Goal: Transaction & Acquisition: Obtain resource

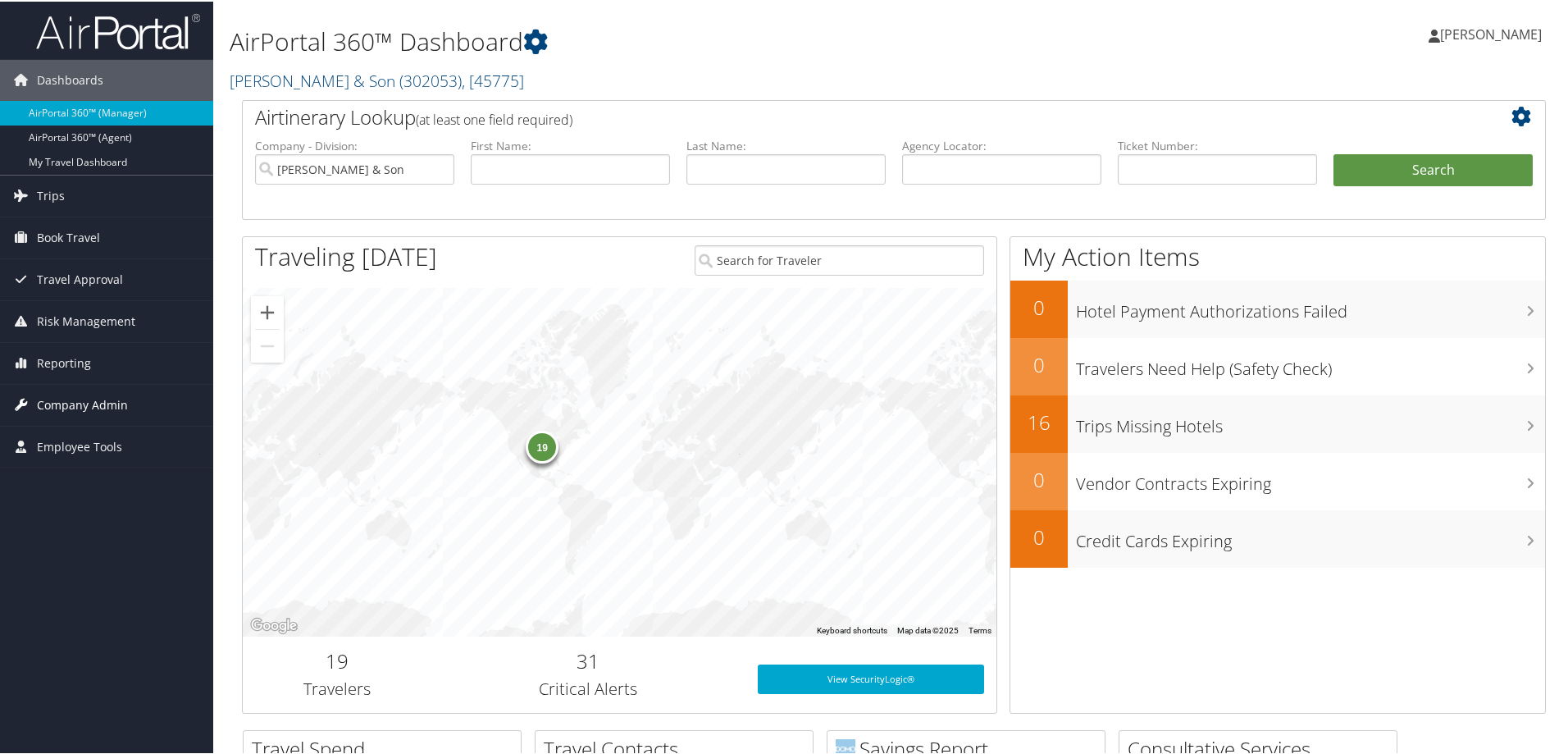
click at [78, 405] on span "Company Admin" at bounding box center [82, 403] width 91 height 41
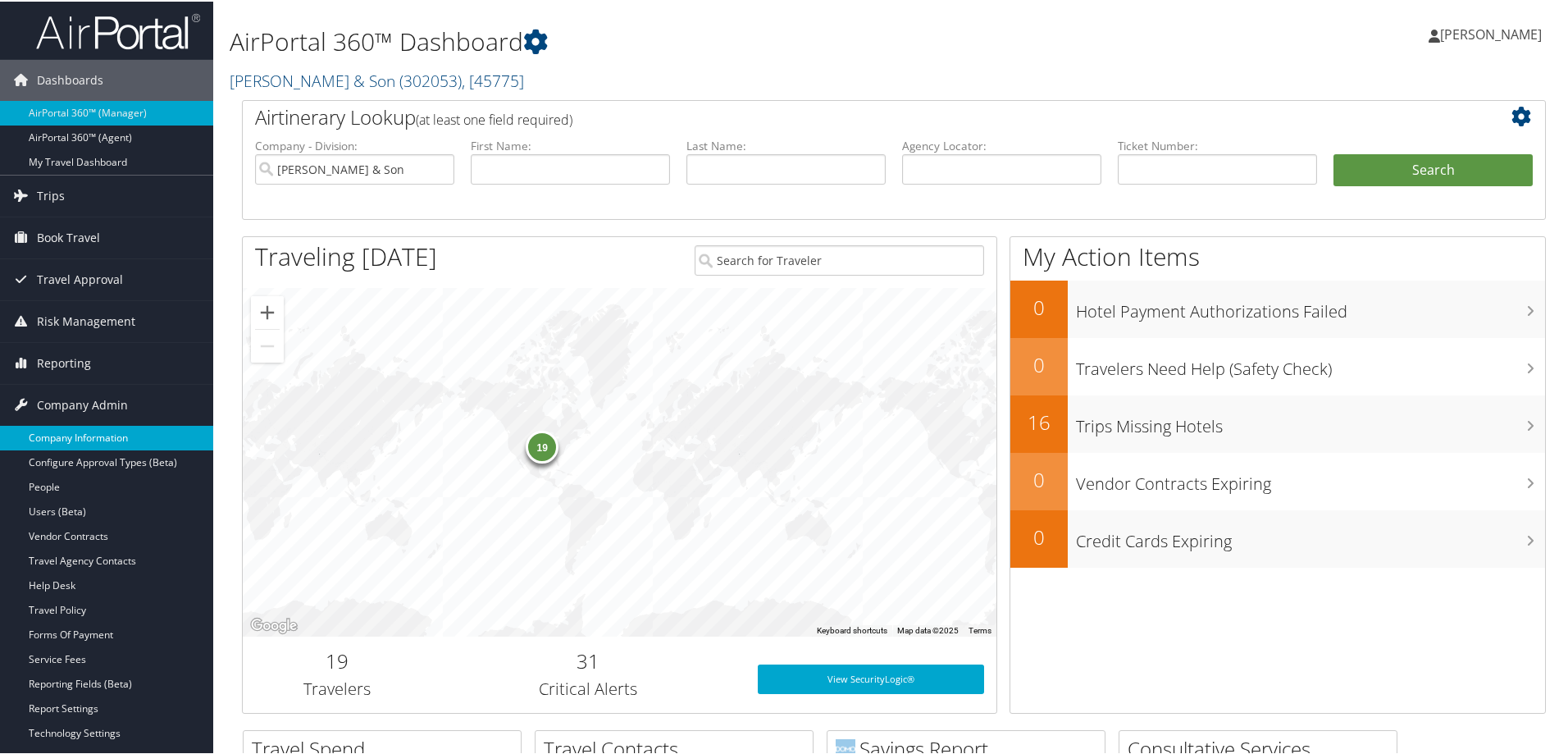
click at [70, 441] on link "Company Information" at bounding box center [106, 436] width 213 height 24
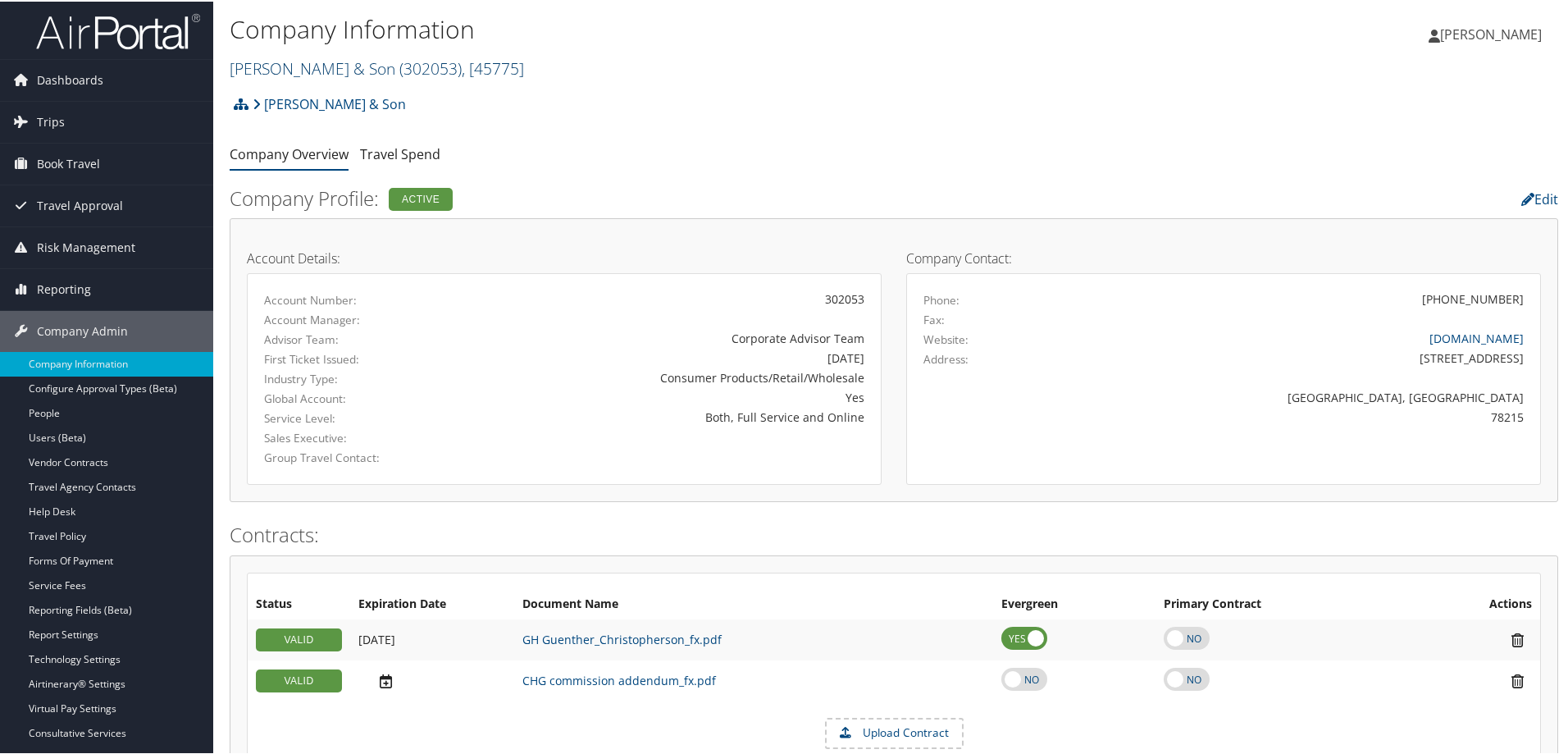
click at [283, 60] on link "CH Guenther & Son ( 302053 ) , [ 45775 ]" at bounding box center [377, 66] width 294 height 22
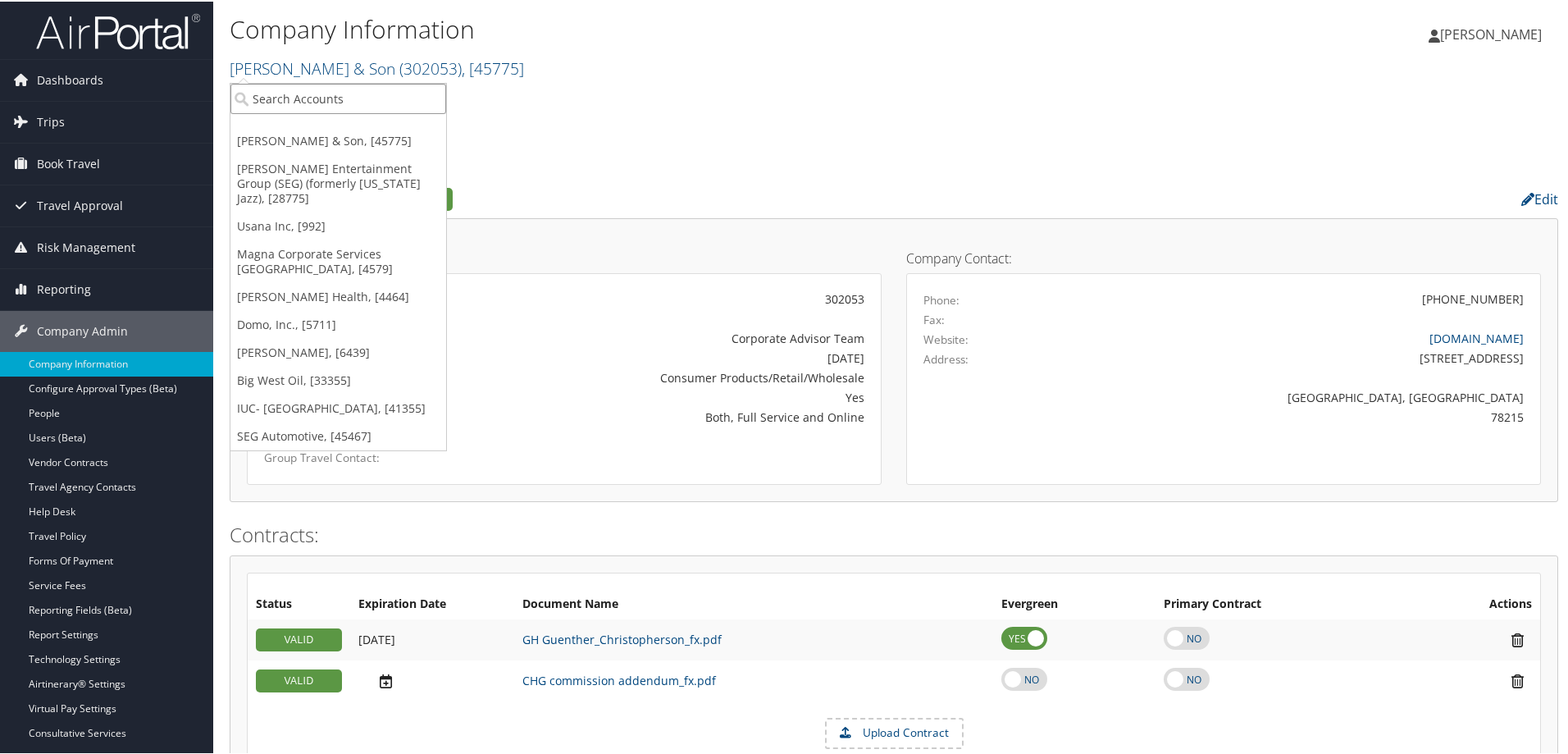
click at [307, 105] on input "search" at bounding box center [338, 97] width 216 height 30
type input "nu skin"
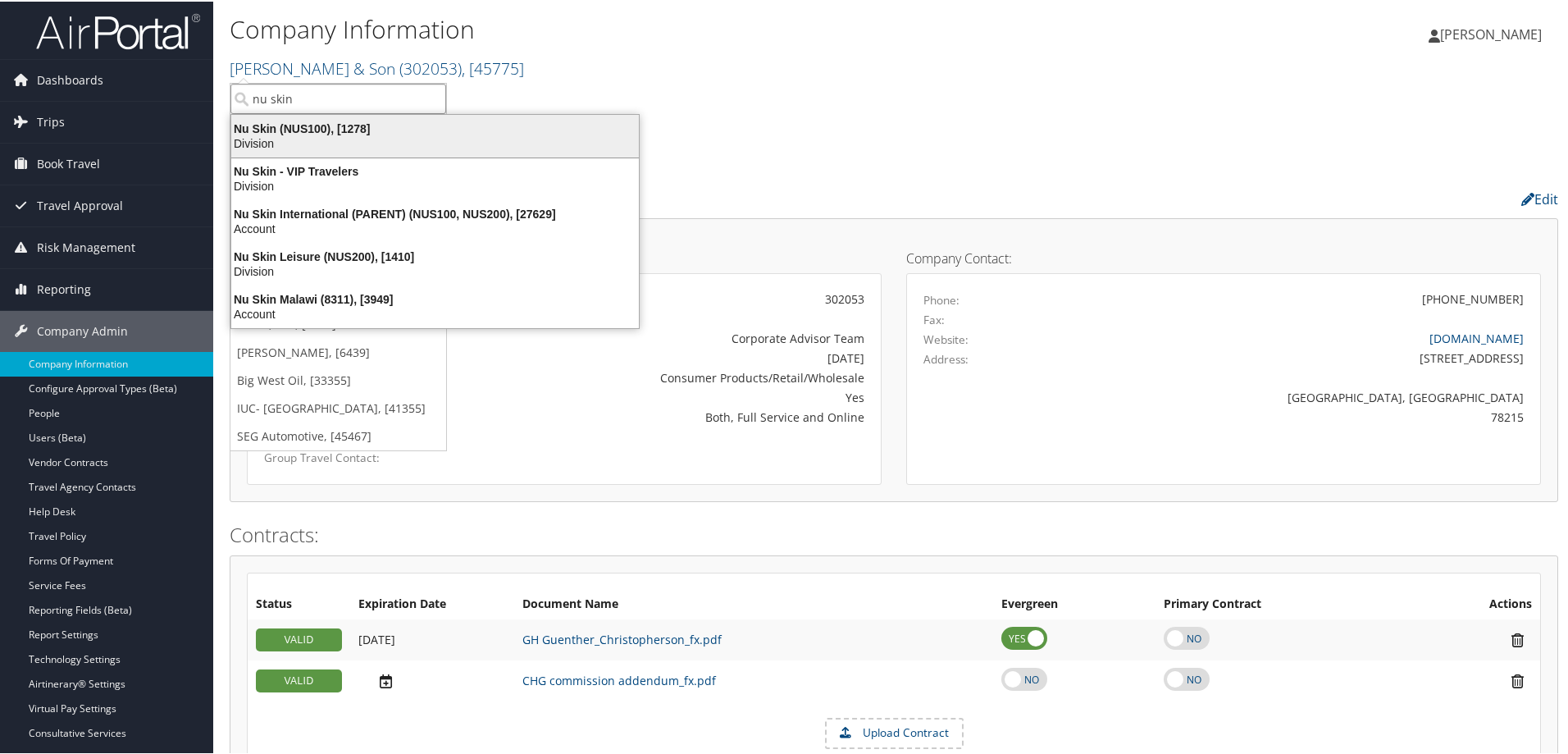
click at [335, 127] on div "Nu Skin (NUS100), [1278]" at bounding box center [434, 127] width 427 height 15
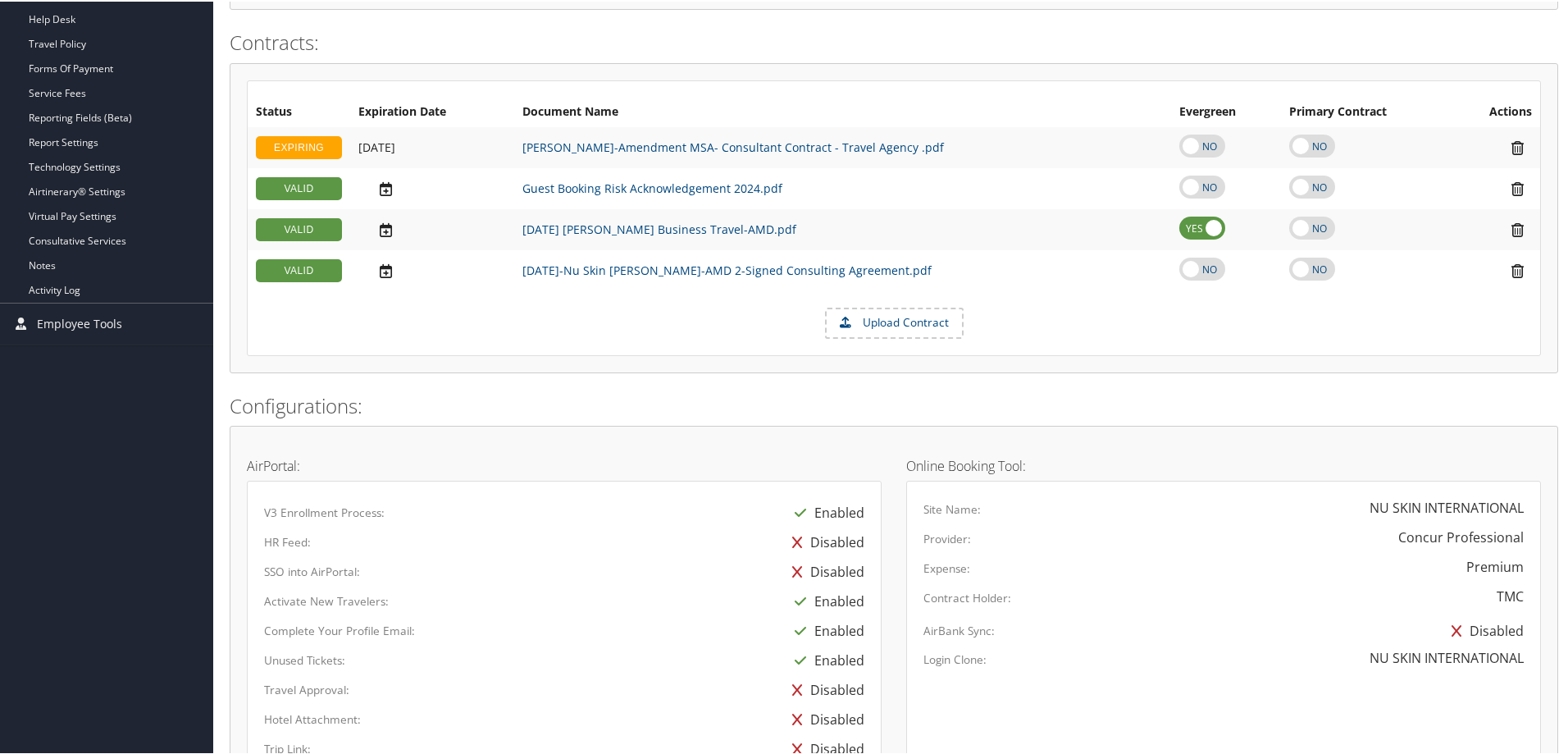
scroll to position [1134, 0]
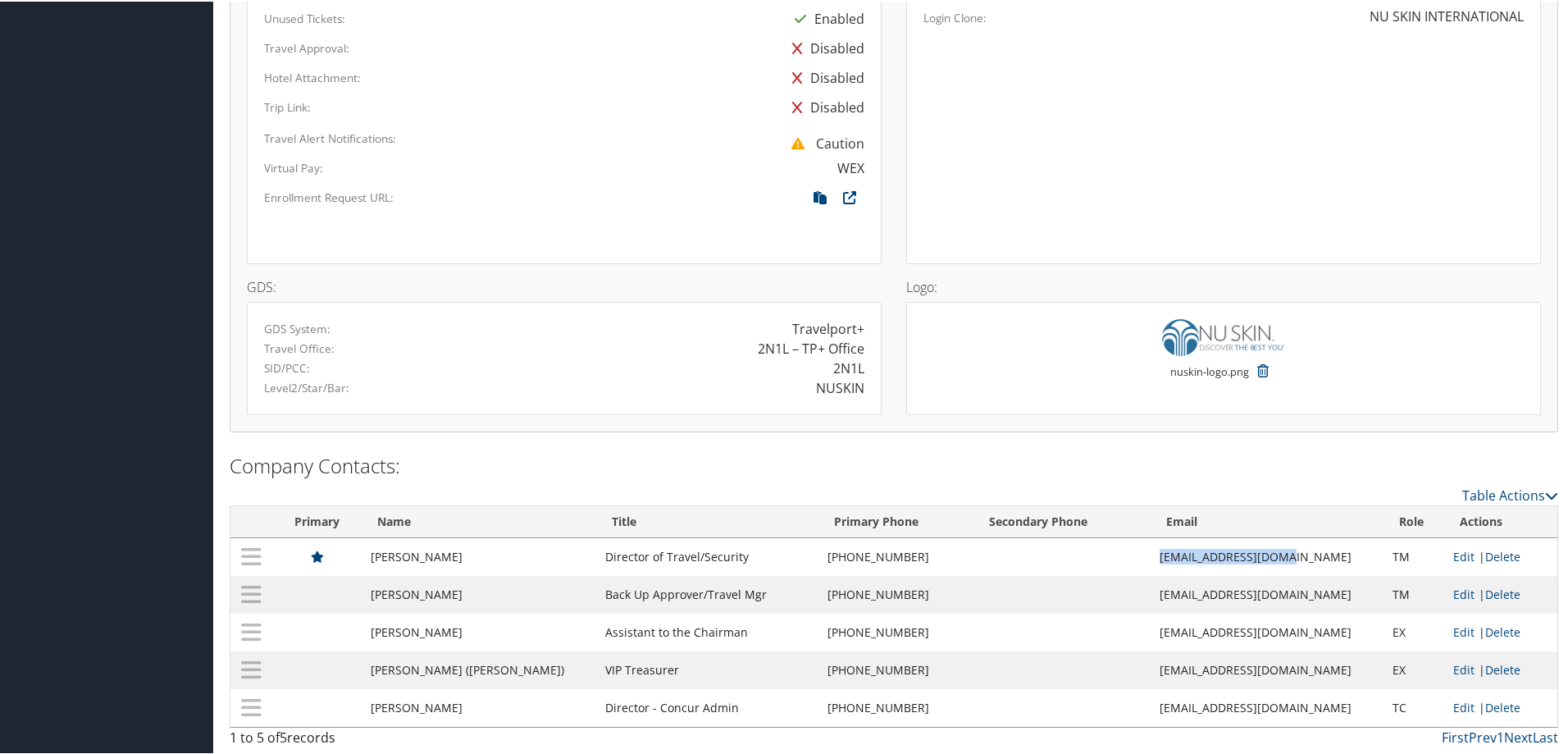
drag, startPoint x: 1288, startPoint y: 560, endPoint x: 1105, endPoint y: 569, distance: 183.2
click at [1105, 569] on tr "Mat Siufanua Director of Travel/Security (801) 310-0293 msiufanua@nuskin.com TM…" at bounding box center [894, 555] width 1327 height 37
copy tr "msiufanua@nuskin.com"
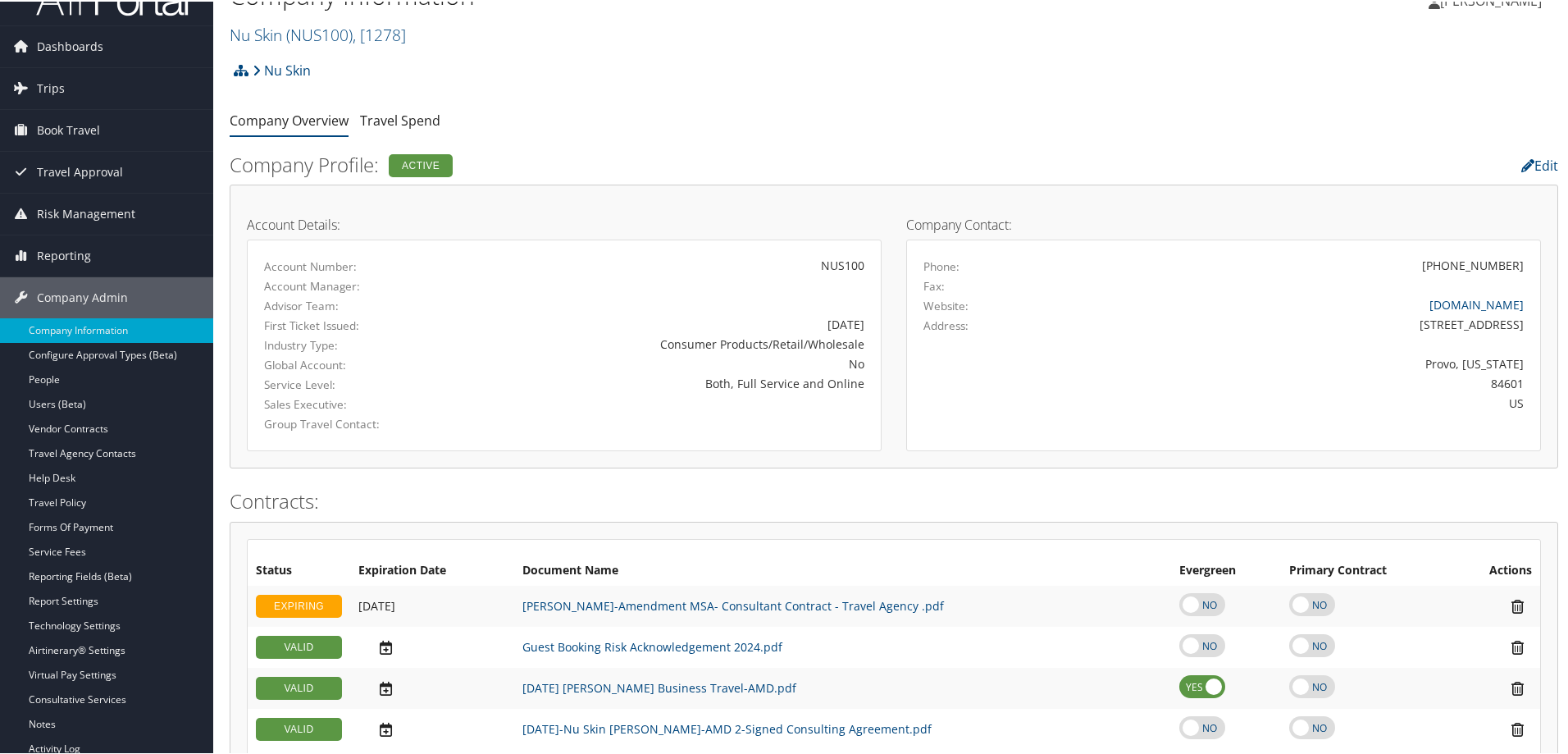
scroll to position [0, 0]
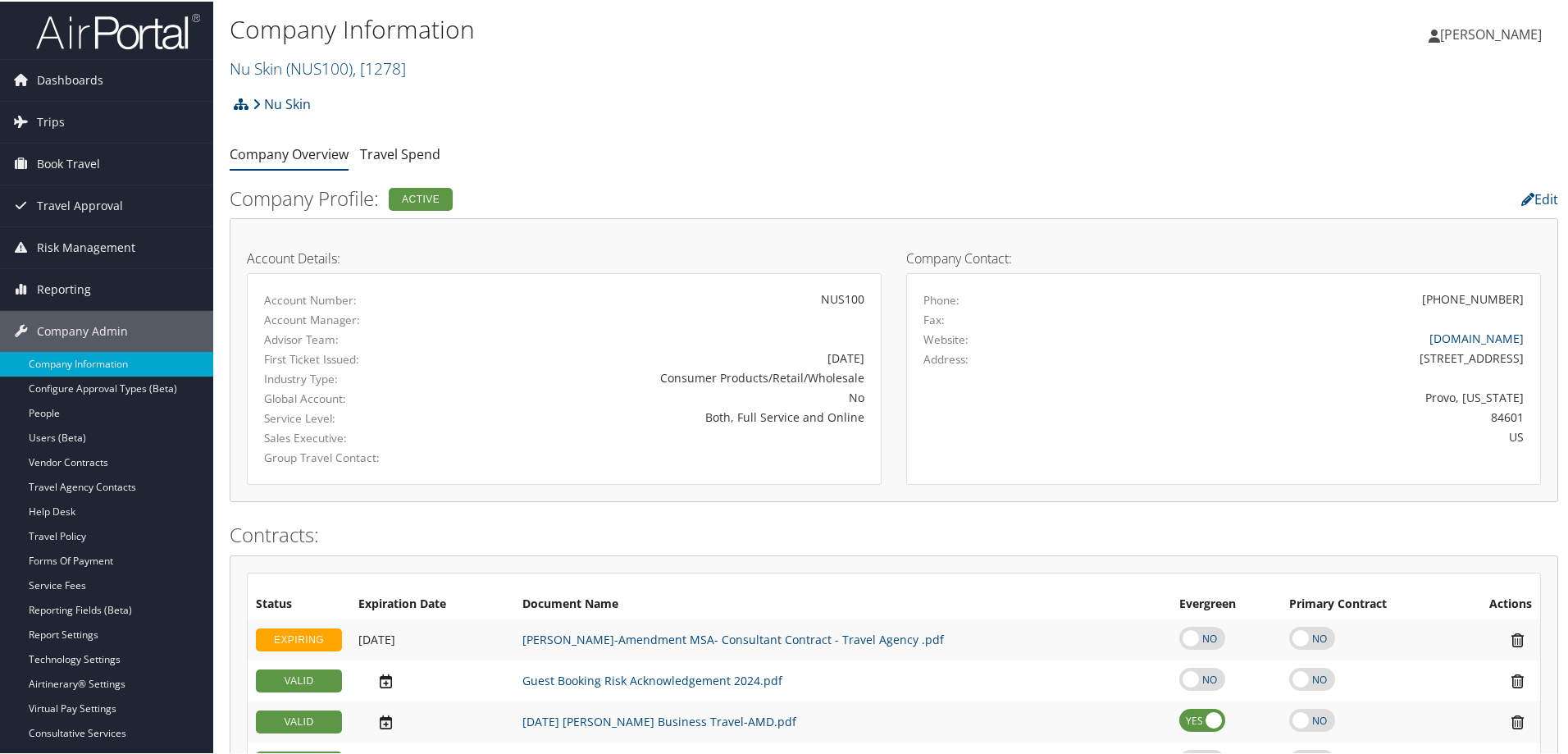
click at [586, 154] on ul "Company Overview Travel Spend" at bounding box center [894, 153] width 1329 height 30
click at [720, 140] on ul "Company Overview Travel Spend" at bounding box center [894, 153] width 1329 height 30
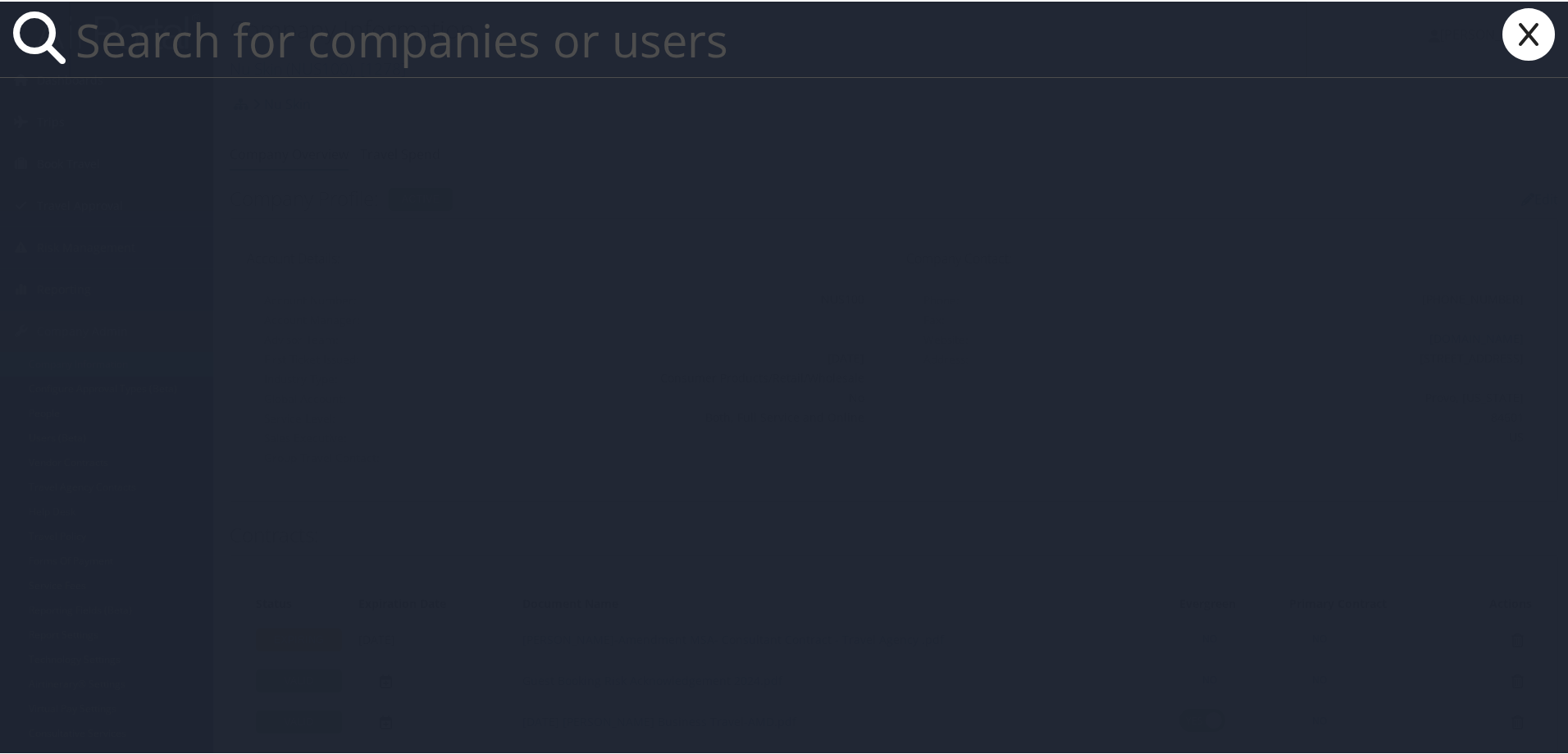
paste input "luis.jaime@moba.net"
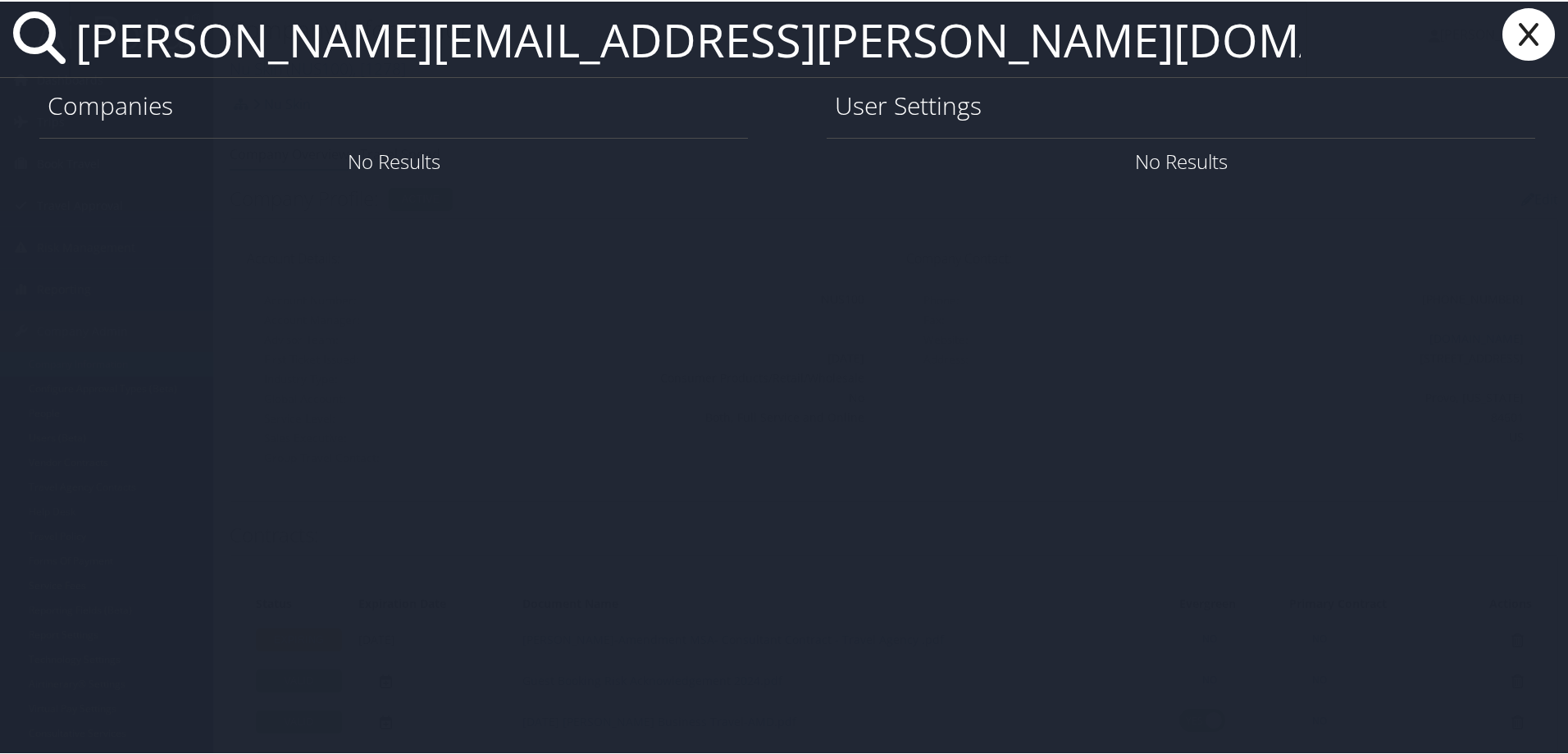
type input "luis.jaime@moba.net"
click at [1514, 25] on icon at bounding box center [1528, 33] width 65 height 52
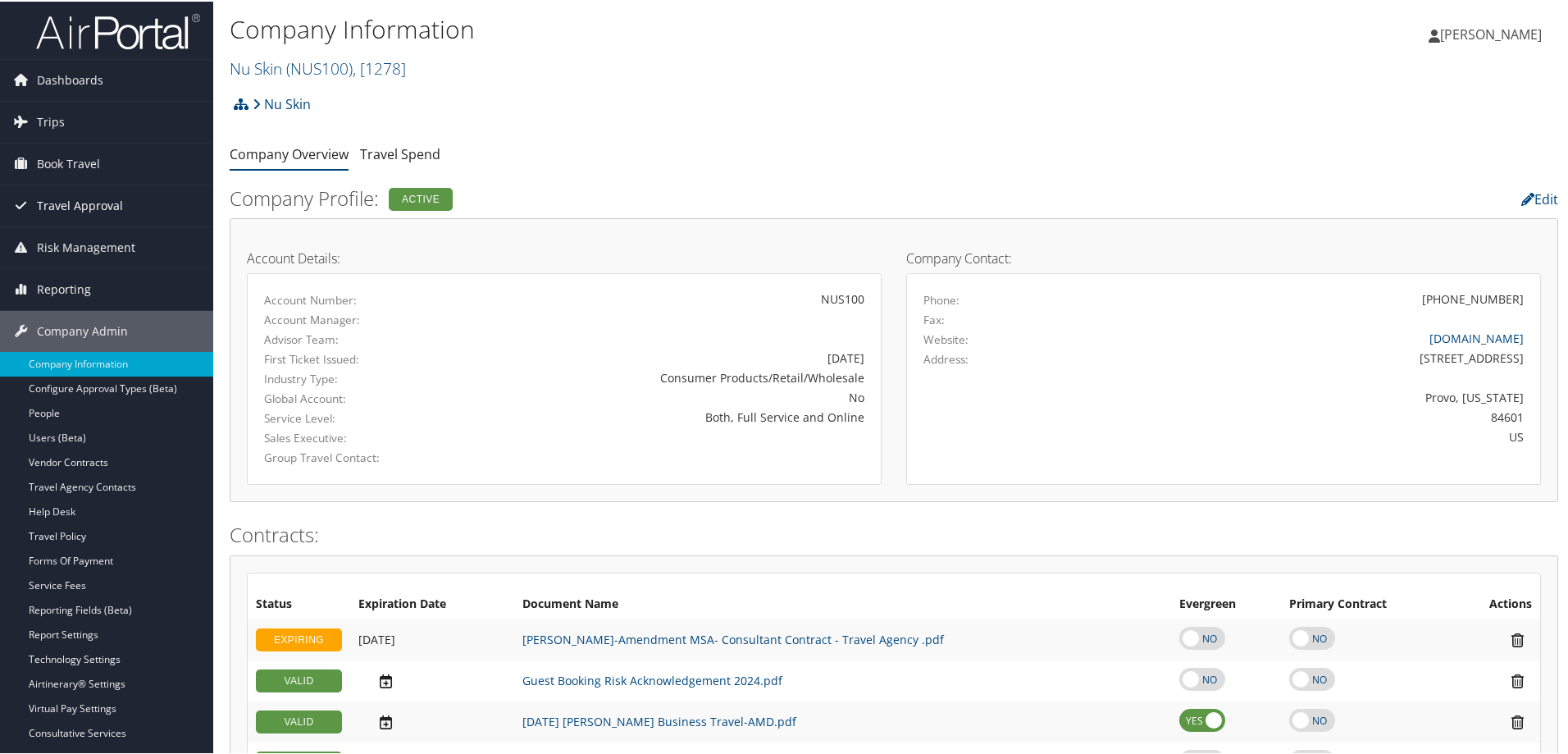
click at [78, 204] on span "Travel Approval" at bounding box center [79, 204] width 86 height 41
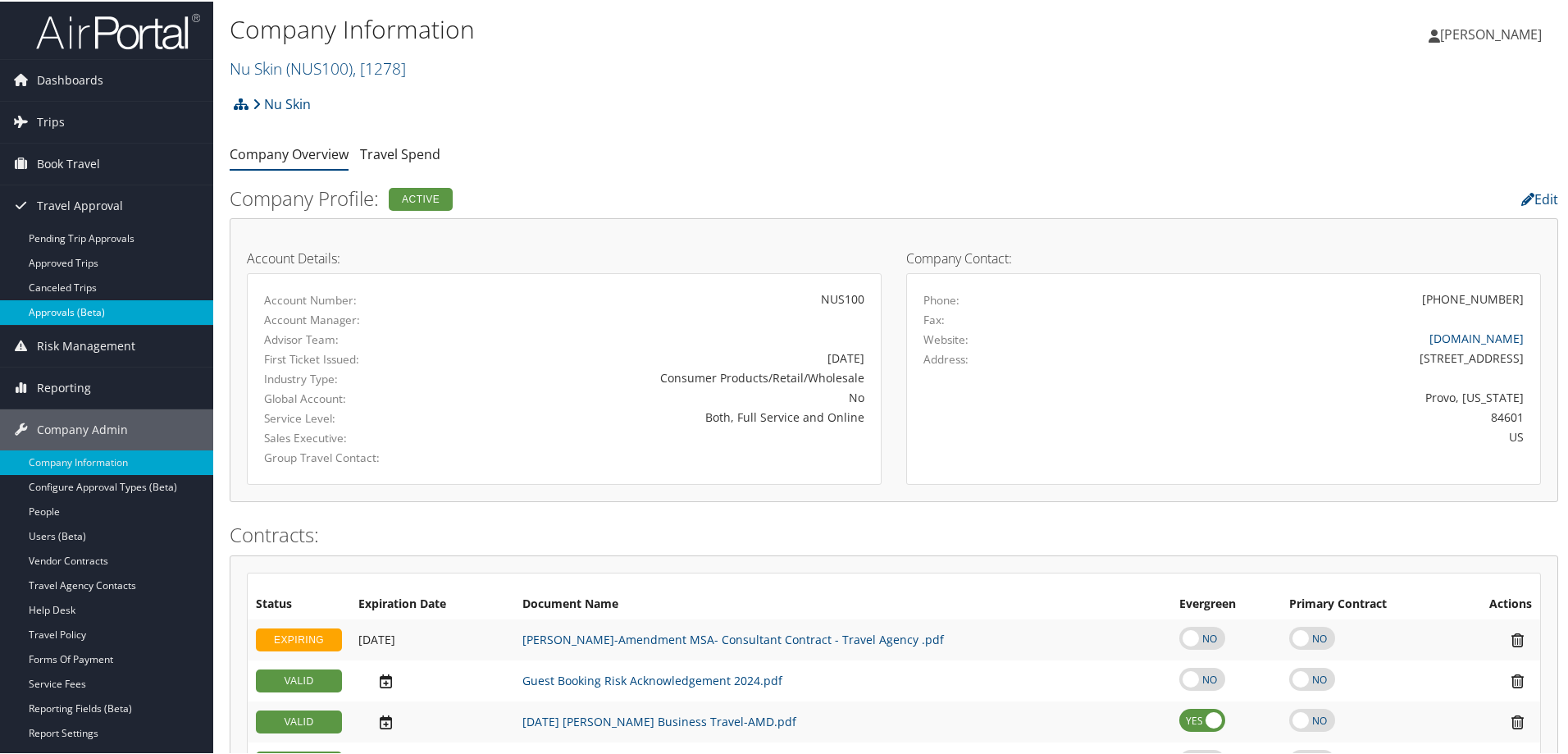
click at [78, 306] on link "Approvals (Beta)" at bounding box center [106, 311] width 213 height 24
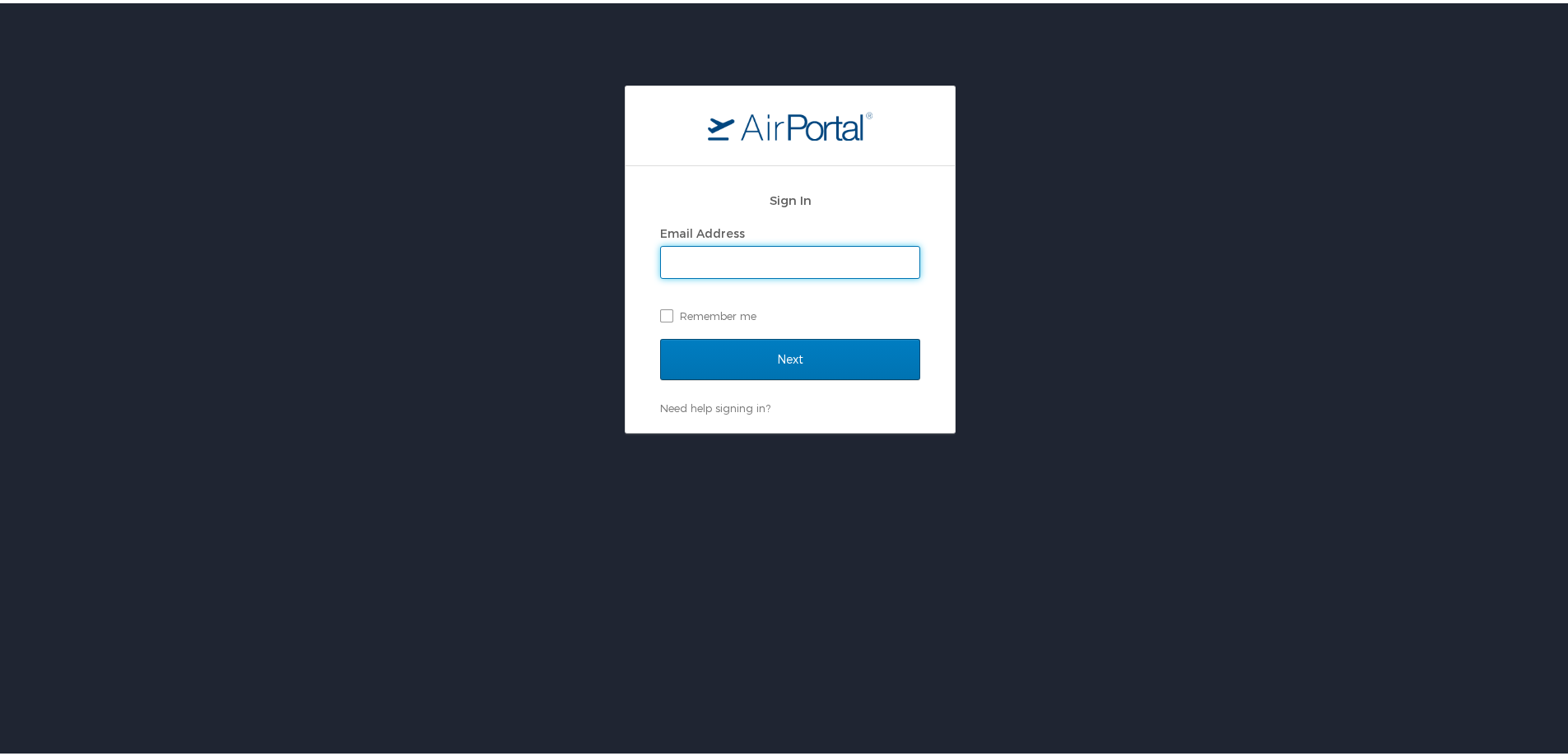
type input "[EMAIL_ADDRESS][DOMAIN_NAME]"
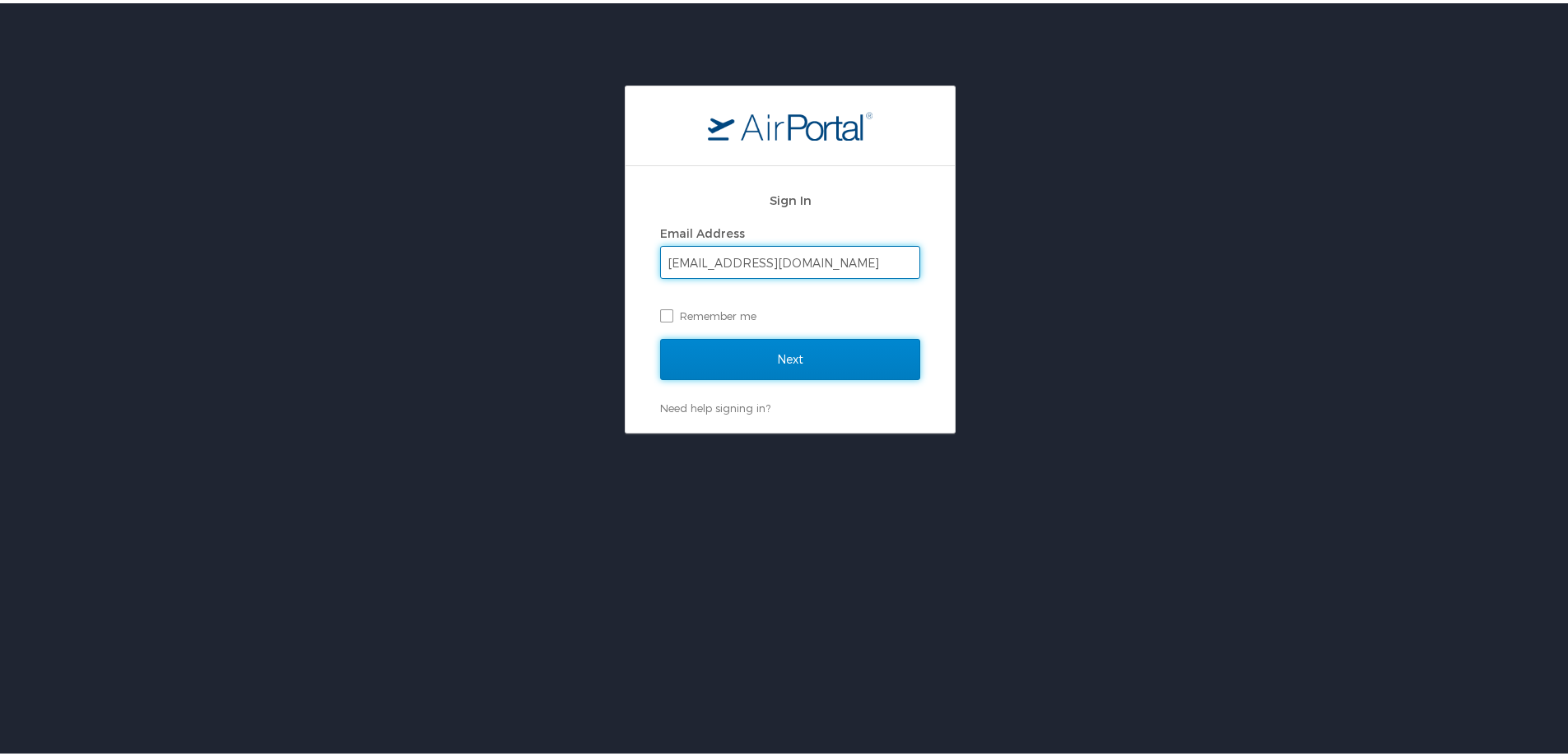
click at [805, 347] on input "Next" at bounding box center [791, 356] width 260 height 41
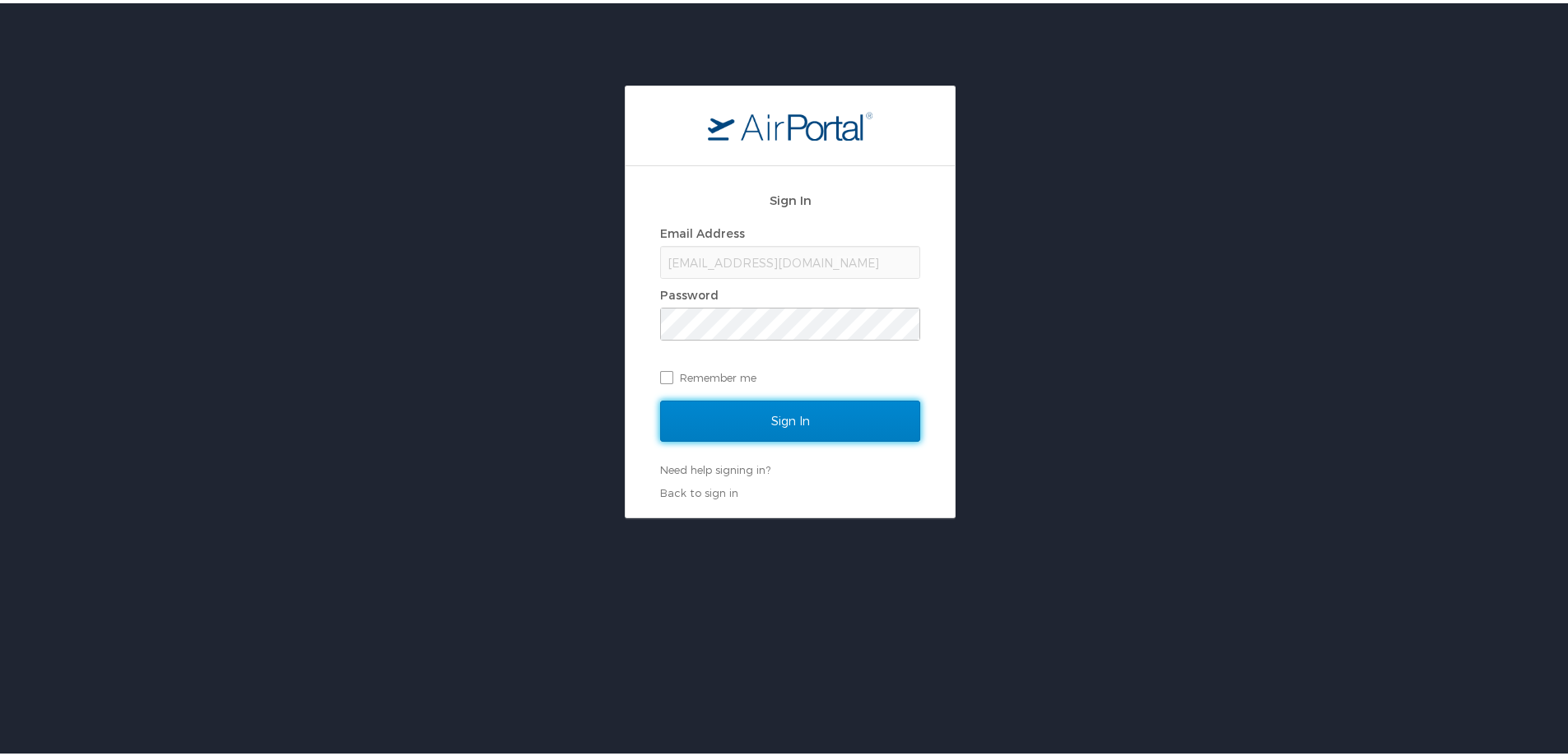
click at [743, 400] on input "Sign In" at bounding box center [791, 417] width 260 height 41
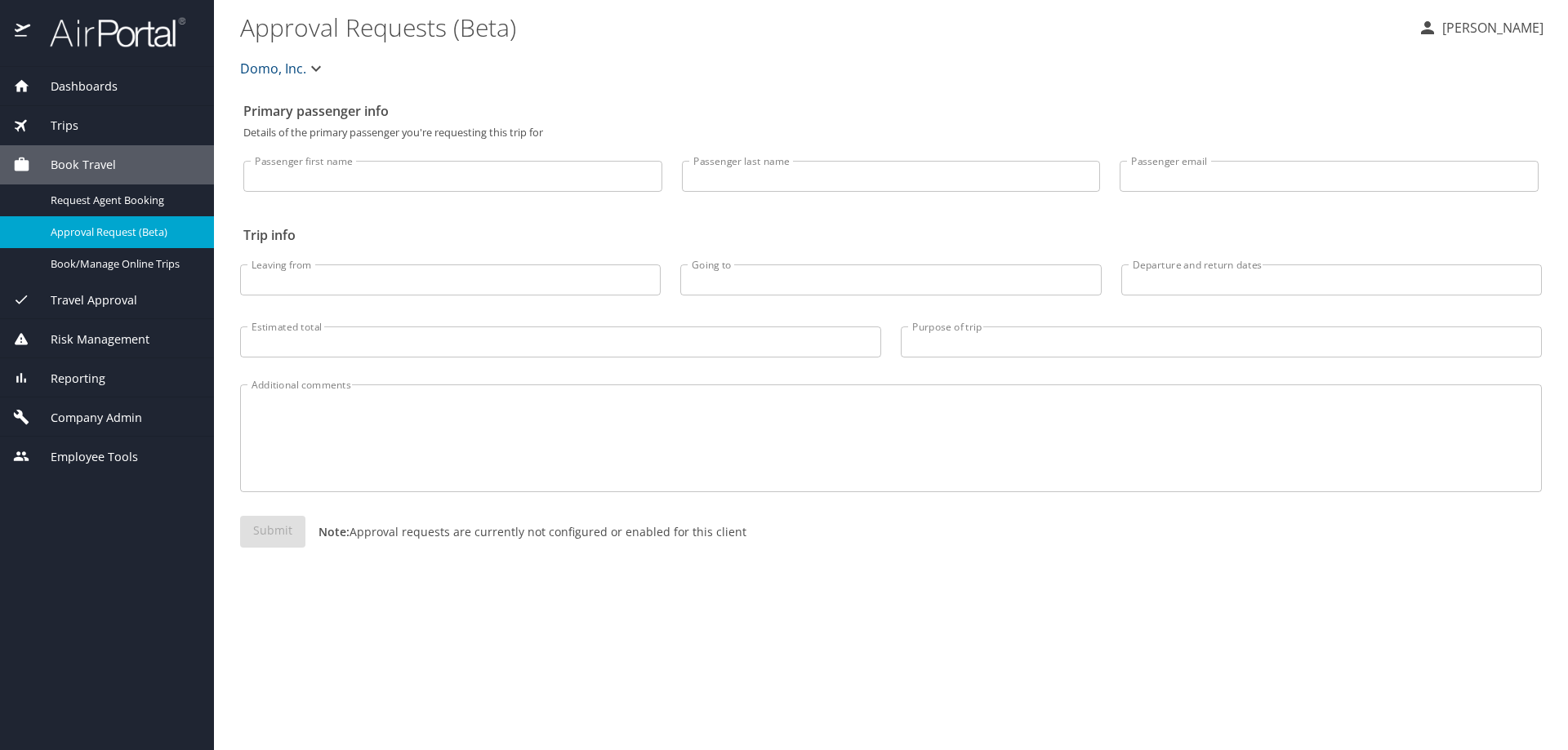
click at [102, 419] on span "Company Admin" at bounding box center [86, 417] width 112 height 18
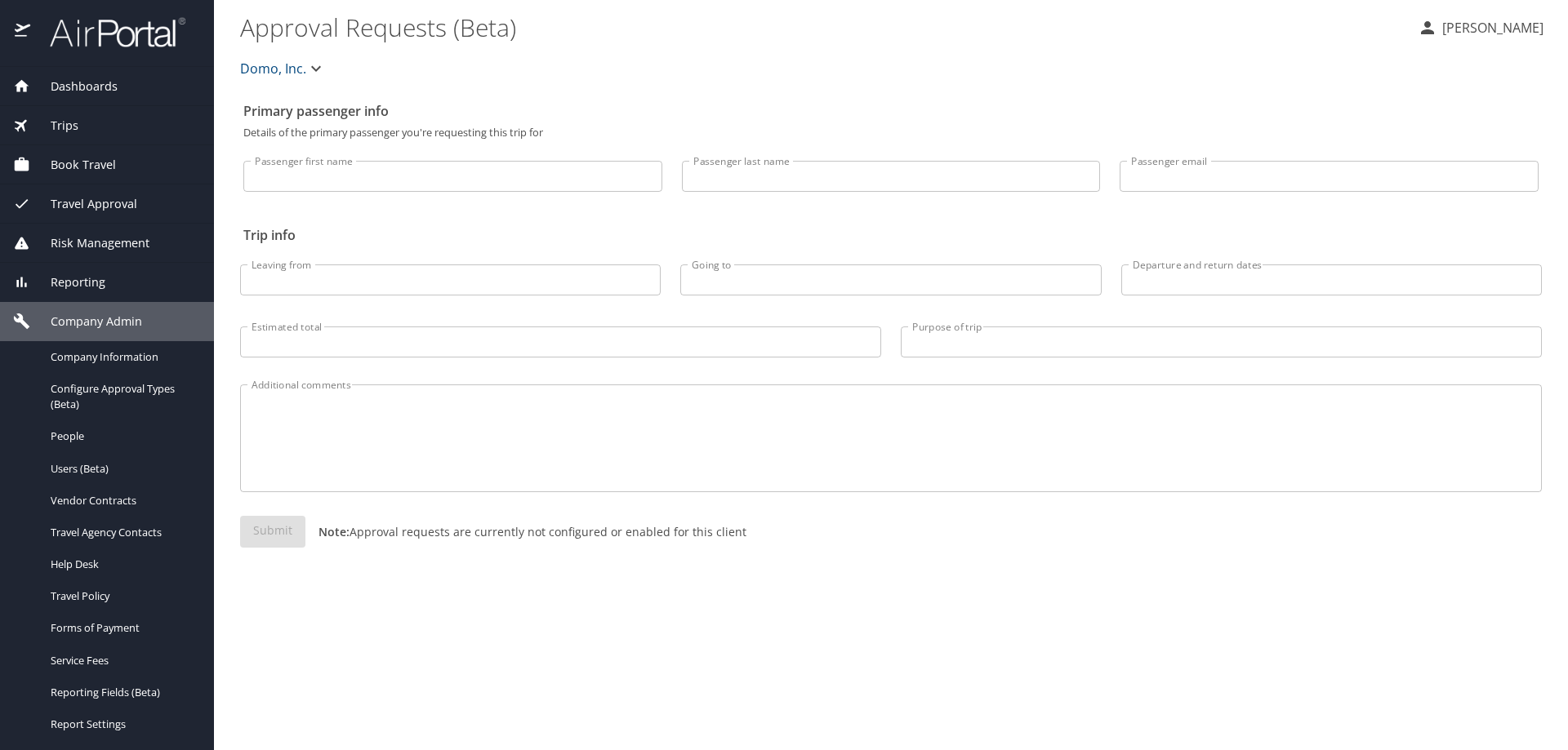
click at [103, 198] on span "Travel Approval" at bounding box center [83, 204] width 107 height 18
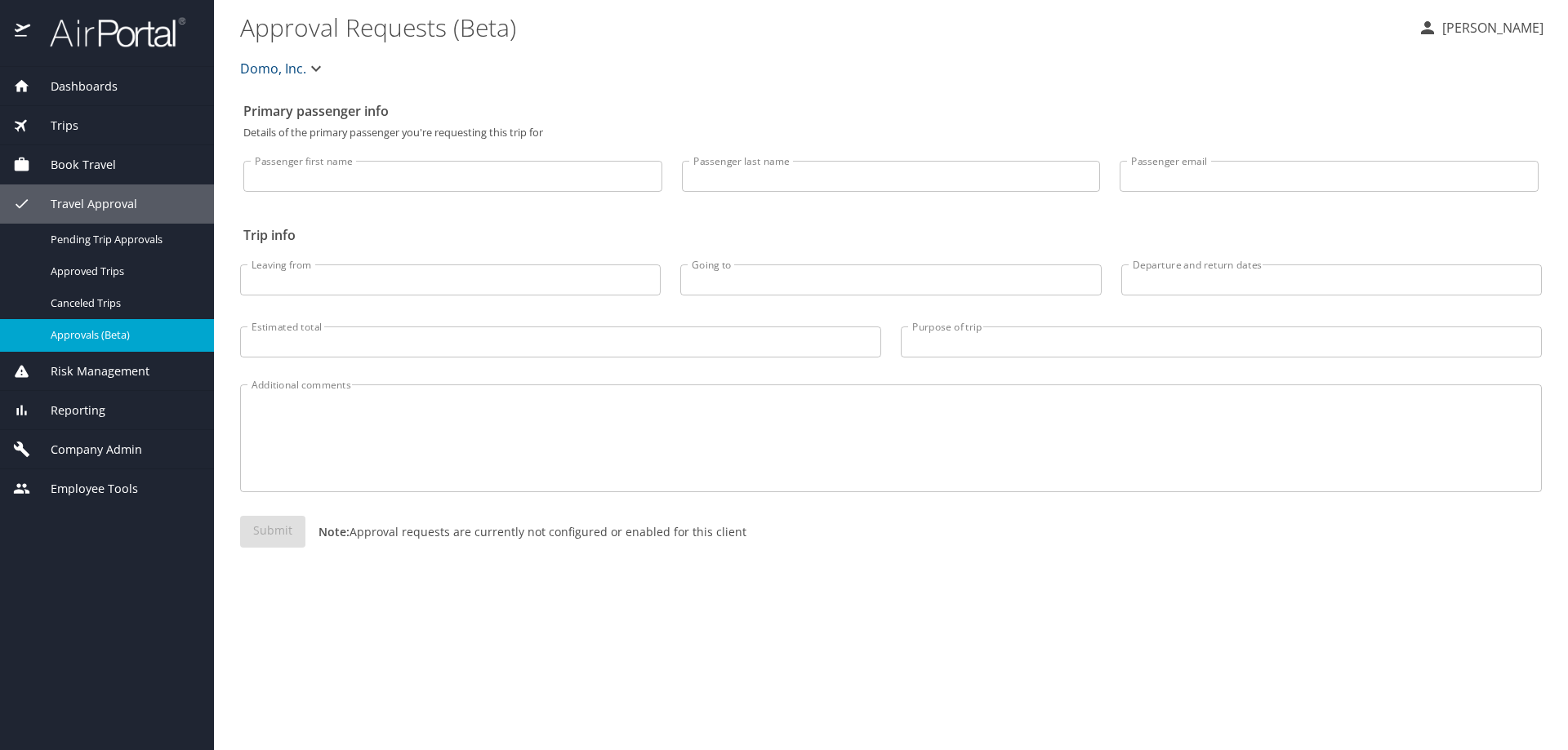
click at [87, 331] on span "Approvals (Beta)" at bounding box center [122, 335] width 144 height 16
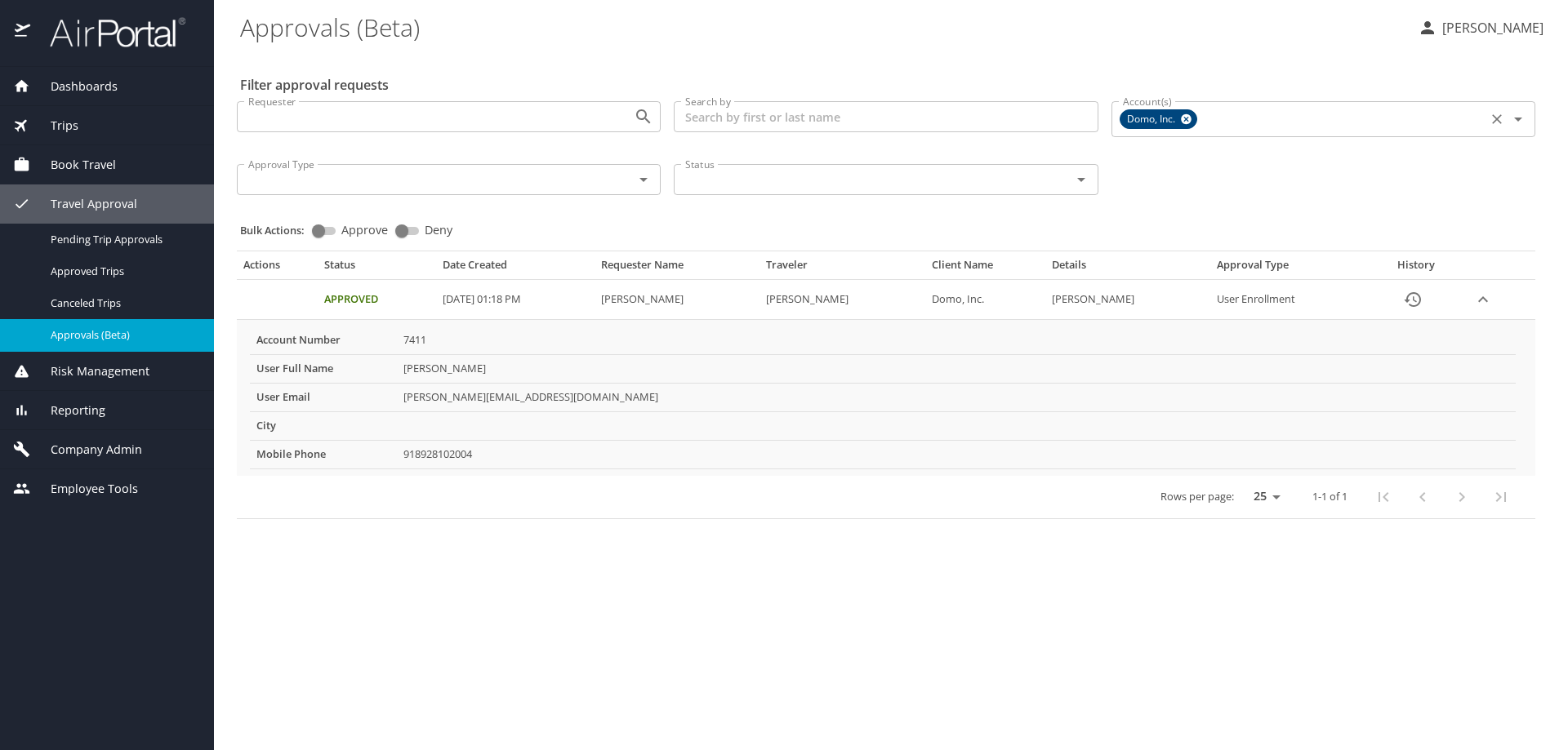
click at [1189, 116] on icon at bounding box center [1186, 120] width 10 height 10
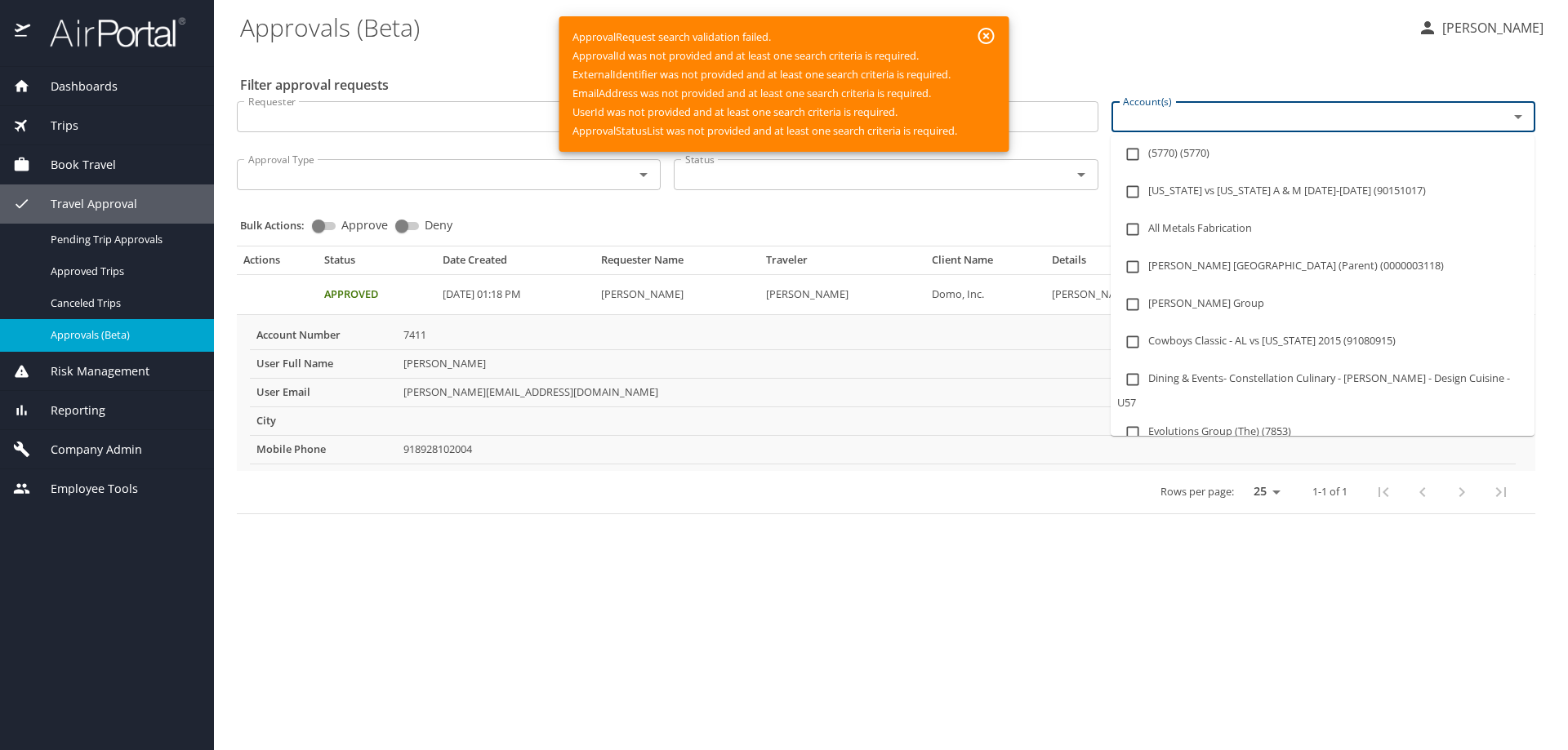
click at [1130, 118] on input "Account(s)" at bounding box center [1299, 117] width 366 height 22
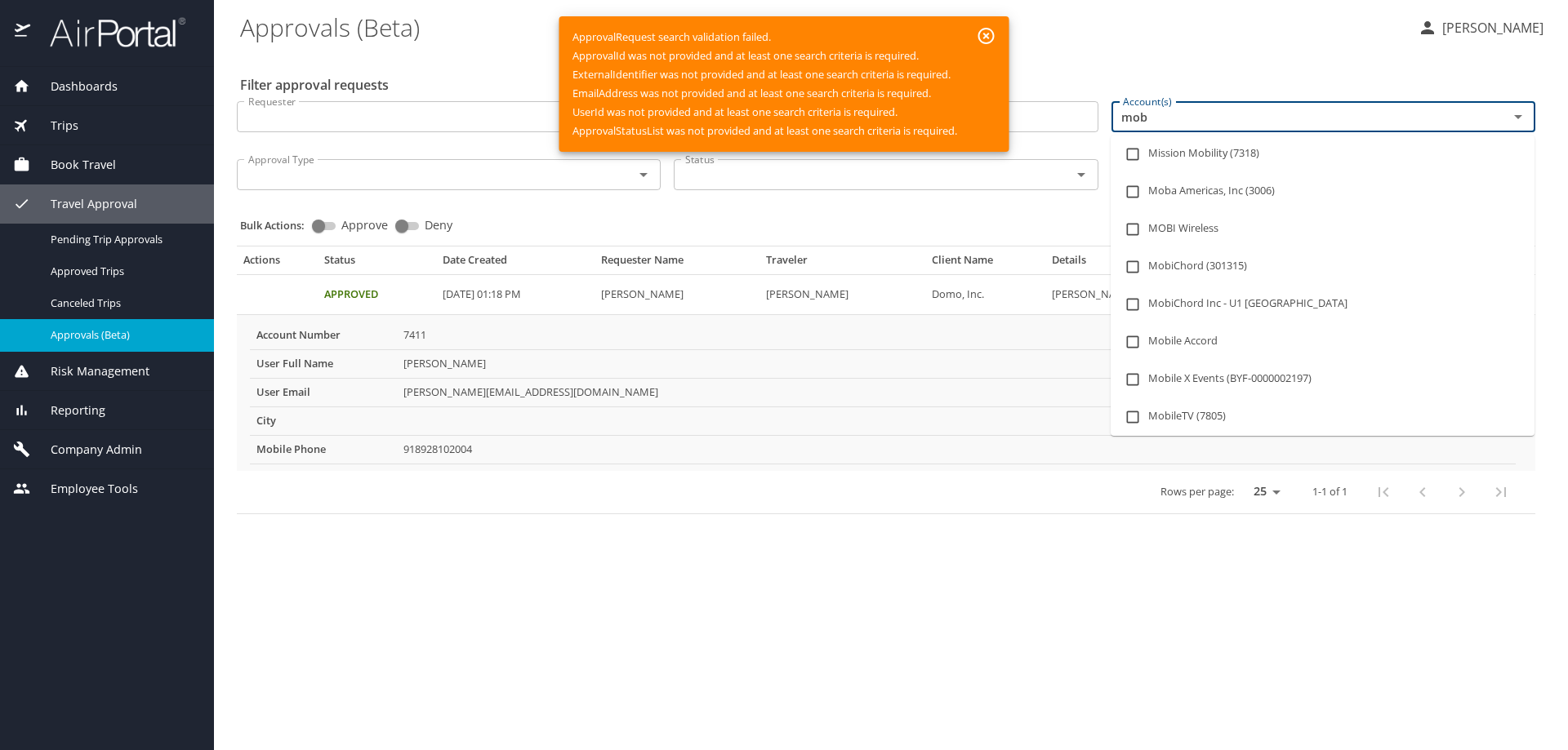
type input "moba"
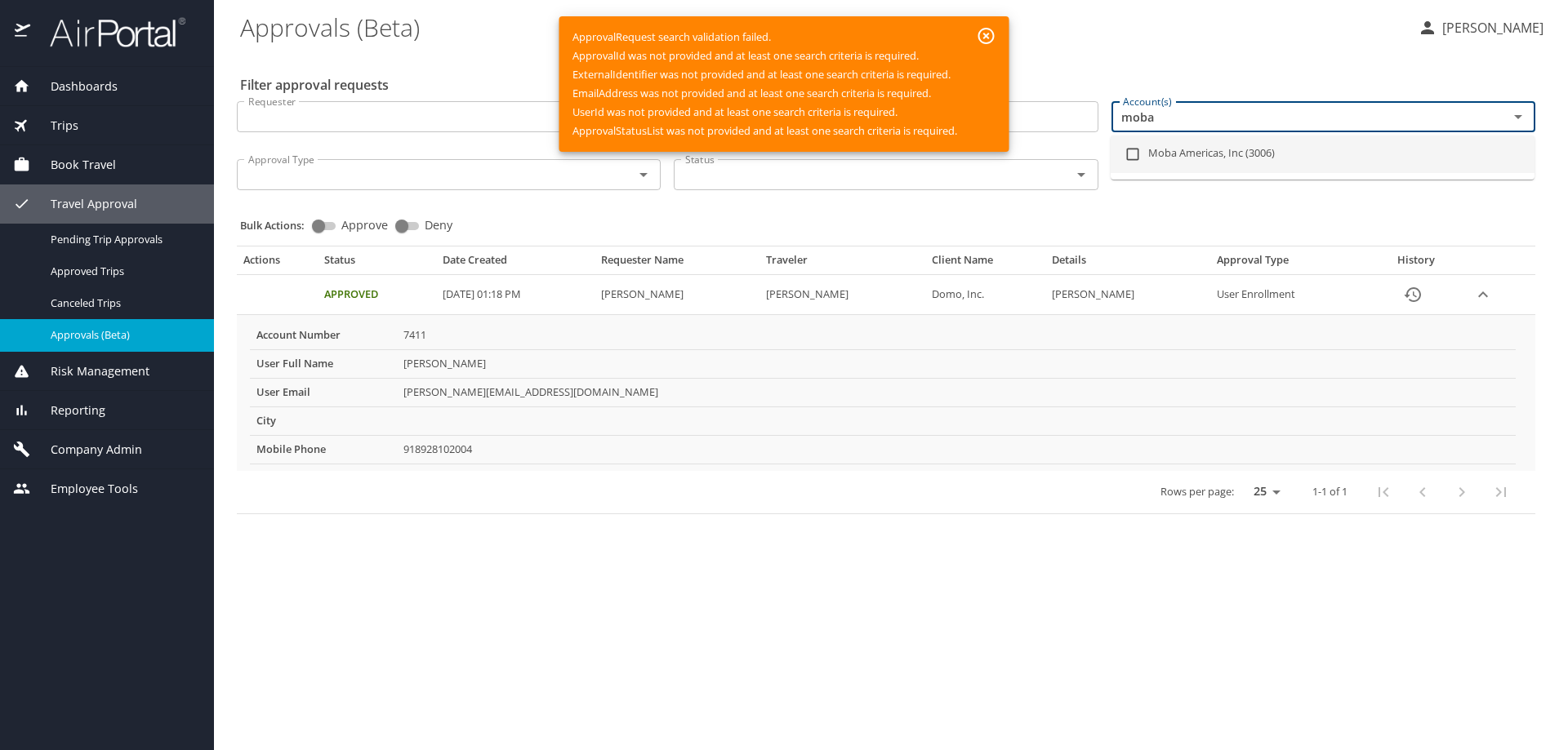
click at [1204, 156] on li "Moba Americas, Inc (3006)" at bounding box center [1322, 153] width 424 height 37
checkbox input "true"
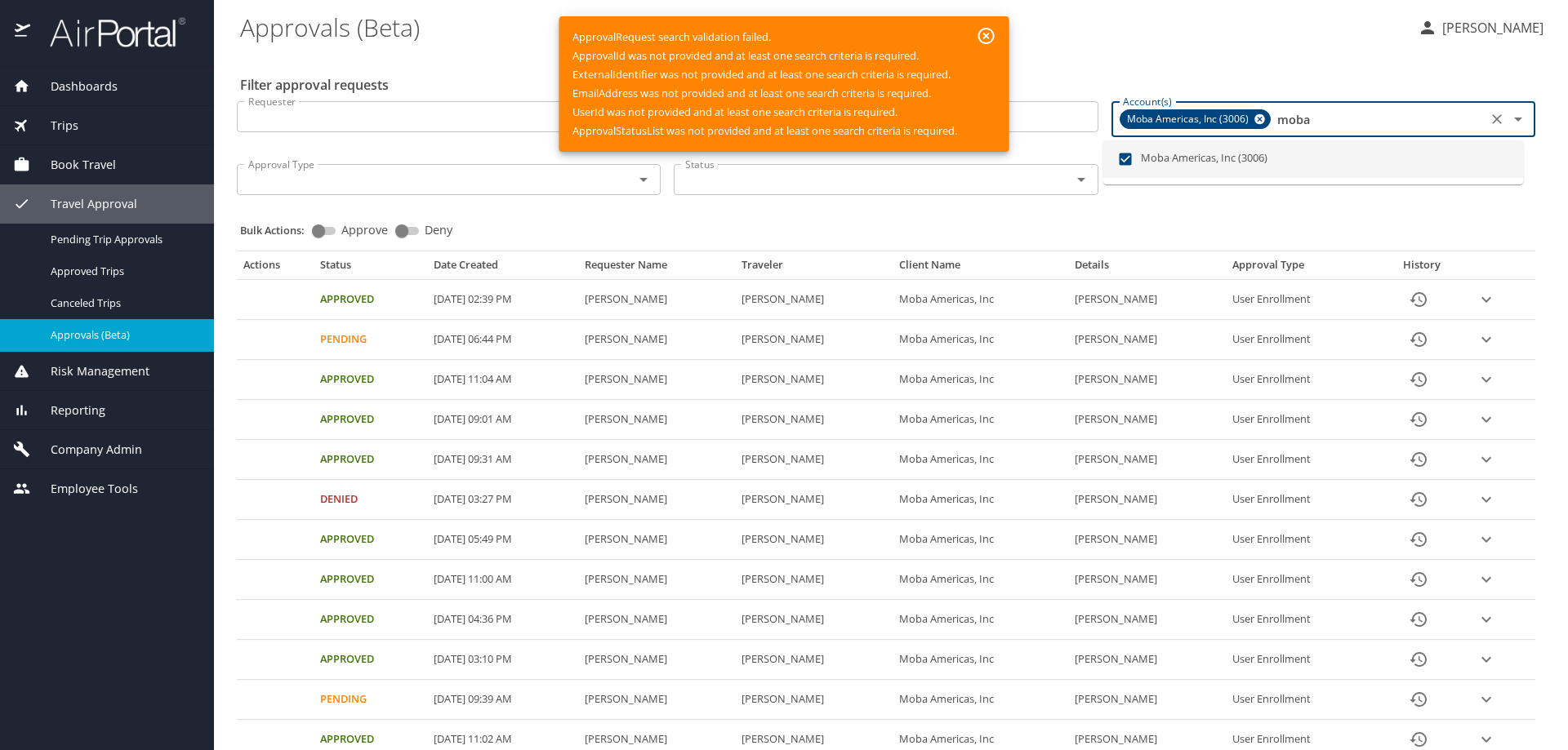
type input "moba"
drag, startPoint x: 440, startPoint y: 47, endPoint x: 454, endPoint y: 46, distance: 14.0
click at [440, 46] on \(Beta\) "Approvals (Beta)" at bounding box center [822, 27] width 1164 height 50
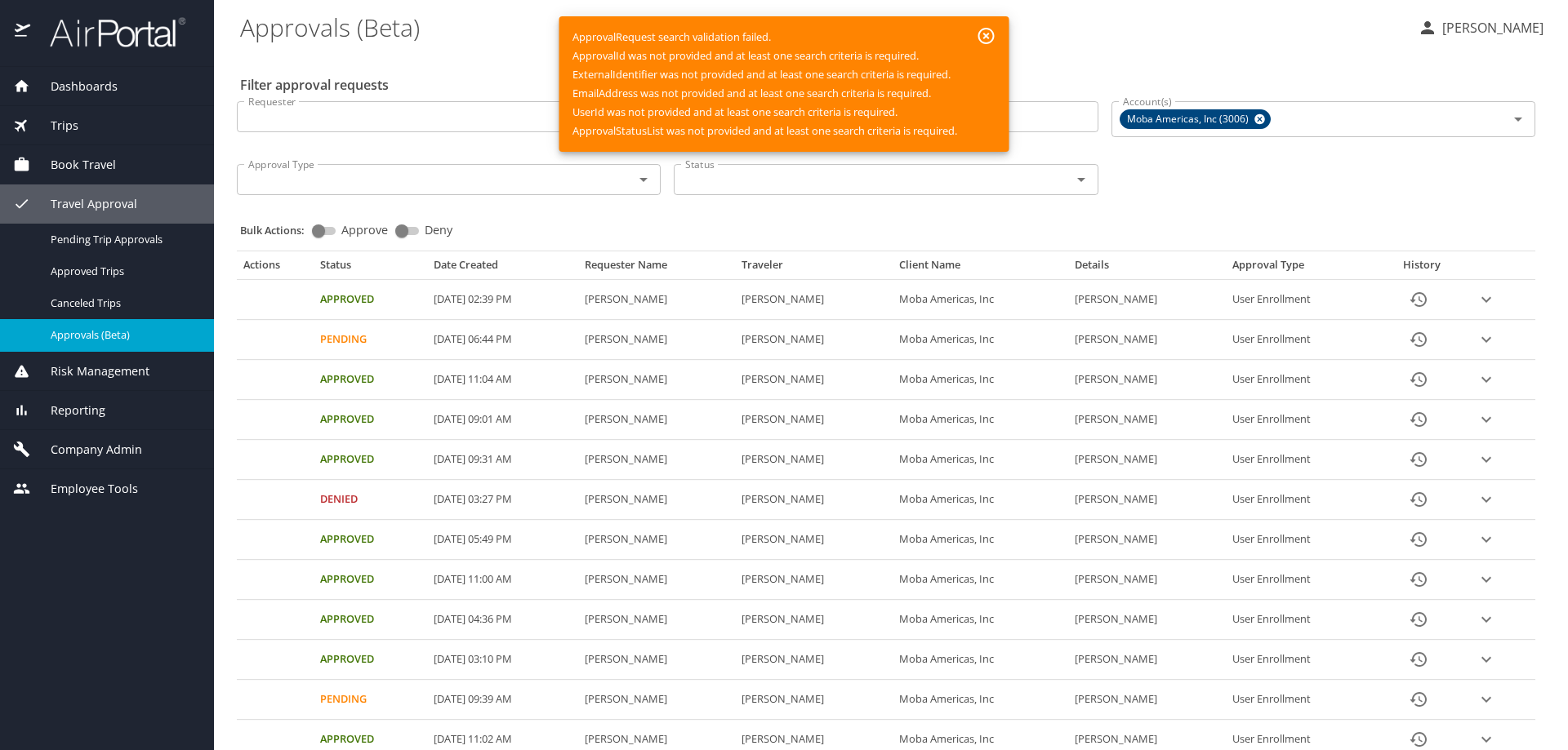
click at [987, 36] on icon "button" at bounding box center [986, 36] width 16 height 16
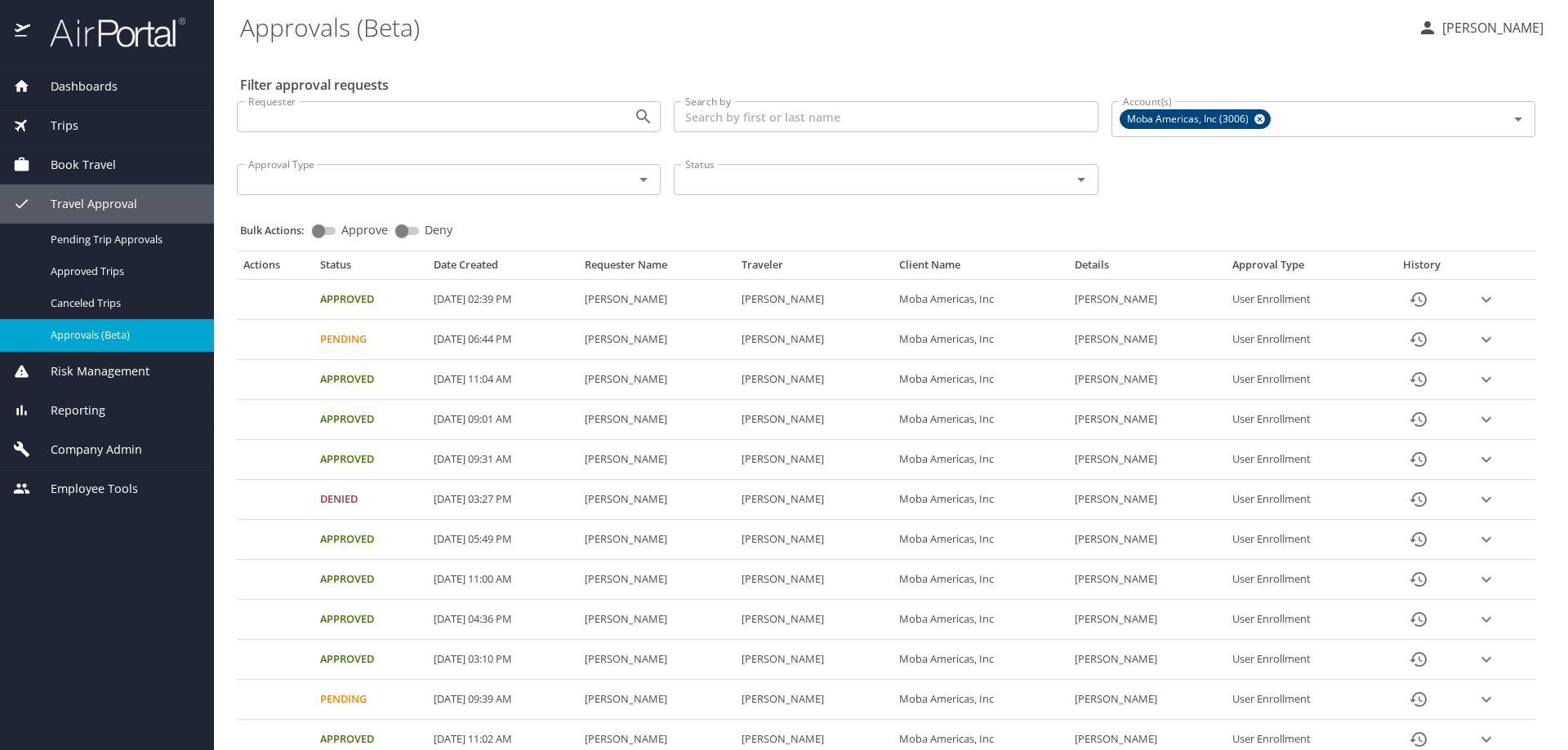
click at [837, 113] on input "Search by" at bounding box center [885, 117] width 424 height 31
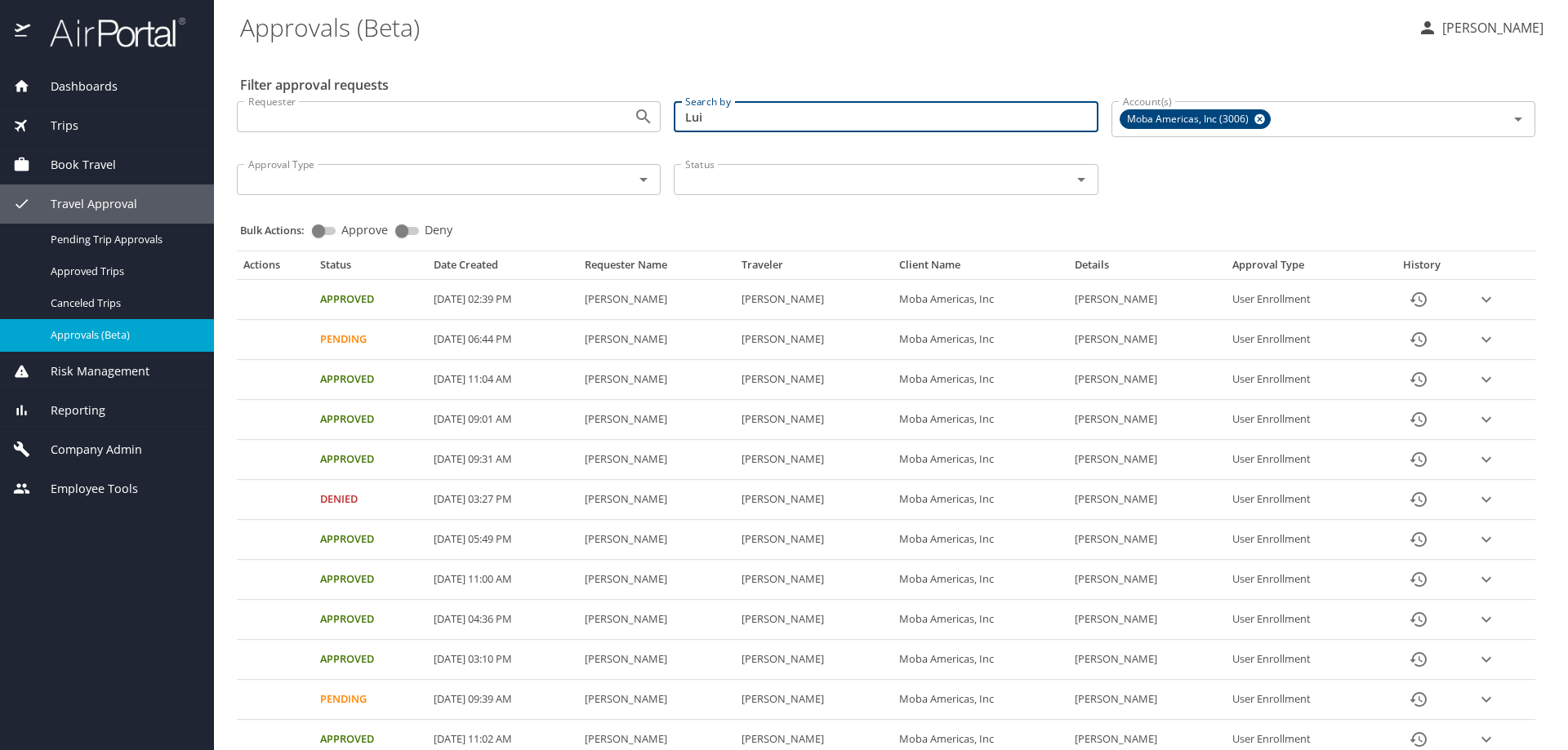
type input "Luis"
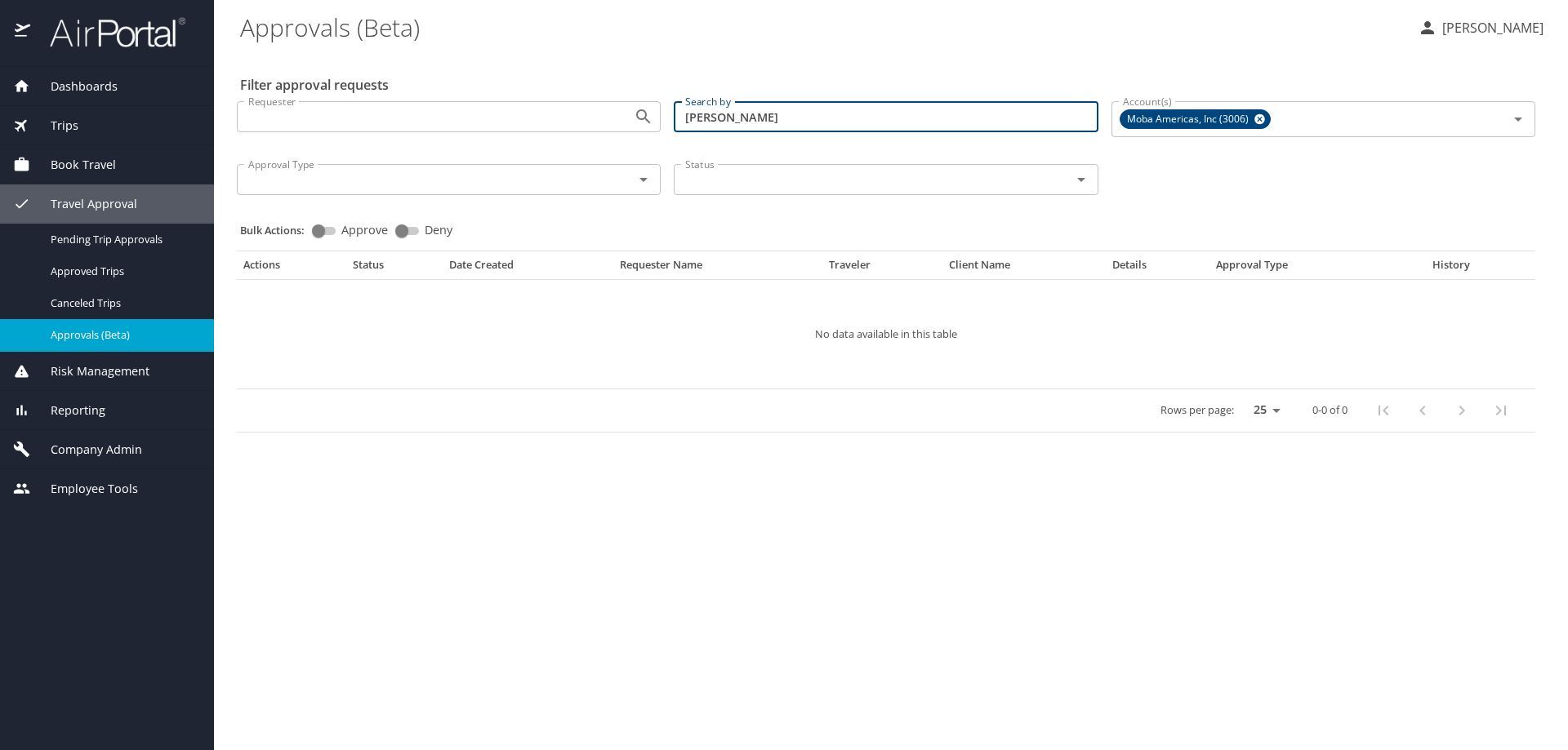
drag, startPoint x: 917, startPoint y: 107, endPoint x: 678, endPoint y: 119, distance: 239.3
click at [678, 119] on input "Luis" at bounding box center [885, 117] width 424 height 31
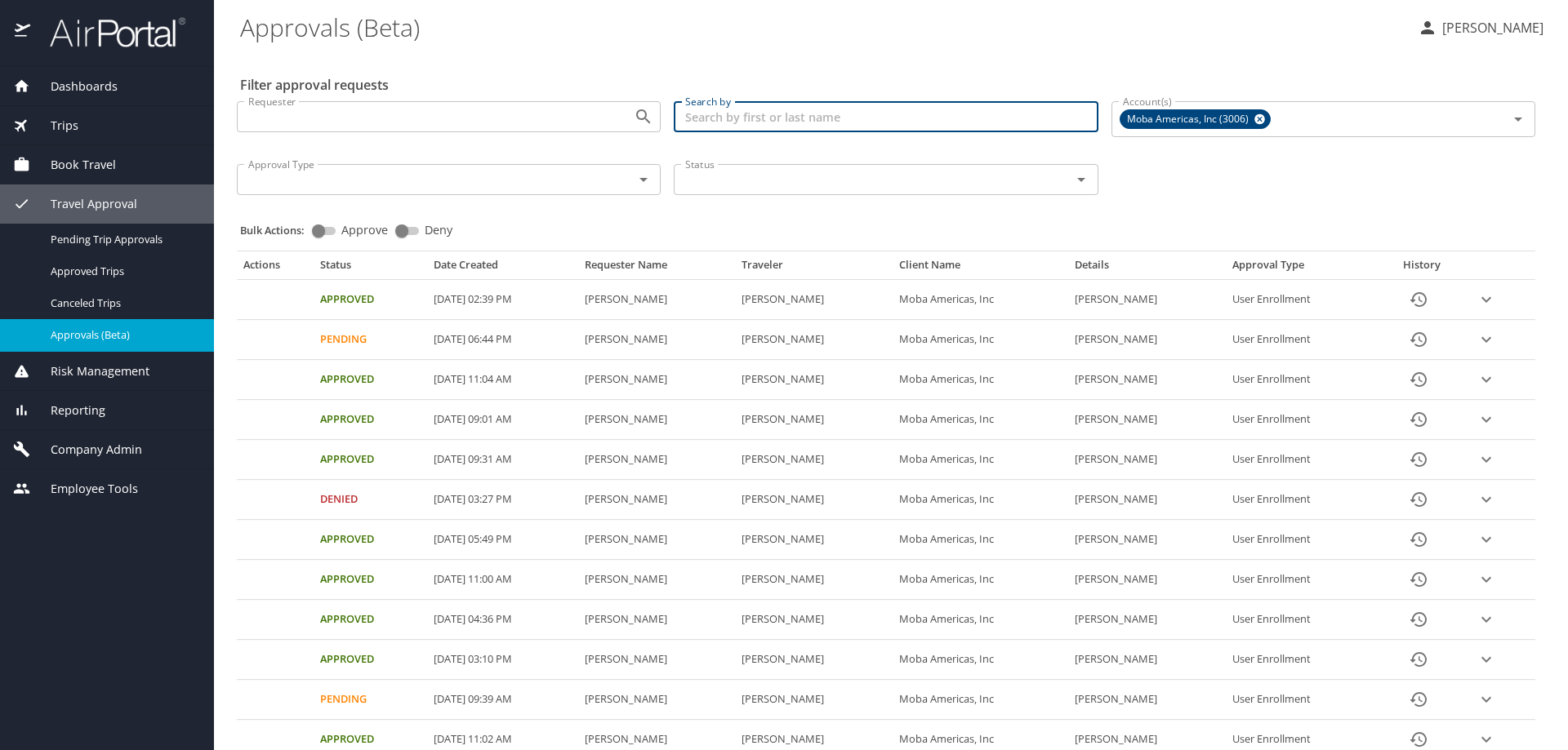
click at [597, 64] on div "Filter approval requests Requester Requester Search by Search by Account(s) Mob…" at bounding box center [891, 490] width 1301 height 877
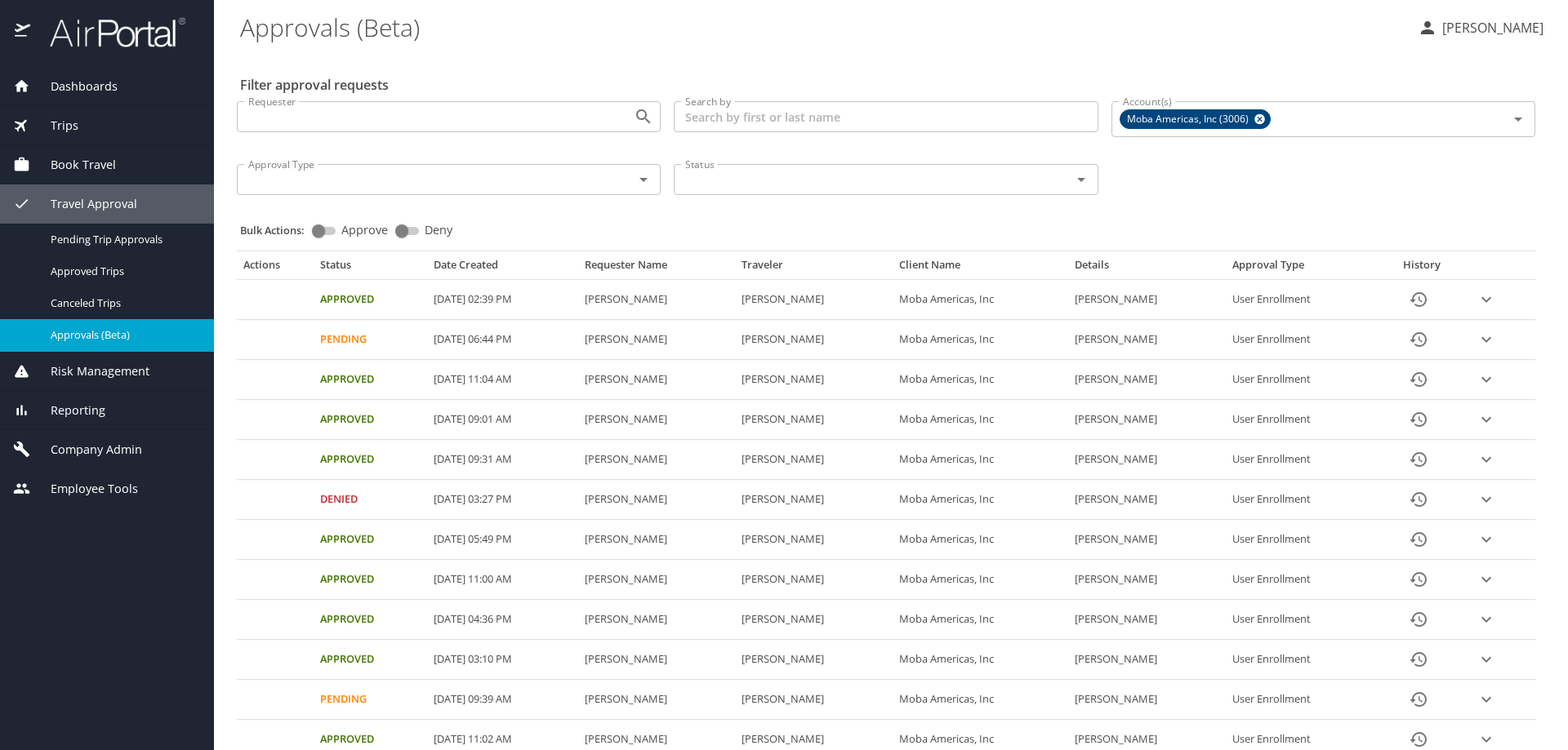
click at [496, 64] on div "Filter approval requests Requester Requester Search by Search by Account(s) Mob…" at bounding box center [891, 490] width 1301 height 877
click at [720, 118] on input "Search by" at bounding box center [885, 117] width 424 height 31
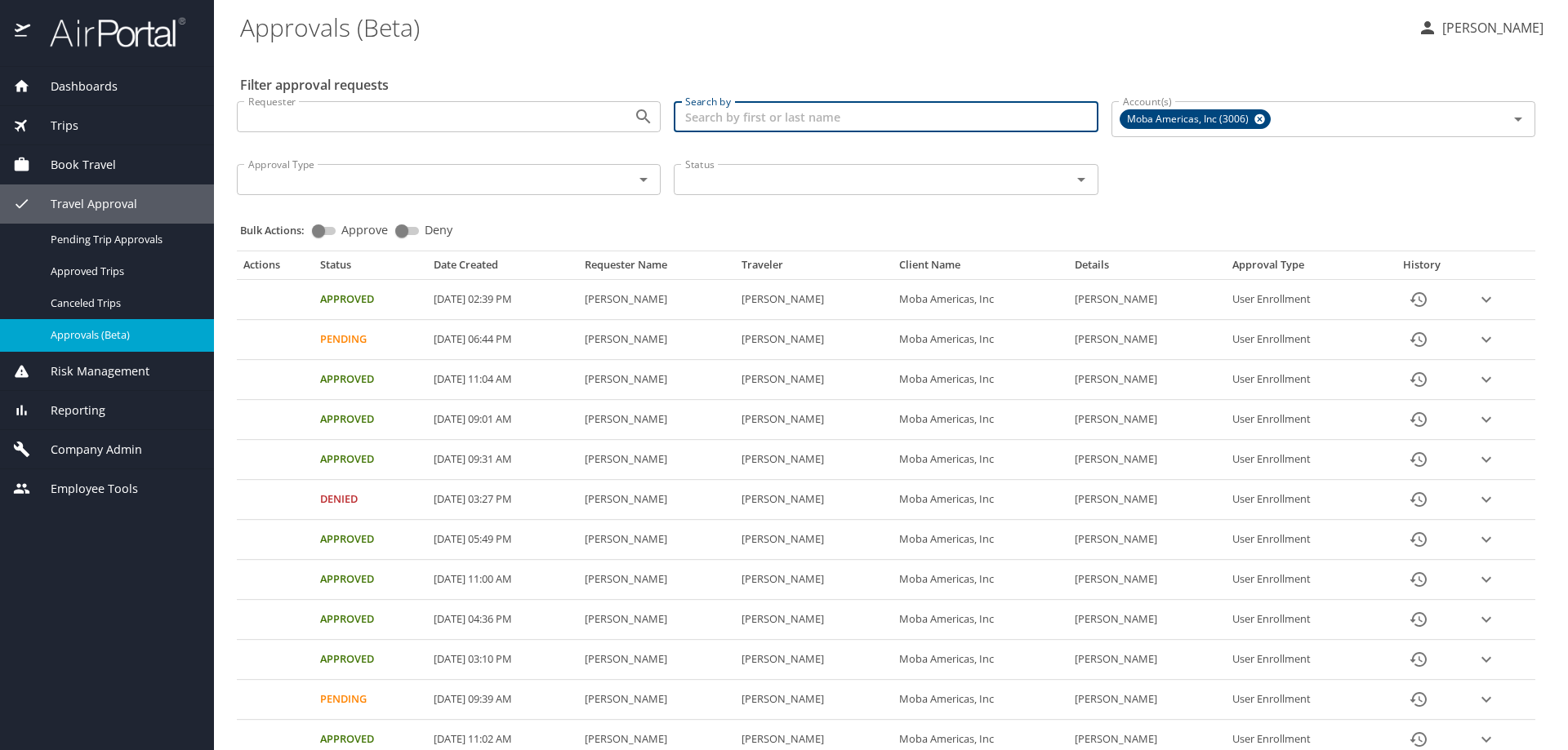
paste input "jaime.villalba@moba.net"
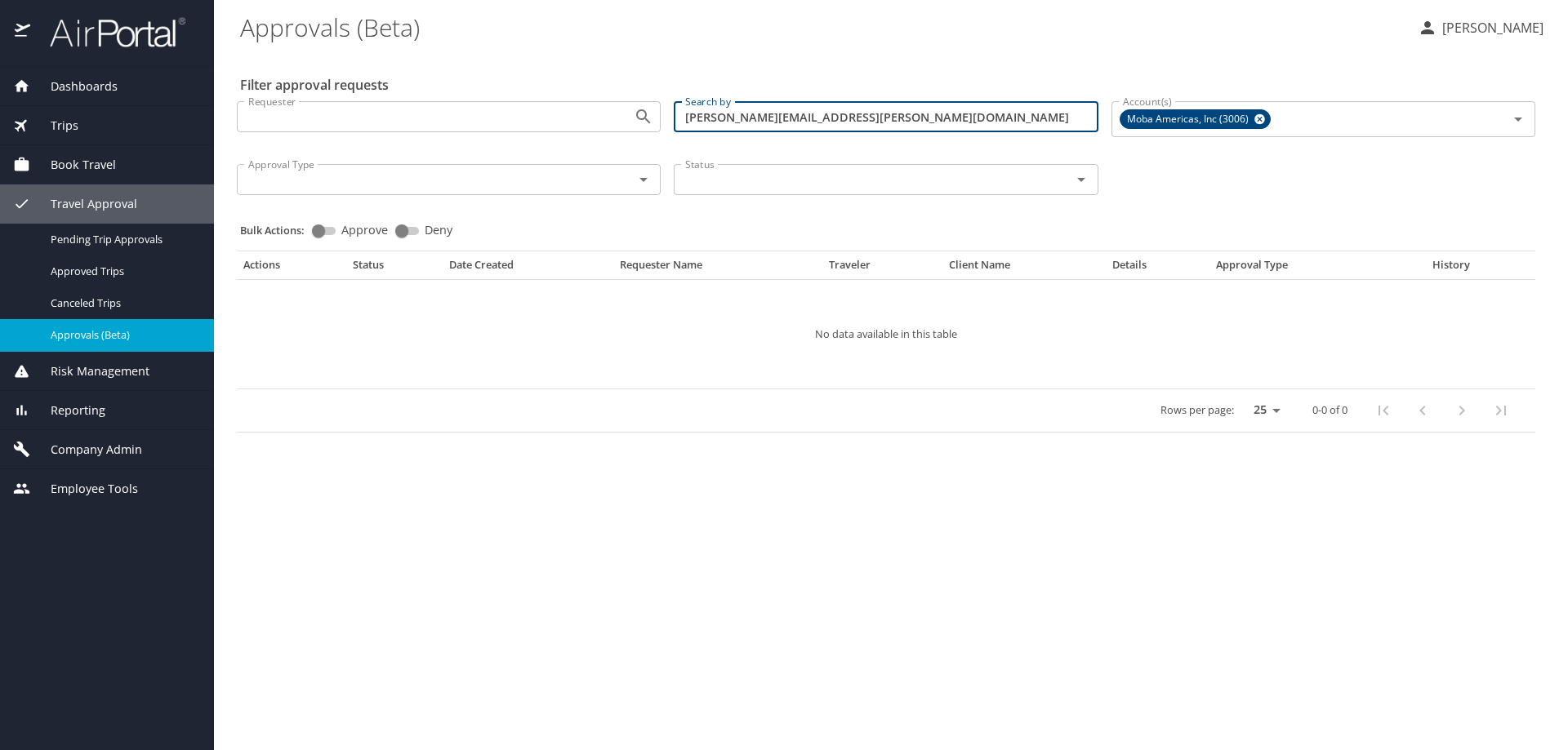
type input "jaime.villalba@moba.net"
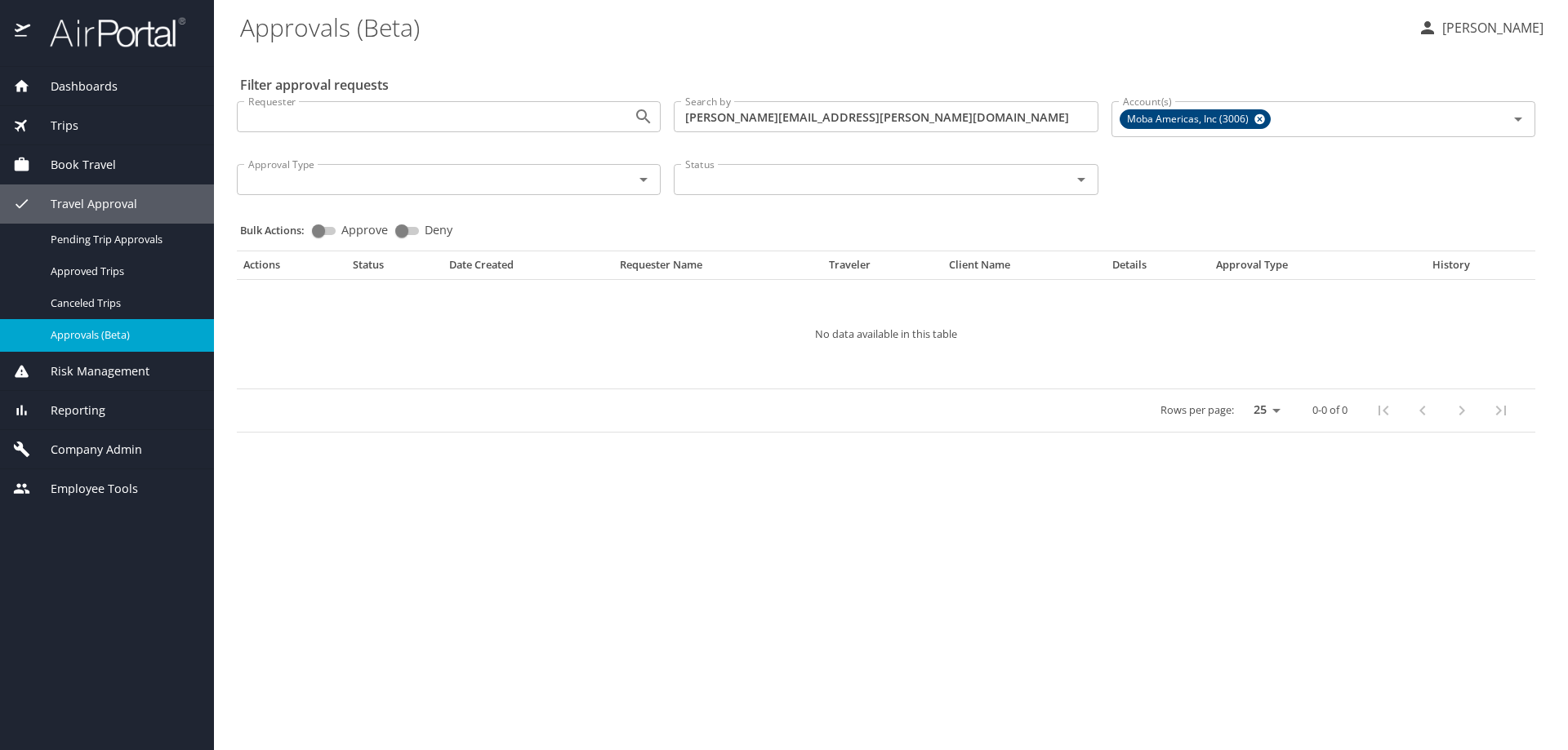
click at [96, 450] on span "Company Admin" at bounding box center [86, 449] width 112 height 18
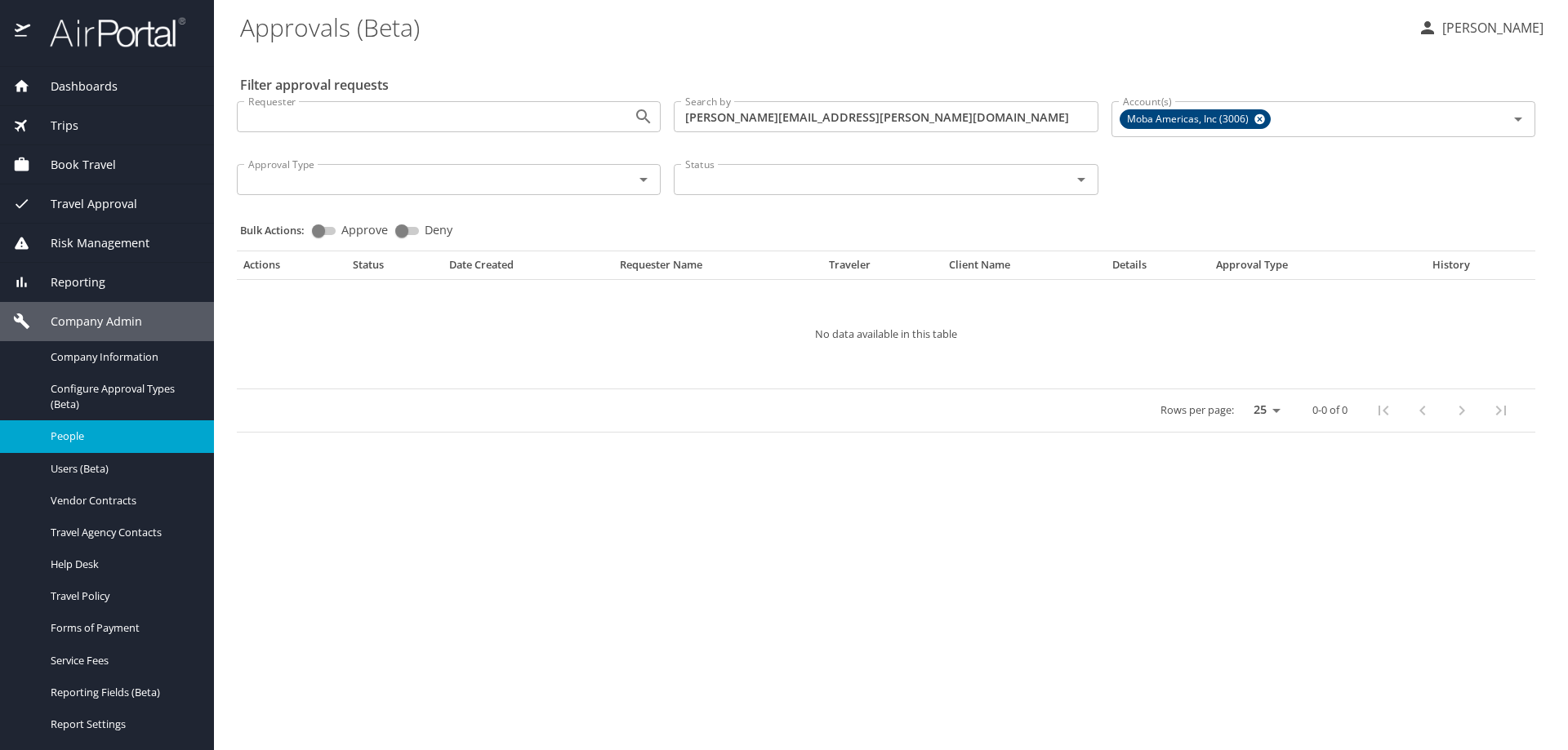
click at [83, 437] on span "People" at bounding box center [122, 436] width 144 height 16
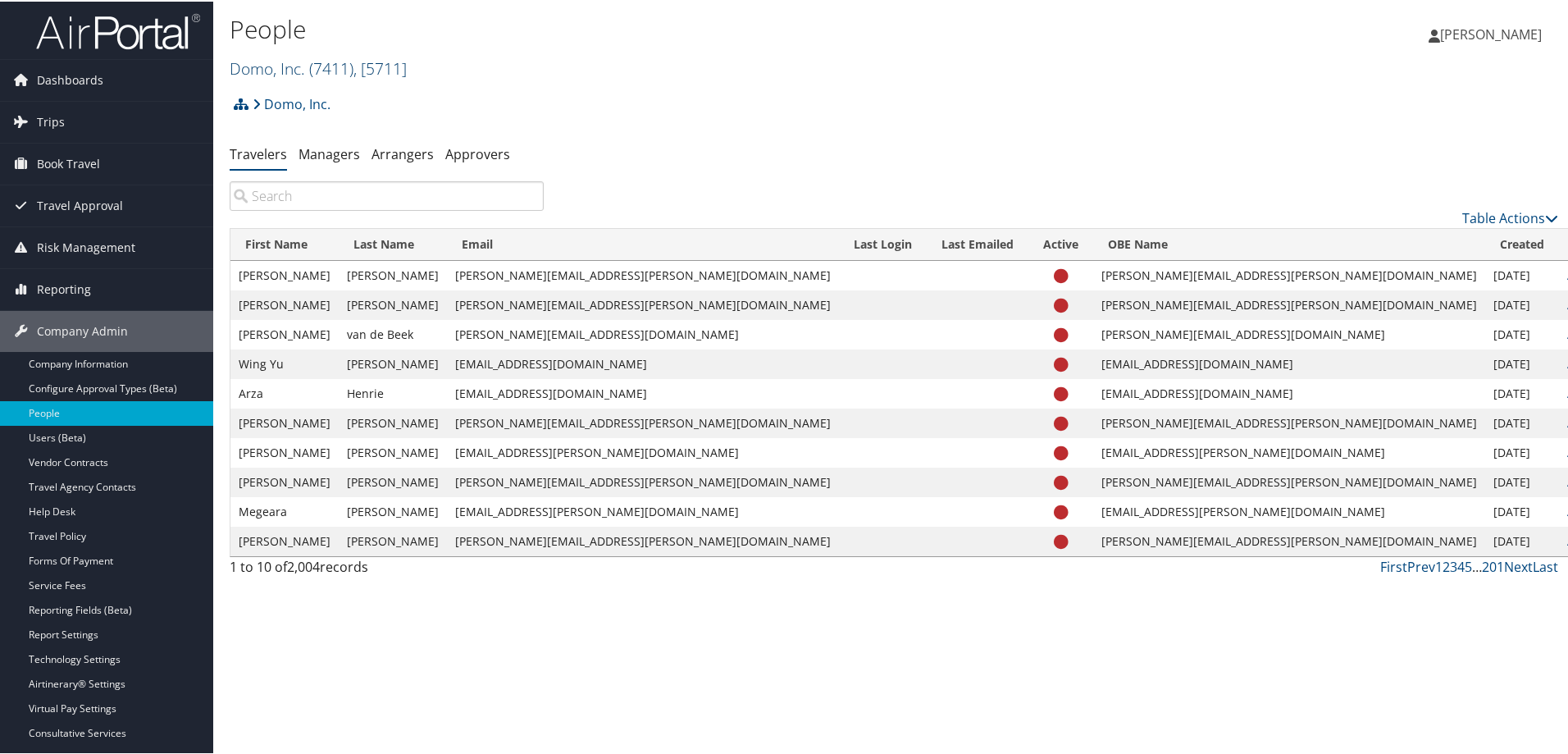
click at [260, 68] on link "Domo, Inc. ( 7411 ) , [ 5711 ]" at bounding box center [318, 66] width 178 height 22
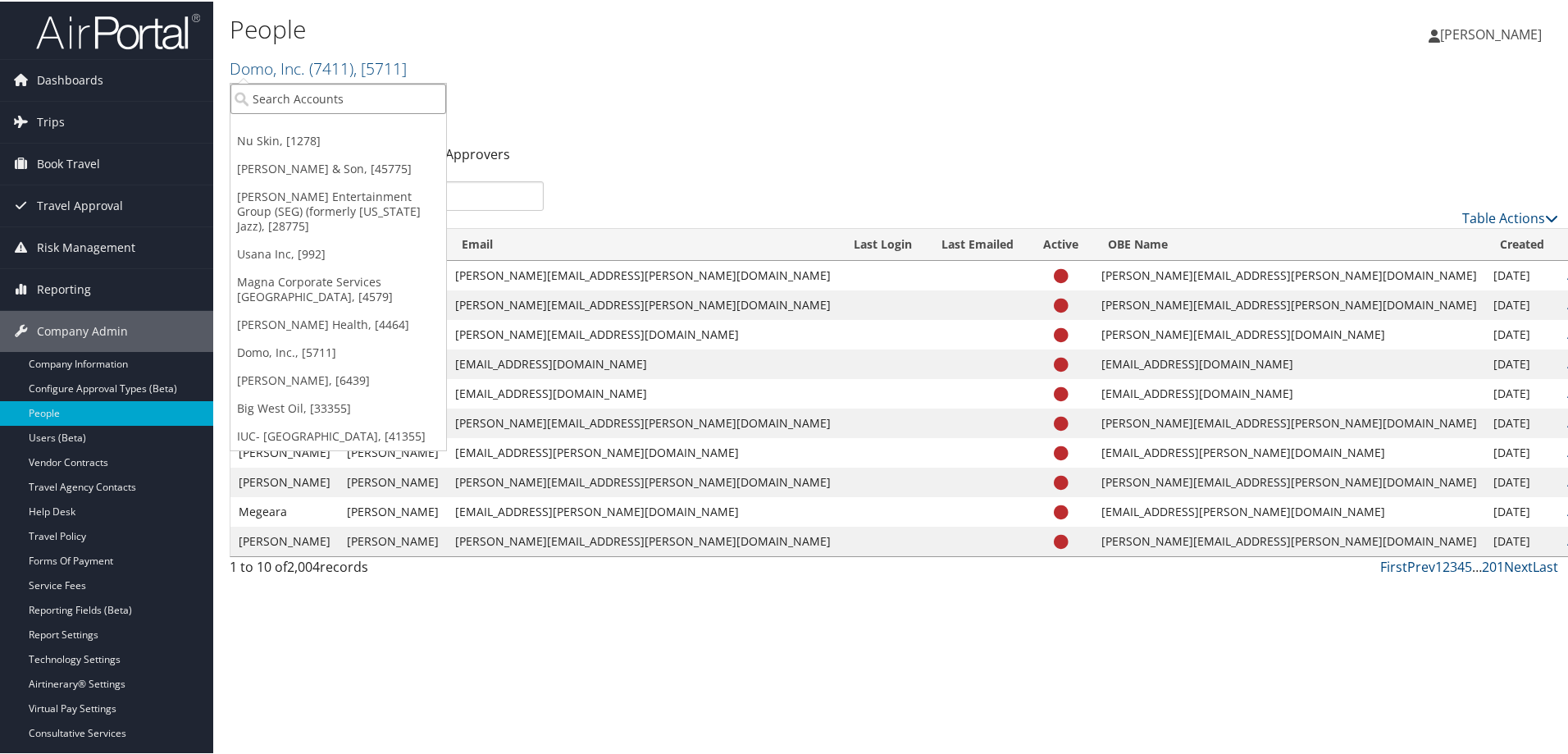
click at [278, 98] on input "search" at bounding box center [338, 97] width 216 height 30
type input "moba"
click at [292, 132] on div "Moba Americas, Inc (3006), [4594]" at bounding box center [351, 127] width 260 height 15
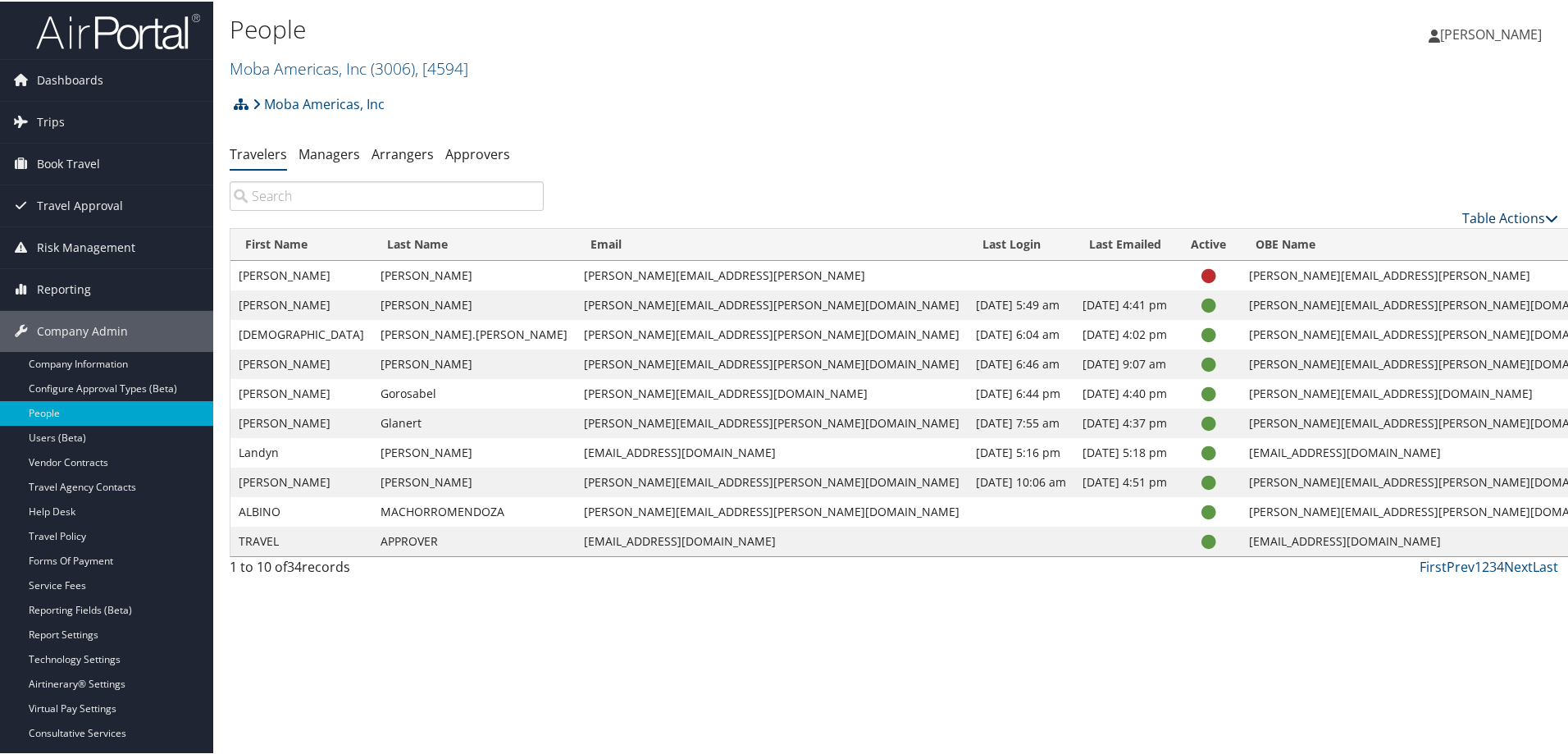
click at [1506, 216] on link "Table Actions" at bounding box center [1510, 216] width 96 height 18
click at [1398, 235] on link "Add New User" at bounding box center [1443, 242] width 216 height 28
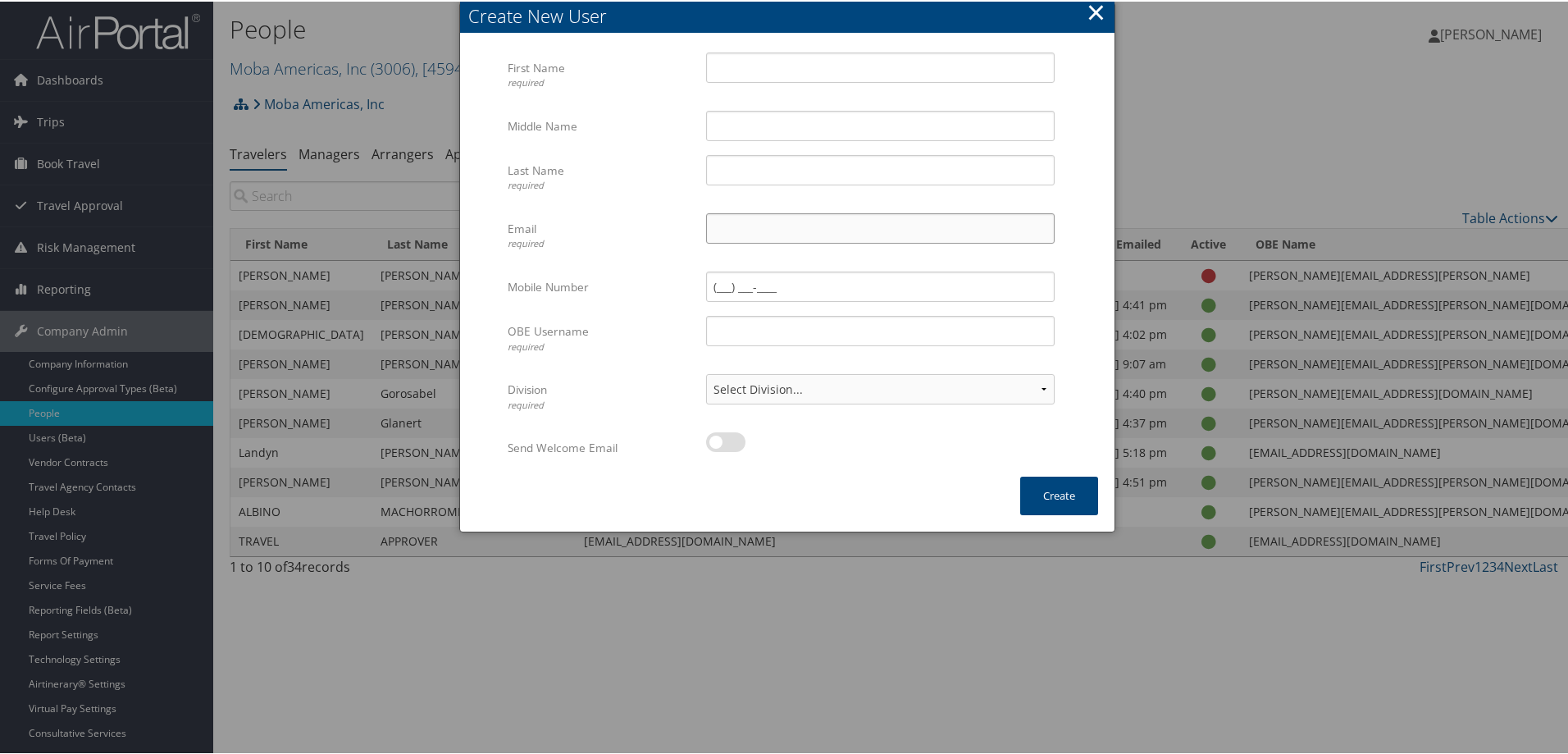
click at [707, 233] on input "Email required" at bounding box center [880, 226] width 349 height 30
paste input "jaime.villalba@moba.net"
type input "jaime.villalba@moba.net"
click at [813, 319] on input "OBE Username required" at bounding box center [880, 329] width 349 height 30
paste input "jaime.villalba@moba.net"
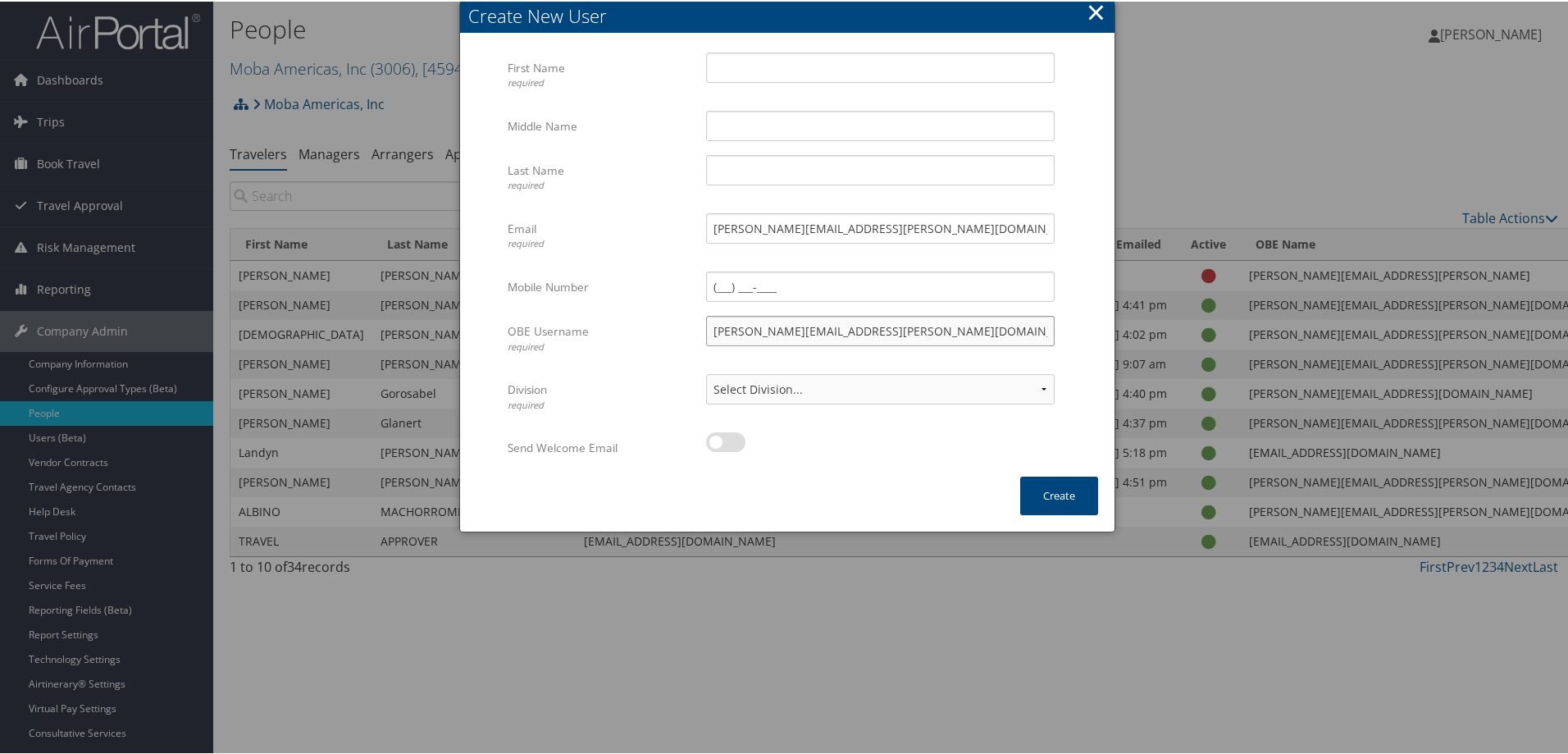
type input "jaime.villalba@moba.net"
click at [751, 62] on input "First Name required" at bounding box center [880, 65] width 349 height 30
type input "Luis Jaime"
type input "Villalba Herrera"
click at [856, 387] on select "Select Division... Account: Moba Americas, Inc Division: Default Travel Class P…" at bounding box center [880, 387] width 349 height 30
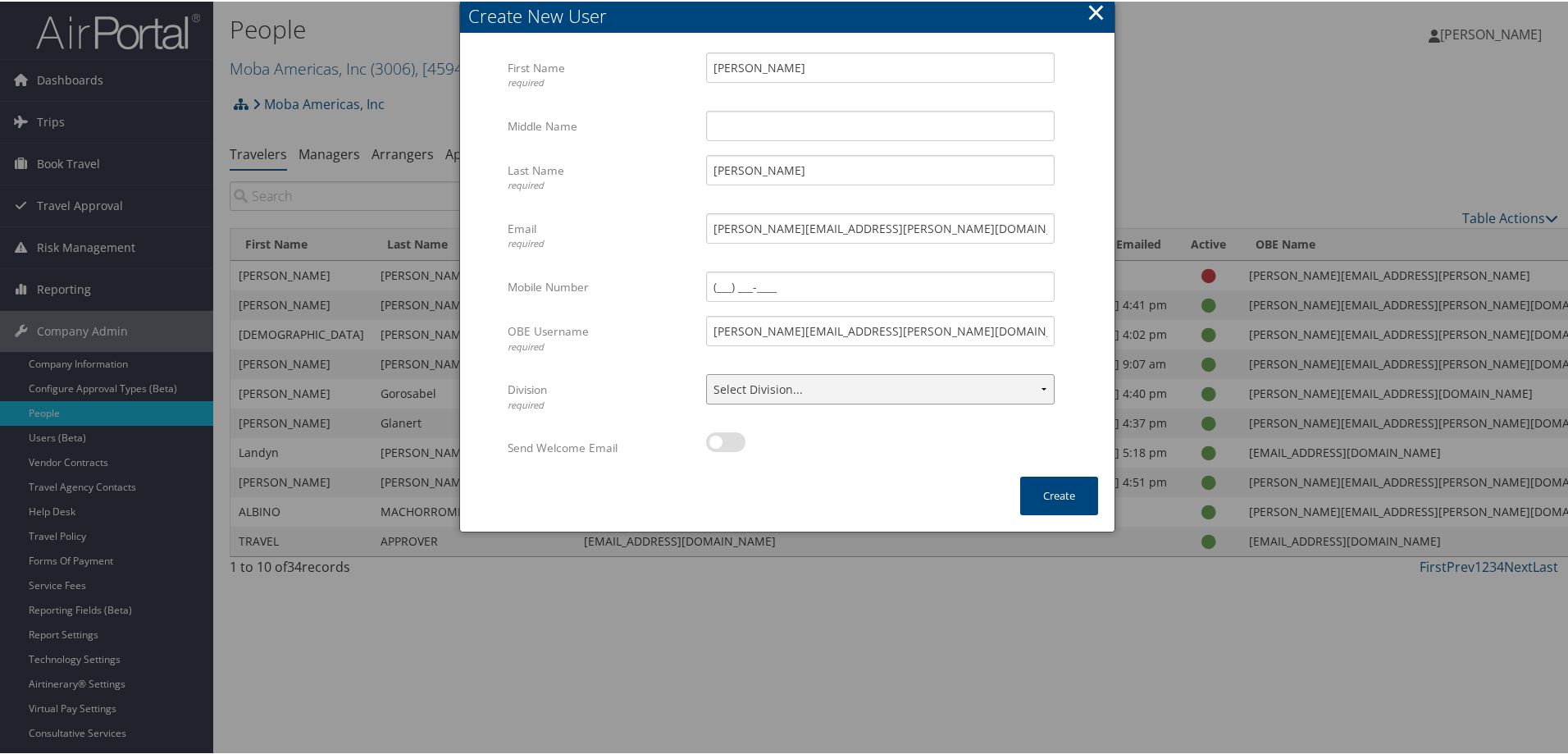
select select "4594"
click at [706, 373] on select "Select Division... Account: Moba Americas, Inc Division: Default Travel Class P…" at bounding box center [880, 387] width 349 height 30
click at [726, 446] on label at bounding box center [725, 441] width 39 height 20
click at [725, 446] on input "checkbox" at bounding box center [720, 443] width 10 height 10
checkbox input "true"
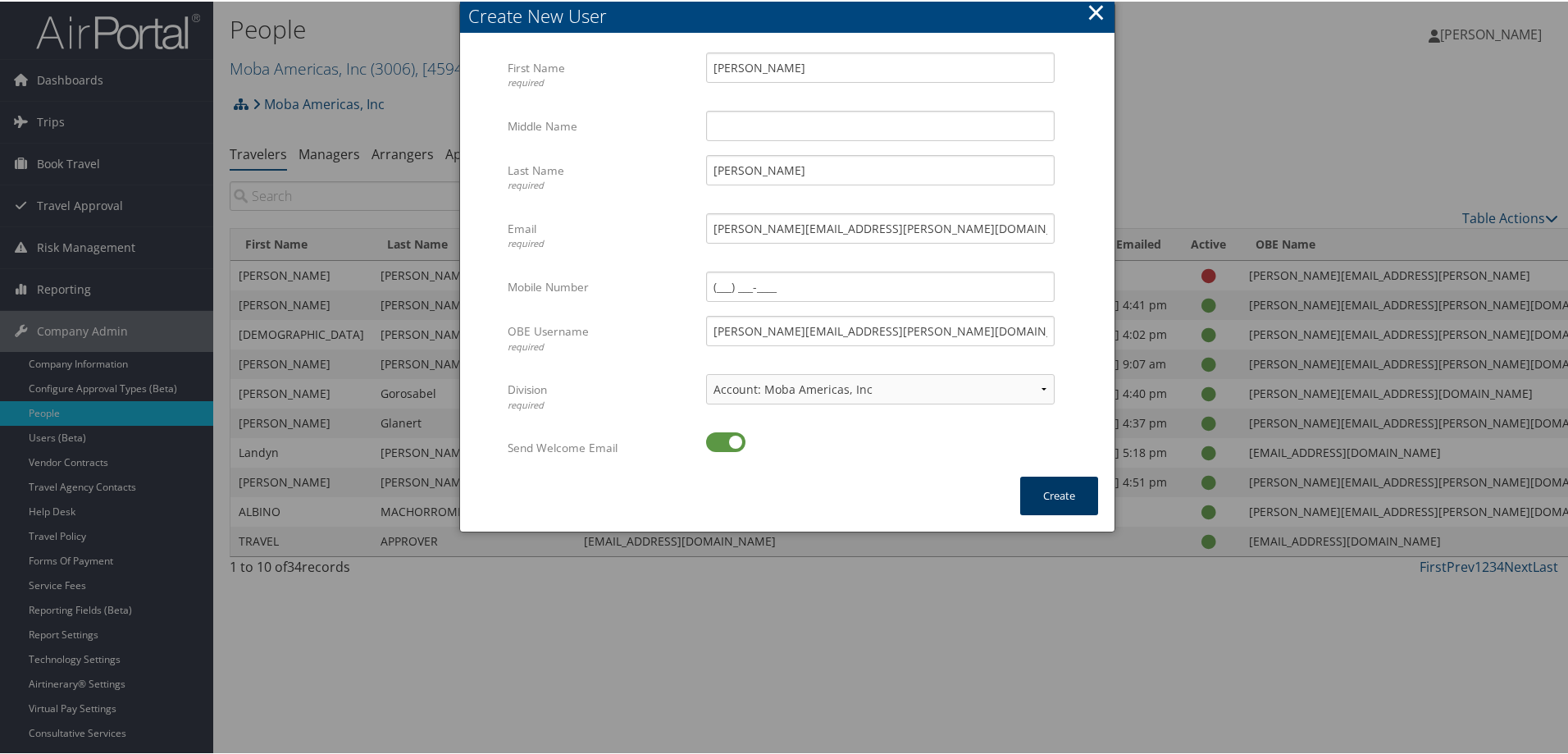
click at [1037, 501] on button "Create" at bounding box center [1059, 495] width 78 height 38
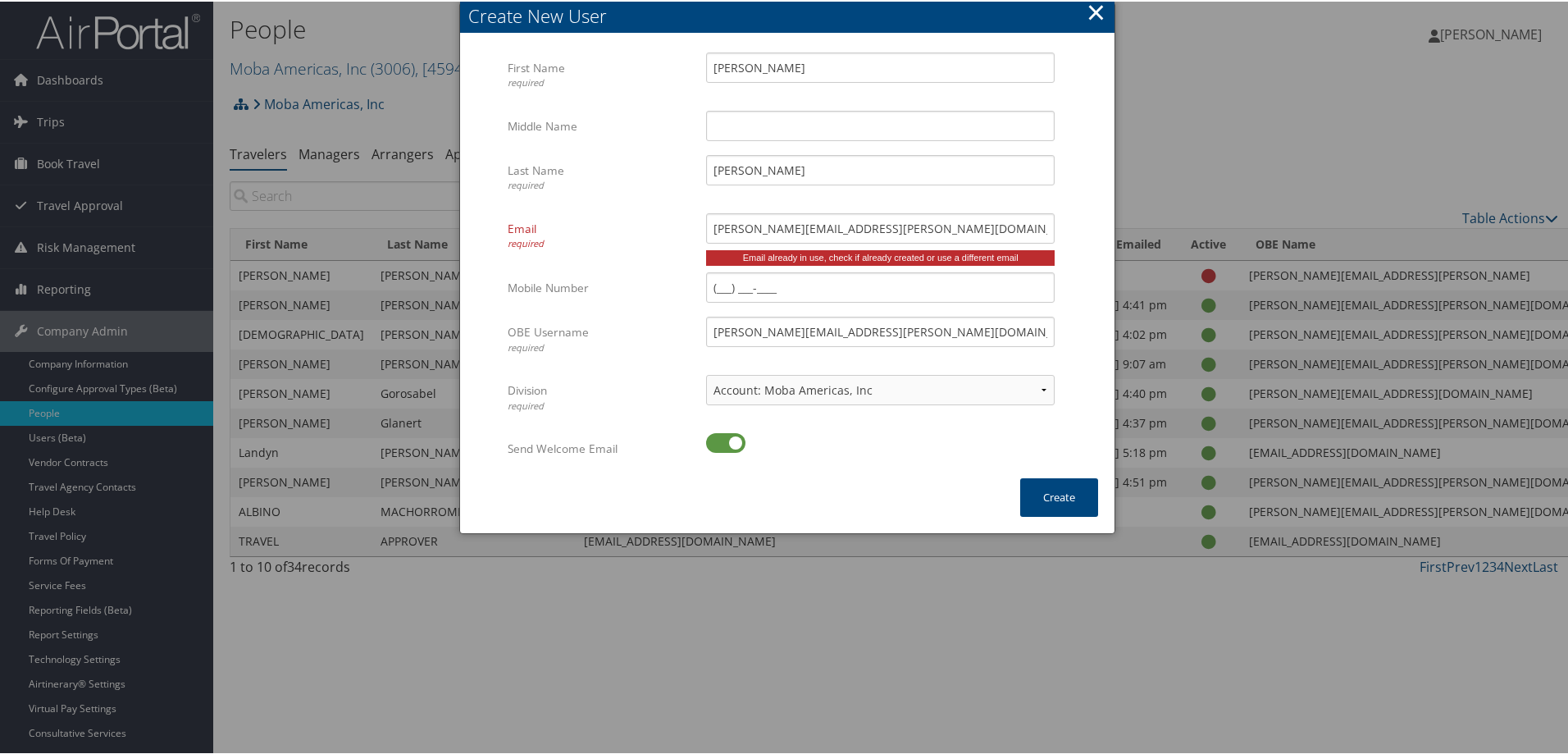
click at [874, 467] on div at bounding box center [880, 450] width 349 height 37
drag, startPoint x: 859, startPoint y: 226, endPoint x: 670, endPoint y: 229, distance: 189.0
click at [651, 229] on div "Email required jaime.villalba@moba.net Multiple values The selected items conta…" at bounding box center [787, 241] width 560 height 59
click at [1088, 4] on button "×" at bounding box center [1096, 10] width 19 height 33
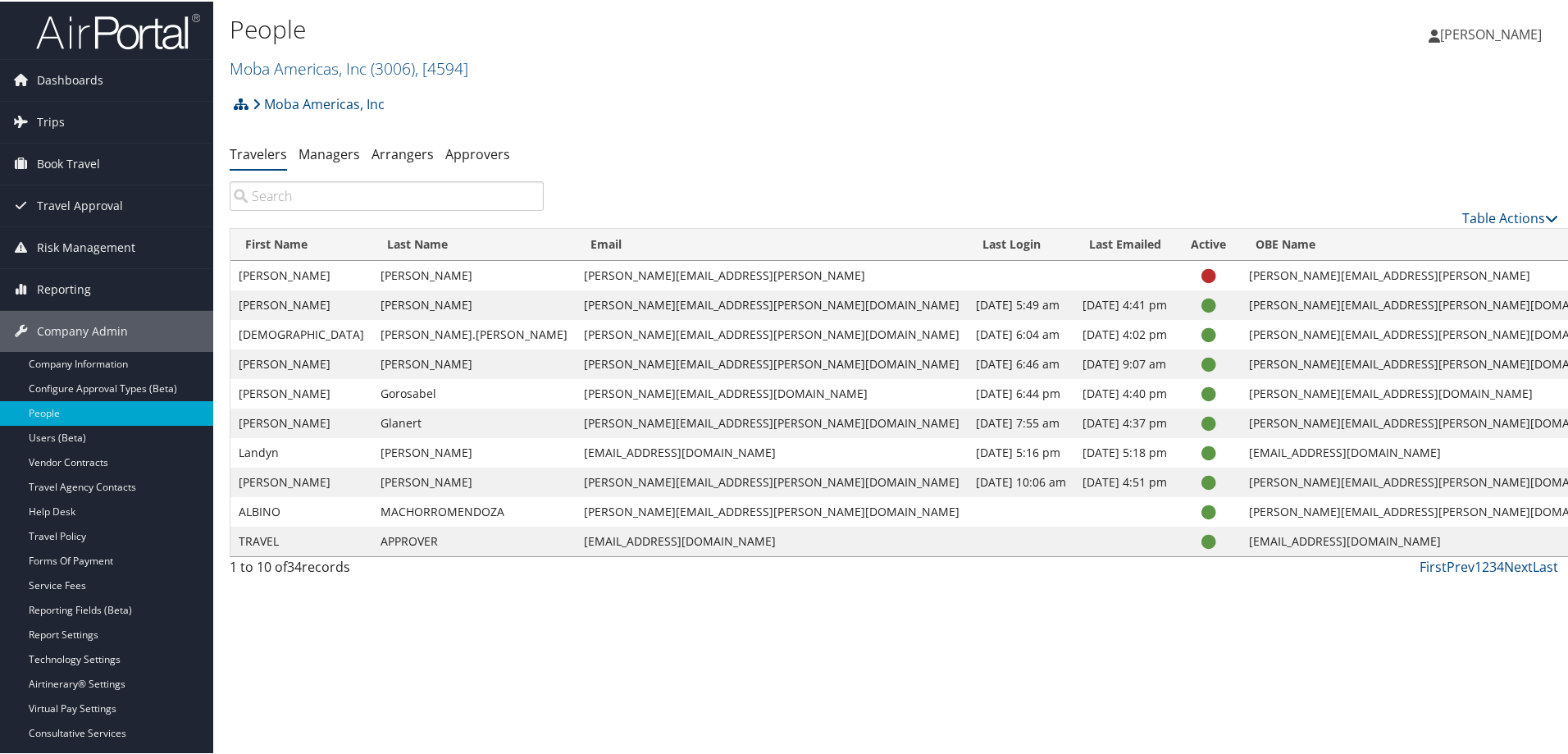
click at [1166, 106] on div "Moba Americas, Inc Account Structure Moba Americas, Inc (3006) ACTIVE Create Ch…" at bounding box center [894, 108] width 1329 height 44
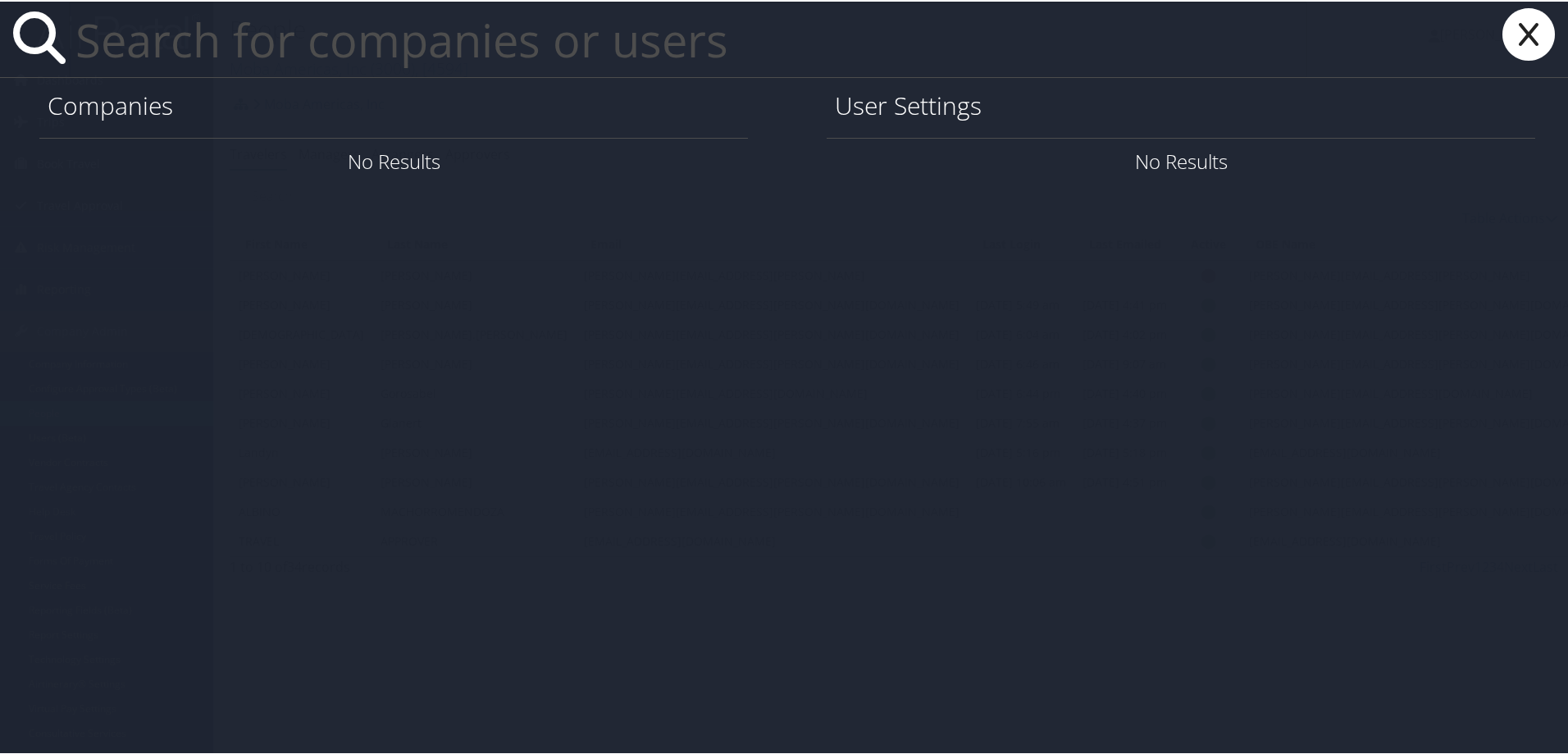
paste input "jaime.villalba@moba.net"
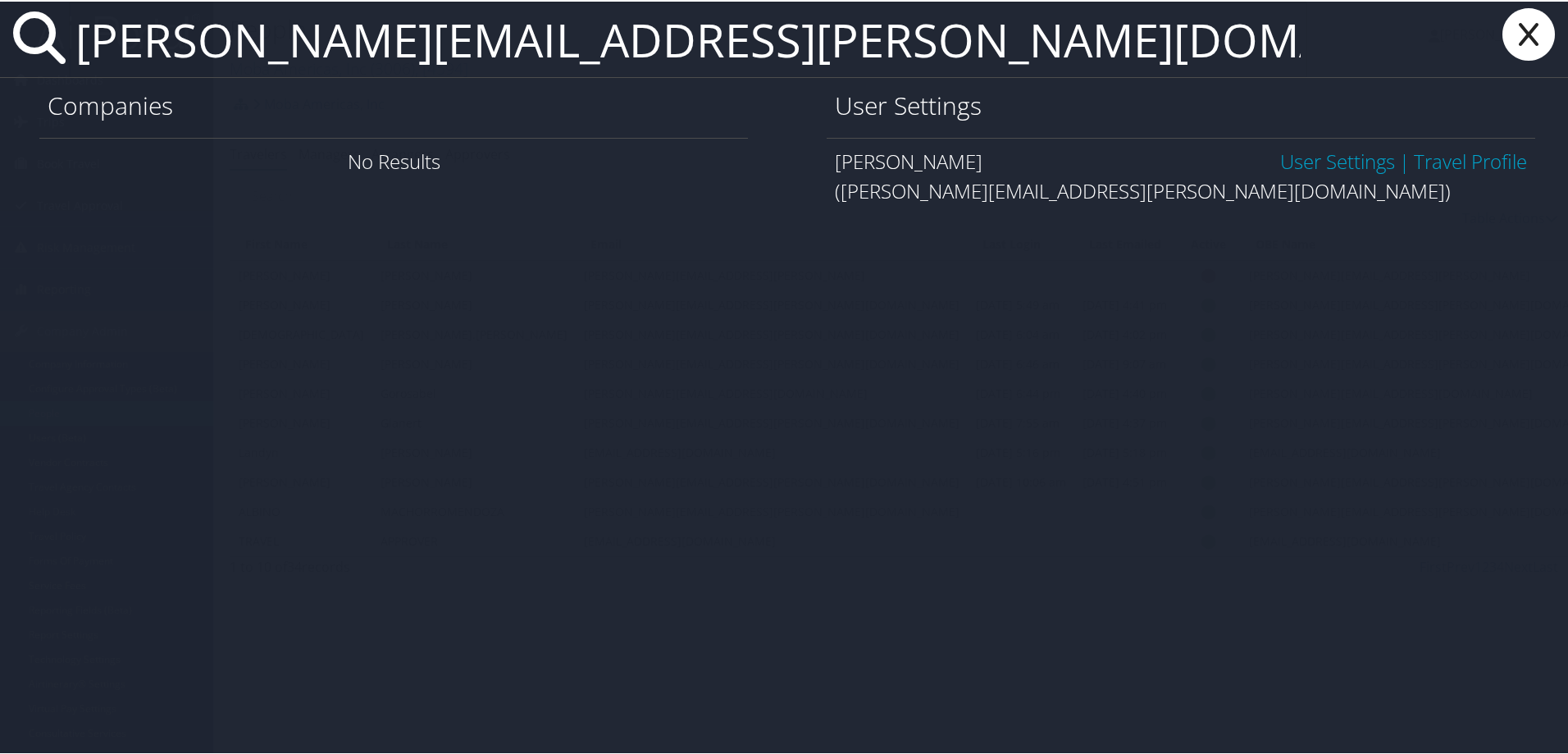
type input "jaime.villalba@moba.net"
click at [1334, 164] on link "User Settings" at bounding box center [1337, 159] width 115 height 27
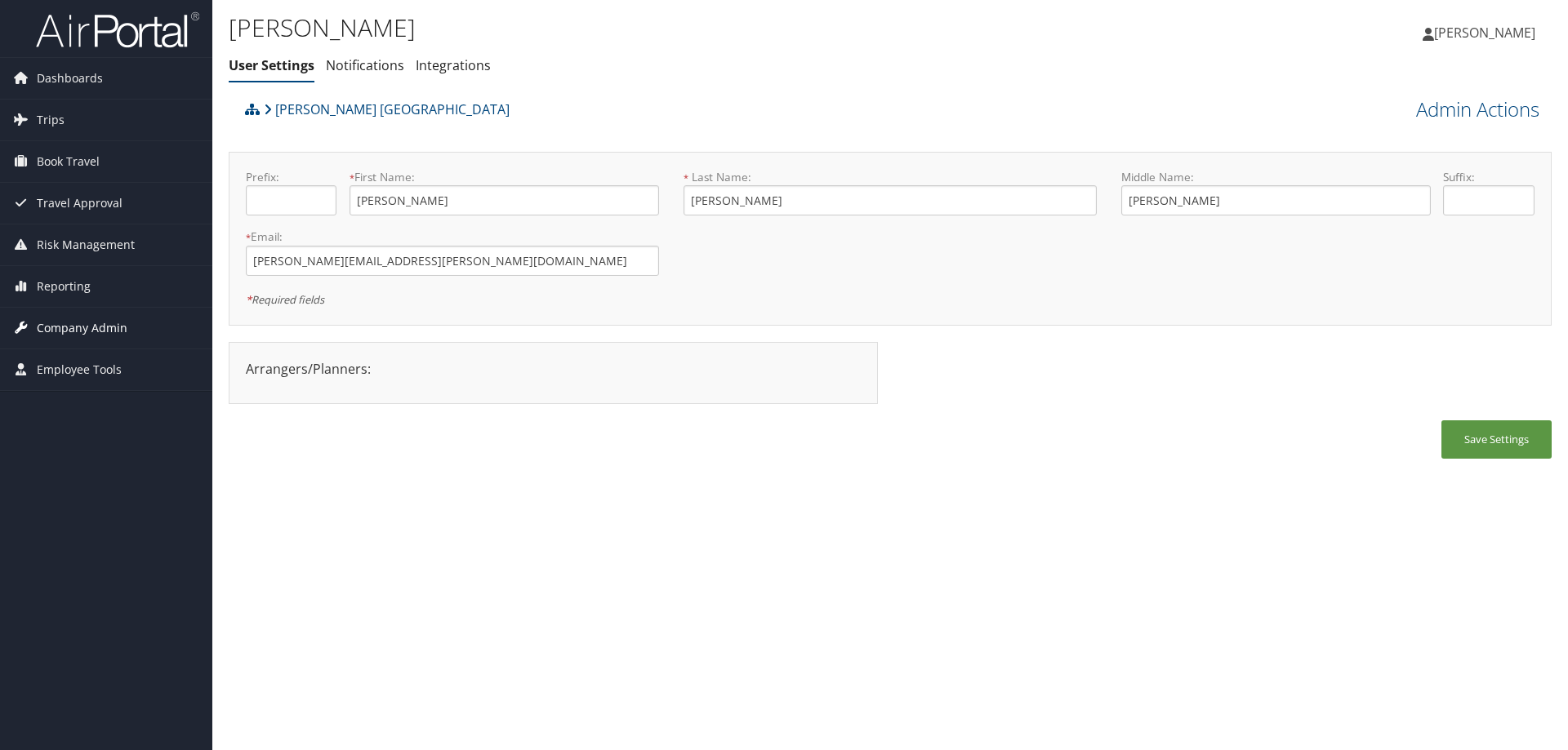
click at [85, 322] on span "Company Admin" at bounding box center [81, 327] width 91 height 41
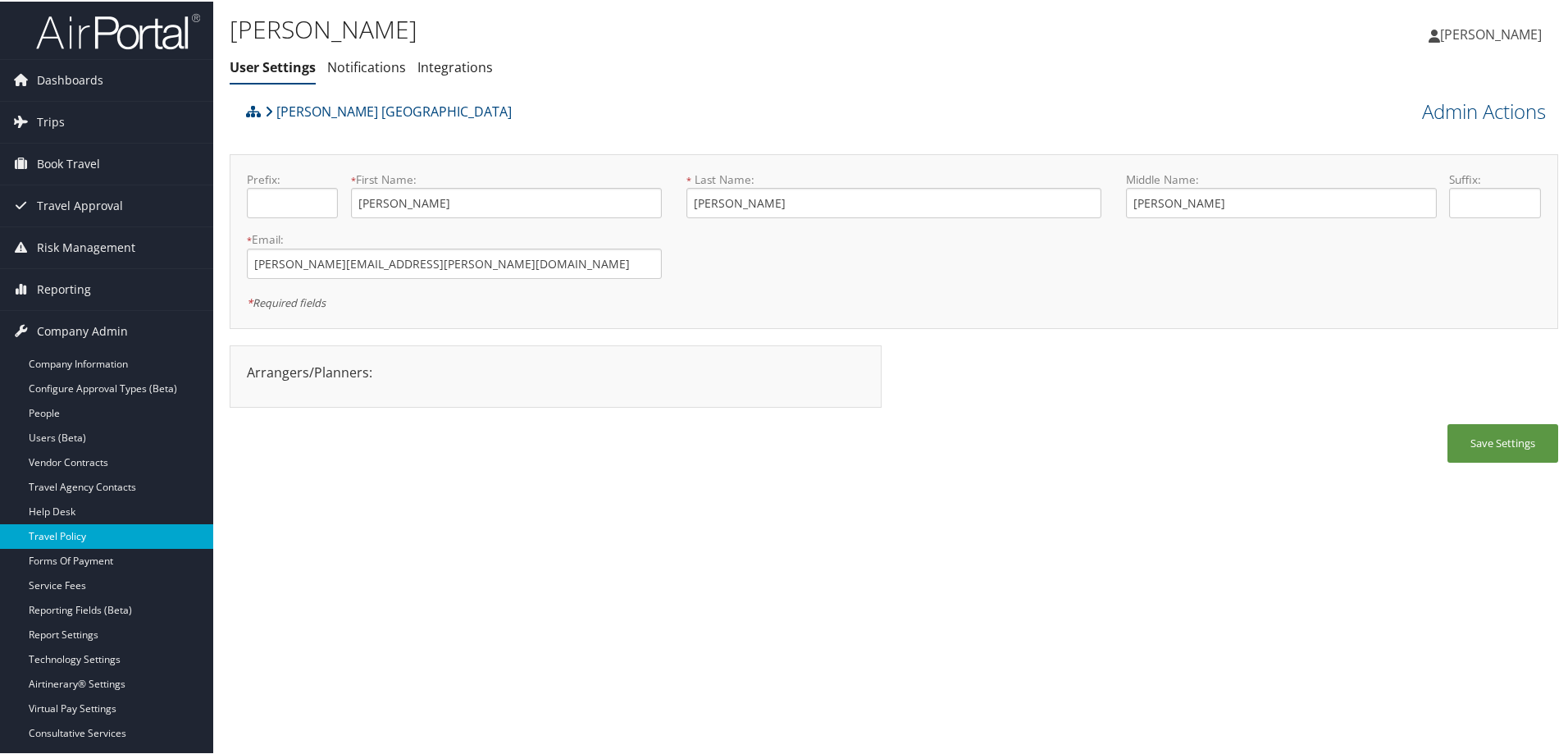
click at [84, 536] on link "Travel Policy" at bounding box center [106, 535] width 213 height 24
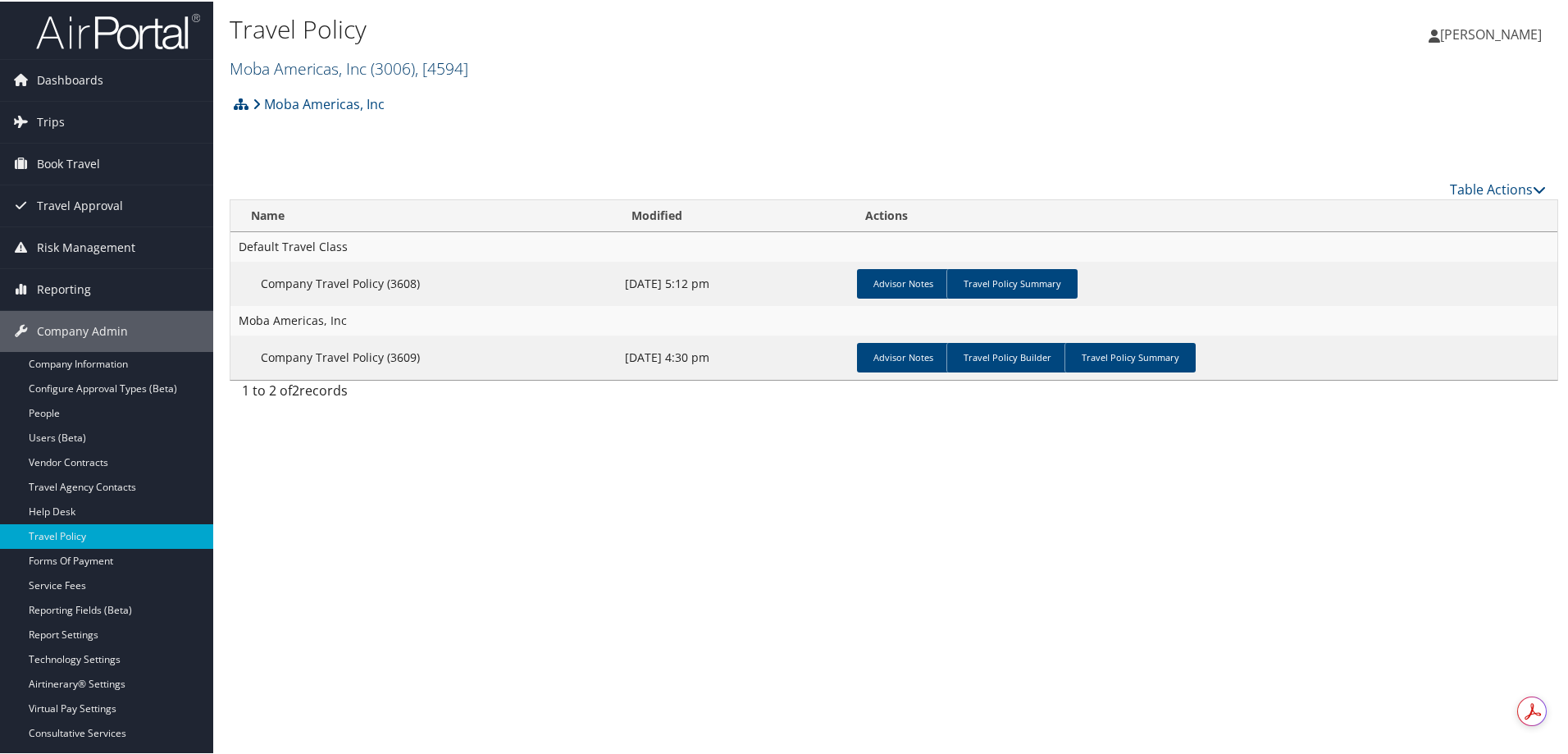
click at [293, 64] on link "Moba Americas, Inc ( 3006 ) , [ 4594 ]" at bounding box center [349, 66] width 238 height 22
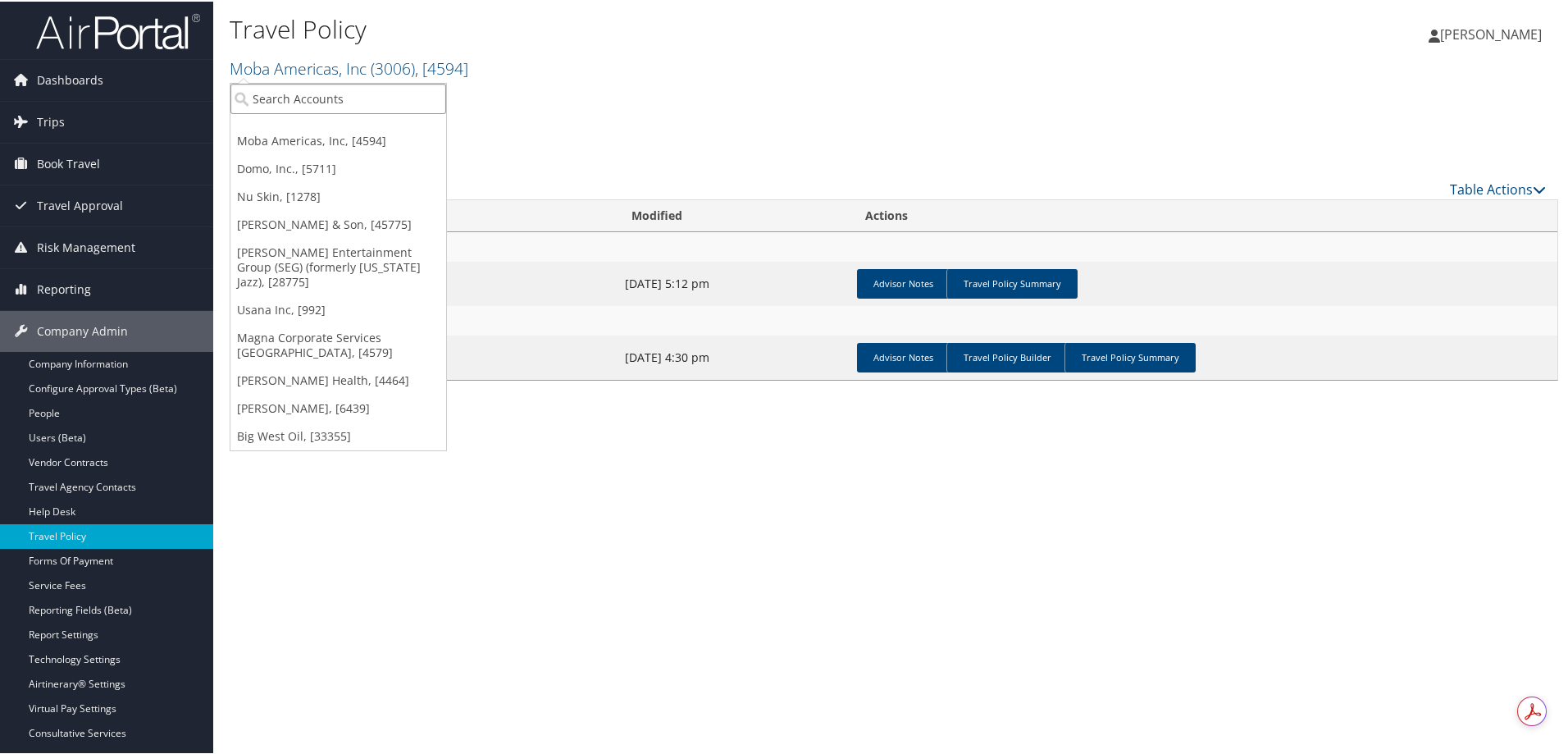
click at [303, 89] on input "search" at bounding box center [338, 97] width 216 height 30
type input "soren"
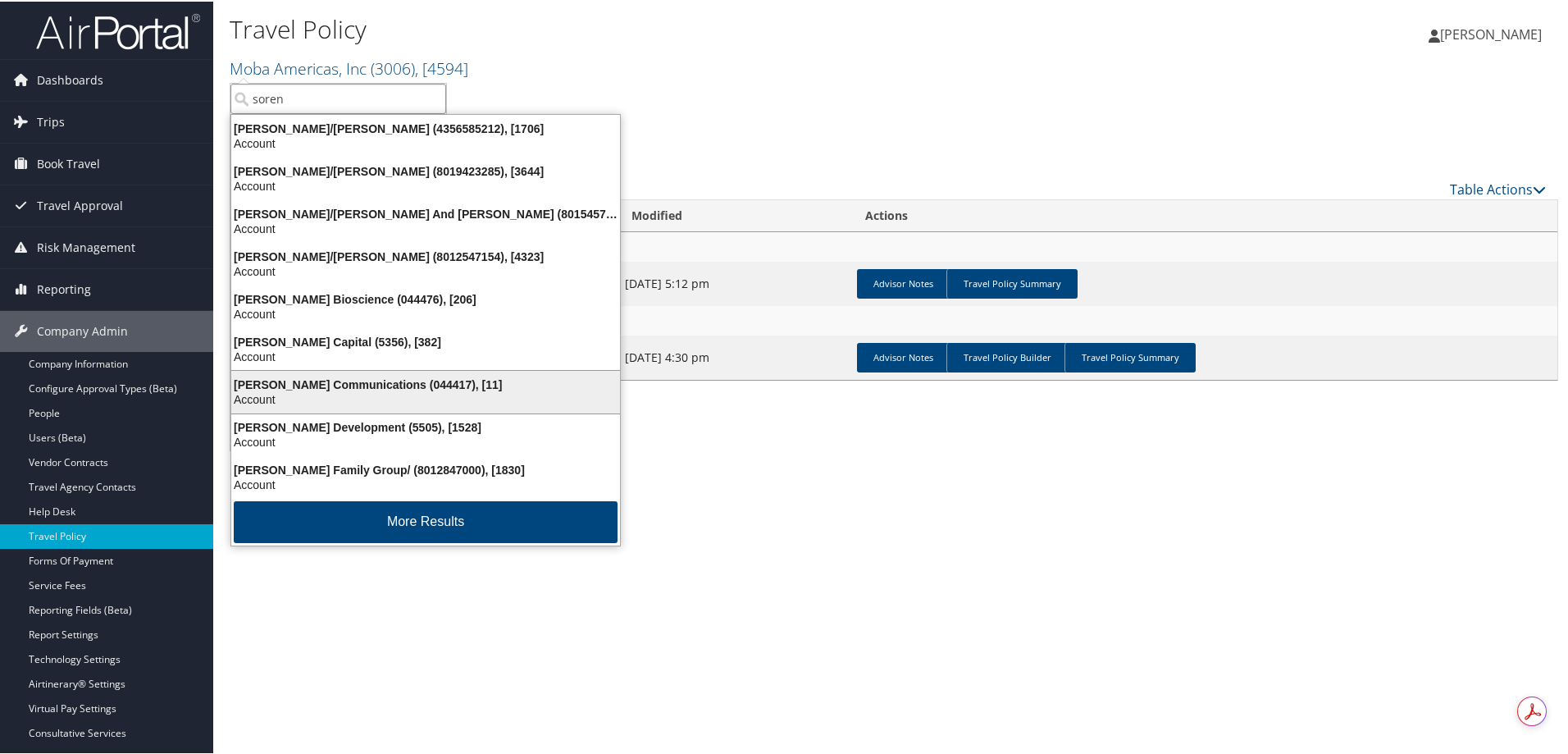
click at [359, 390] on div "Sorenson Communications (044417), [11]" at bounding box center [425, 383] width 408 height 15
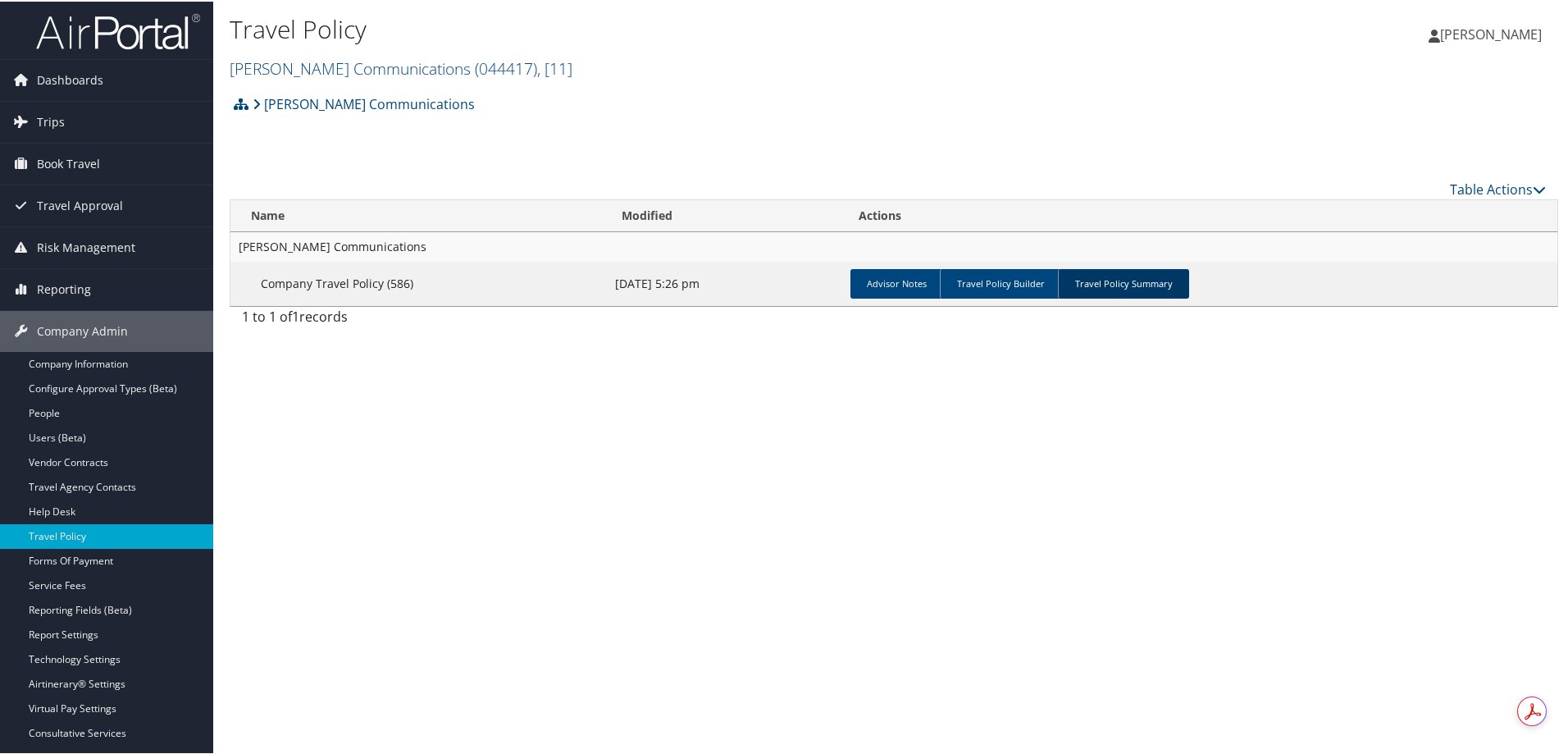
click at [1108, 293] on link "Travel Policy Summary" at bounding box center [1123, 282] width 131 height 30
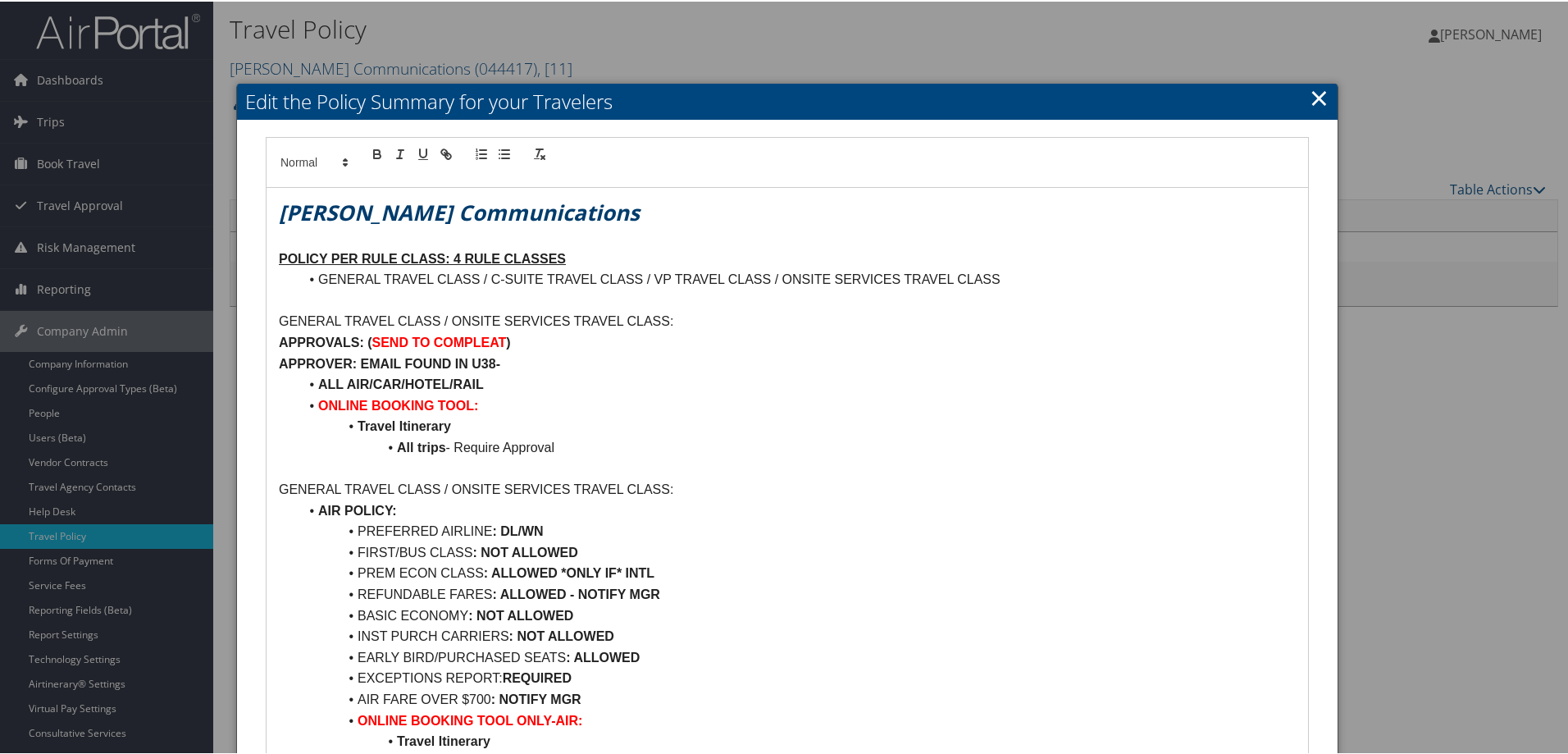
click at [1315, 95] on link "×" at bounding box center [1319, 96] width 19 height 33
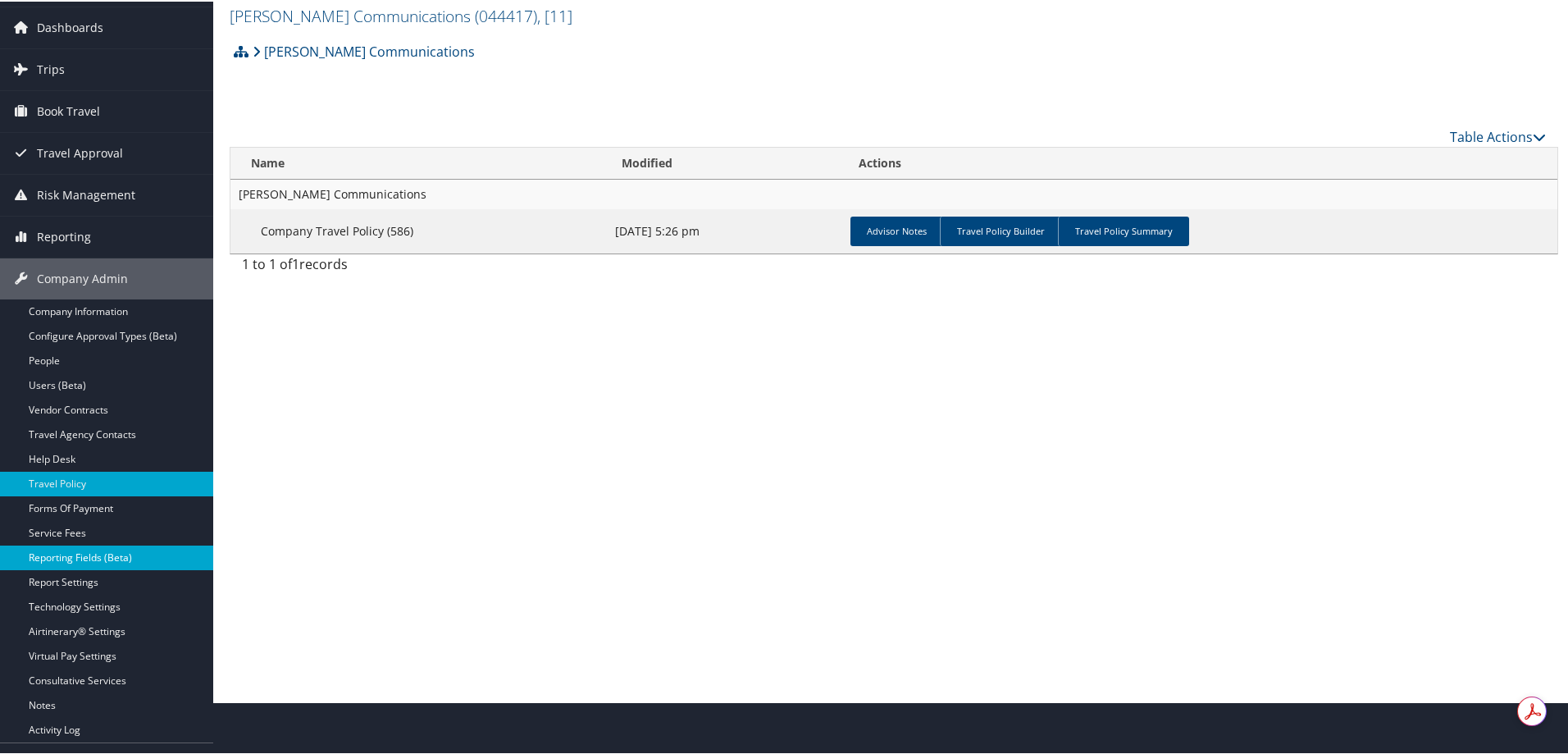
scroll to position [82, 0]
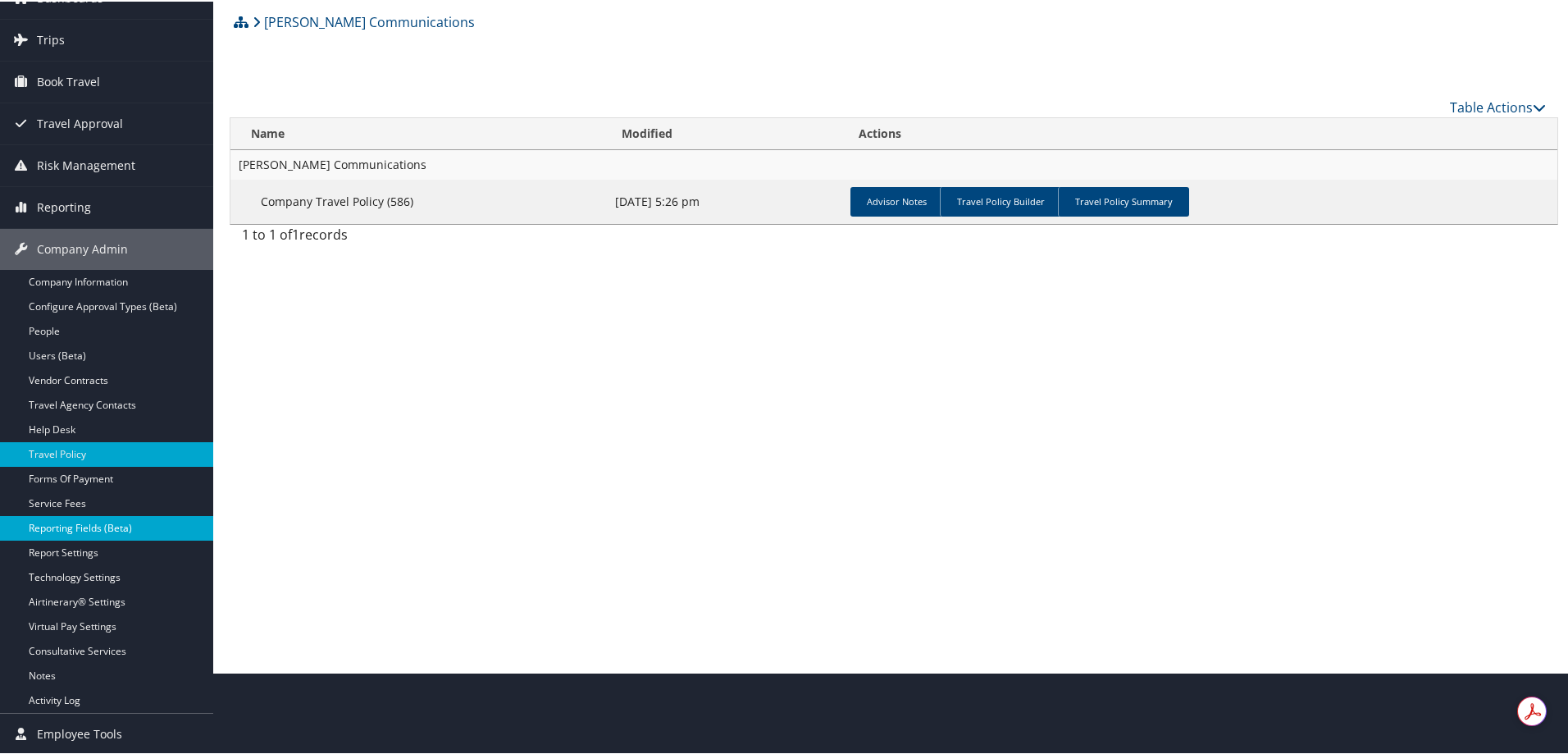
click at [77, 524] on link "Reporting Fields (Beta)" at bounding box center [106, 527] width 213 height 24
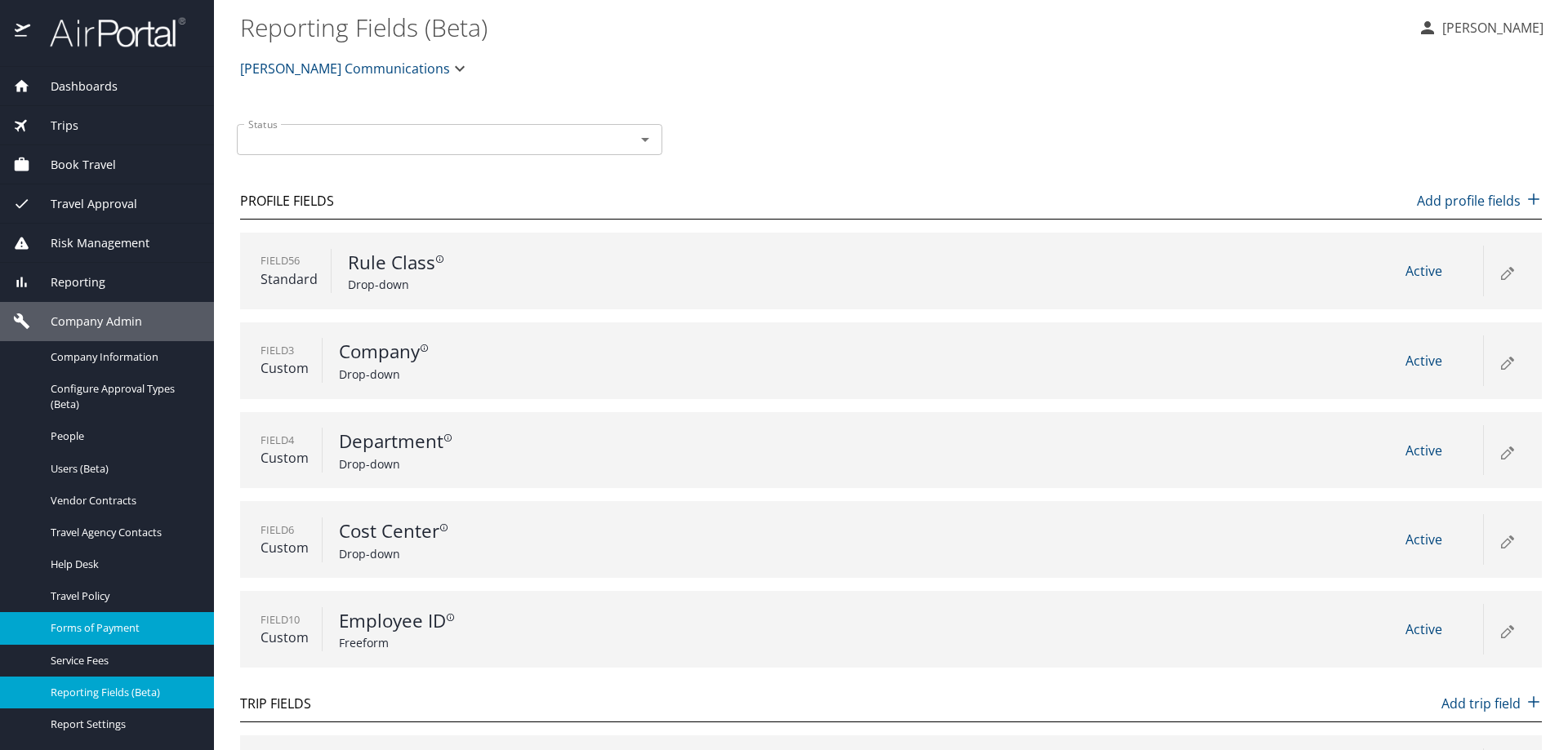
scroll to position [163, 0]
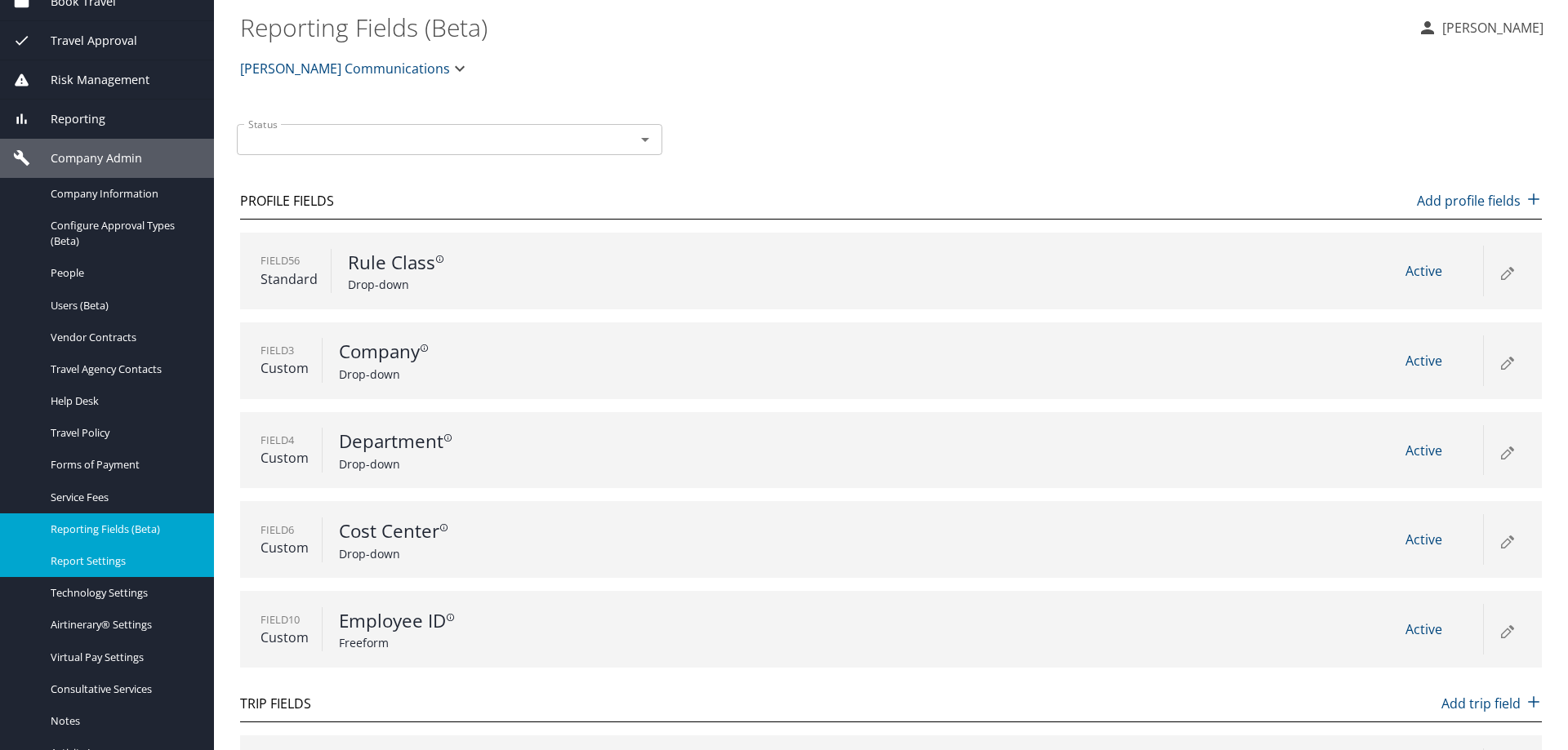
click at [99, 564] on span "Report Settings" at bounding box center [122, 561] width 144 height 16
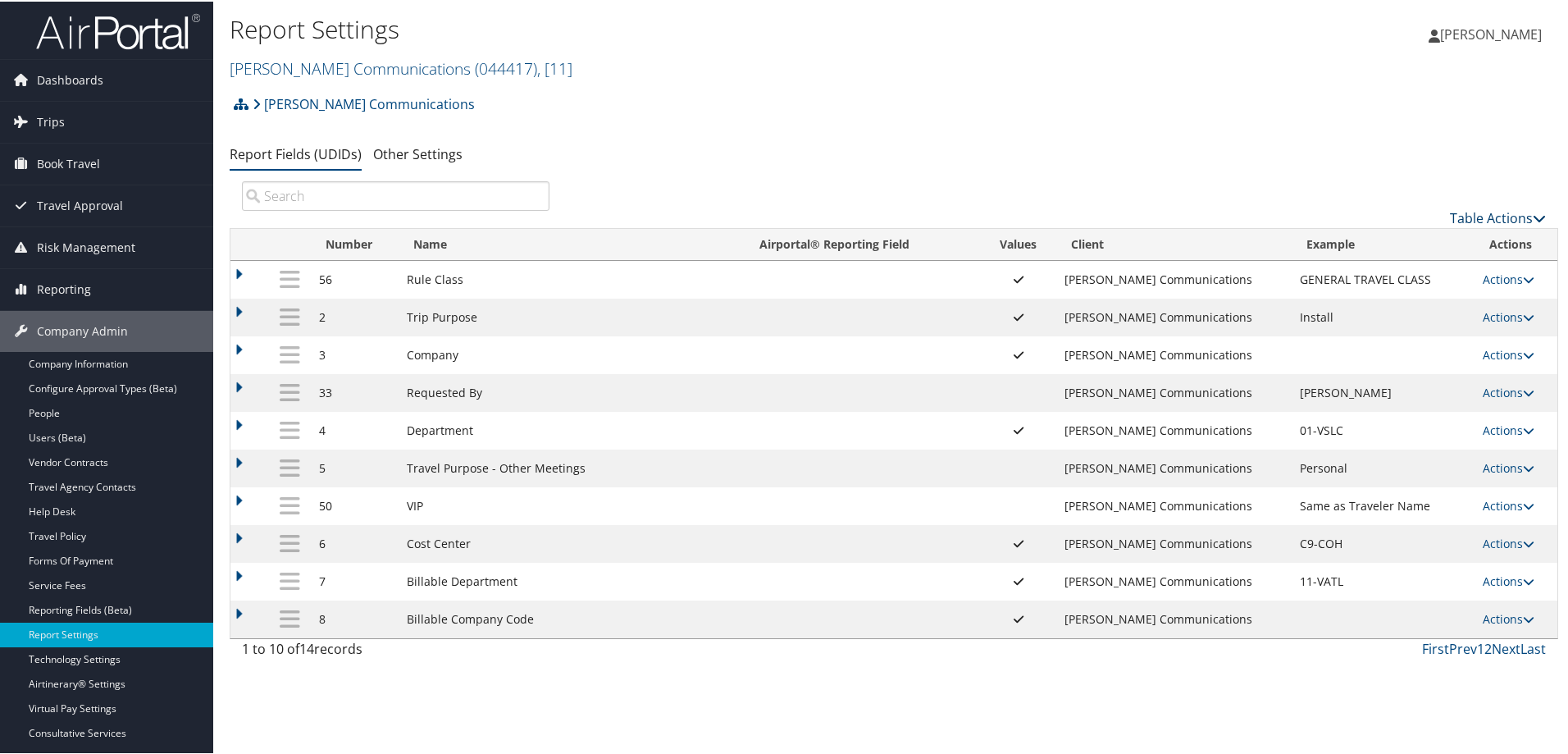
click at [1476, 209] on link "Table Actions" at bounding box center [1498, 216] width 96 height 18
click at [1037, 108] on div at bounding box center [787, 377] width 1575 height 754
click at [1493, 580] on link "Actions" at bounding box center [1508, 580] width 51 height 16
click at [1413, 609] on link "Update Report Field Values" at bounding box center [1437, 605] width 178 height 28
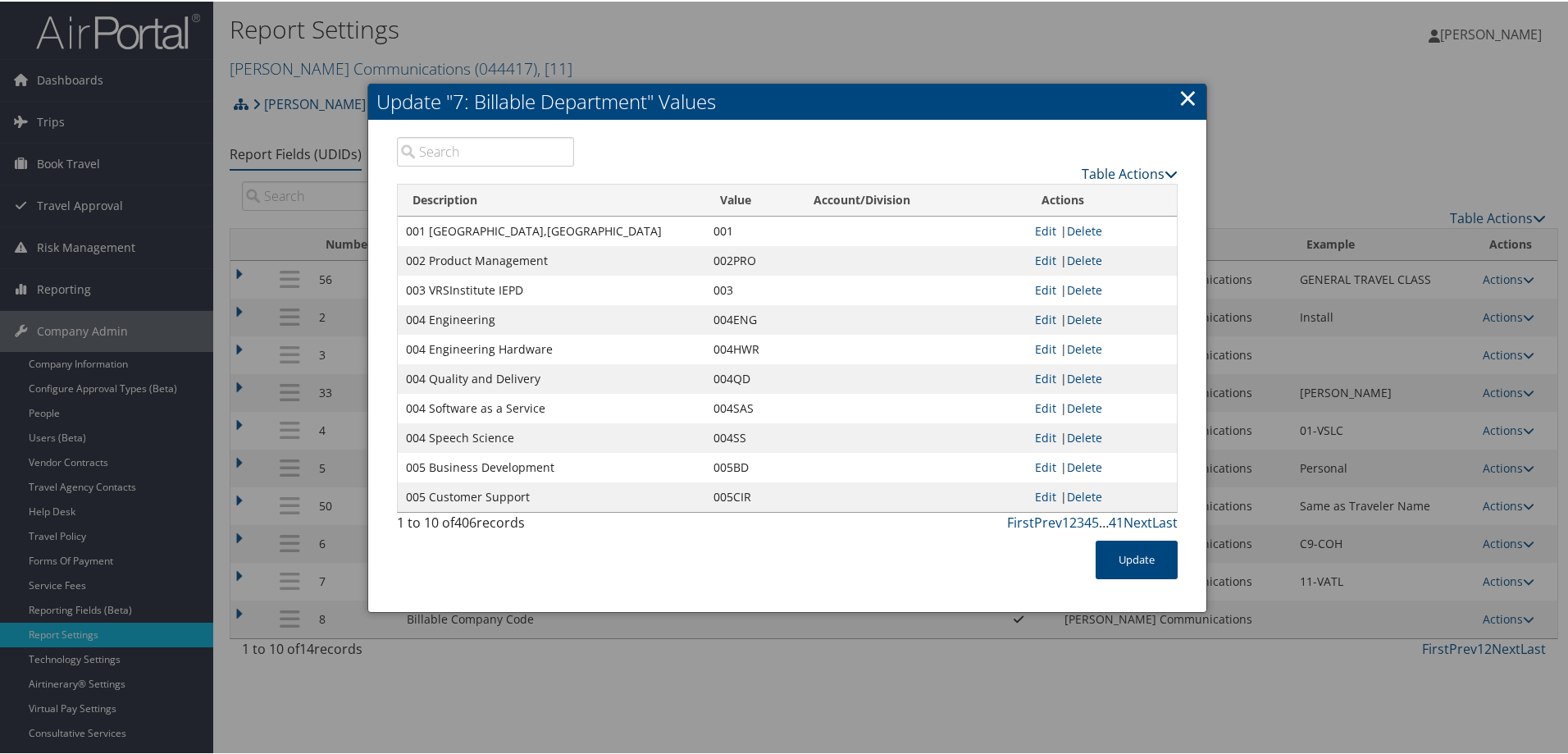
click at [1128, 172] on link "Table Actions" at bounding box center [1129, 172] width 96 height 18
click at [1013, 228] on link "Download Report" at bounding box center [1066, 226] width 216 height 28
click at [1185, 94] on link "×" at bounding box center [1188, 96] width 19 height 33
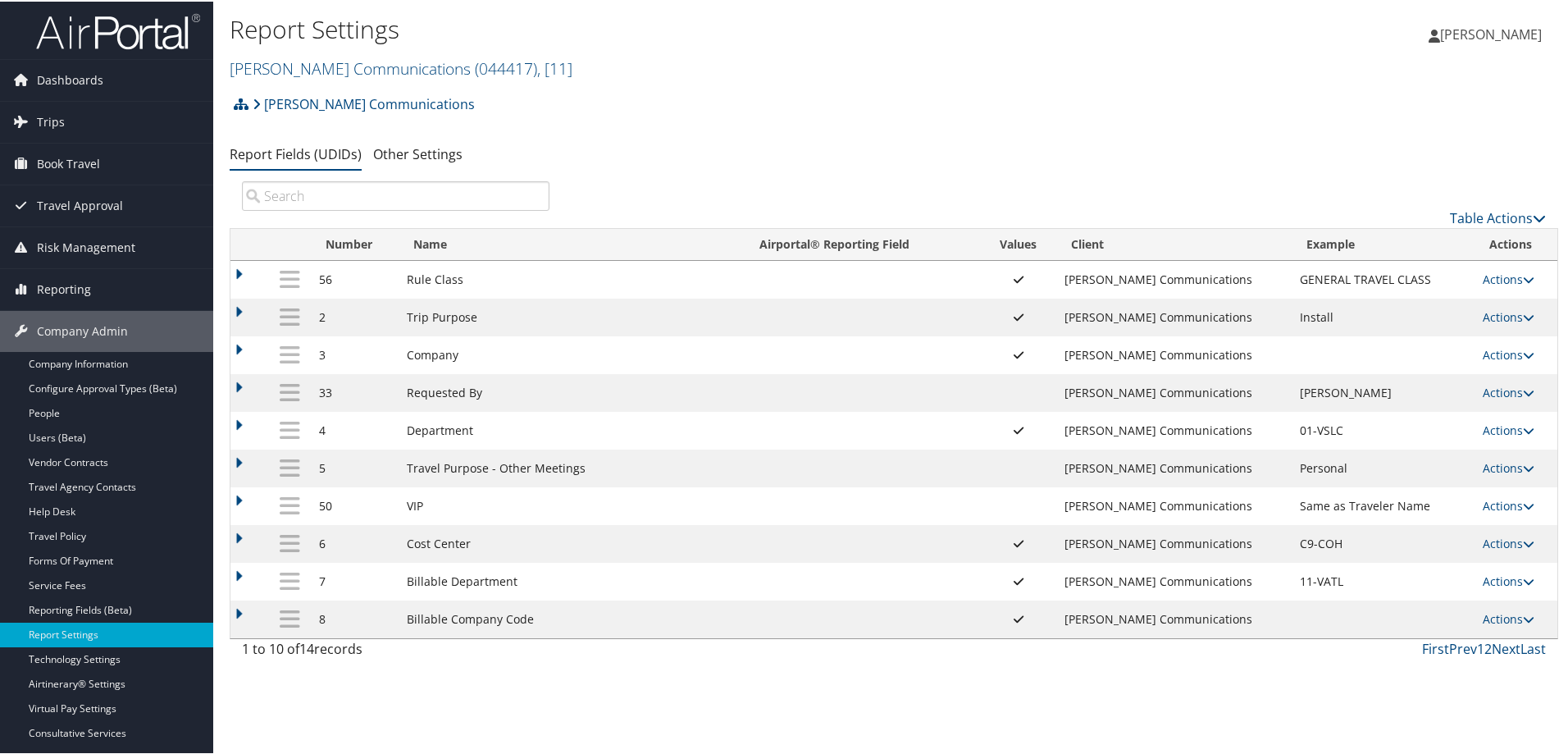
click at [685, 134] on div "Sorenson Communications Account Structure Sorenson Communications (044417) ACTI…" at bounding box center [894, 376] width 1329 height 580
click at [28, 107] on icon at bounding box center [20, 119] width 24 height 24
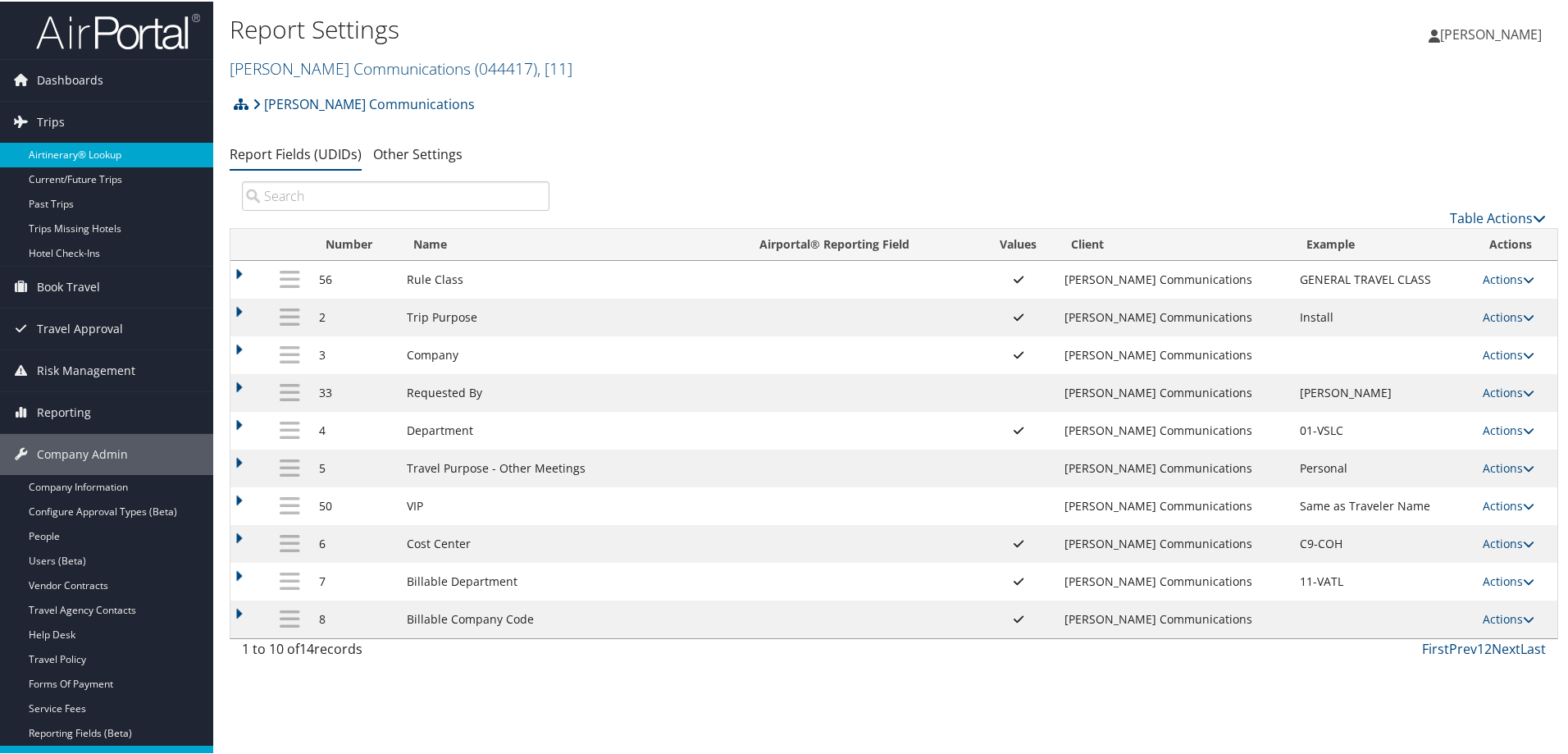
click at [92, 150] on link "Airtinerary® Lookup" at bounding box center [106, 153] width 213 height 24
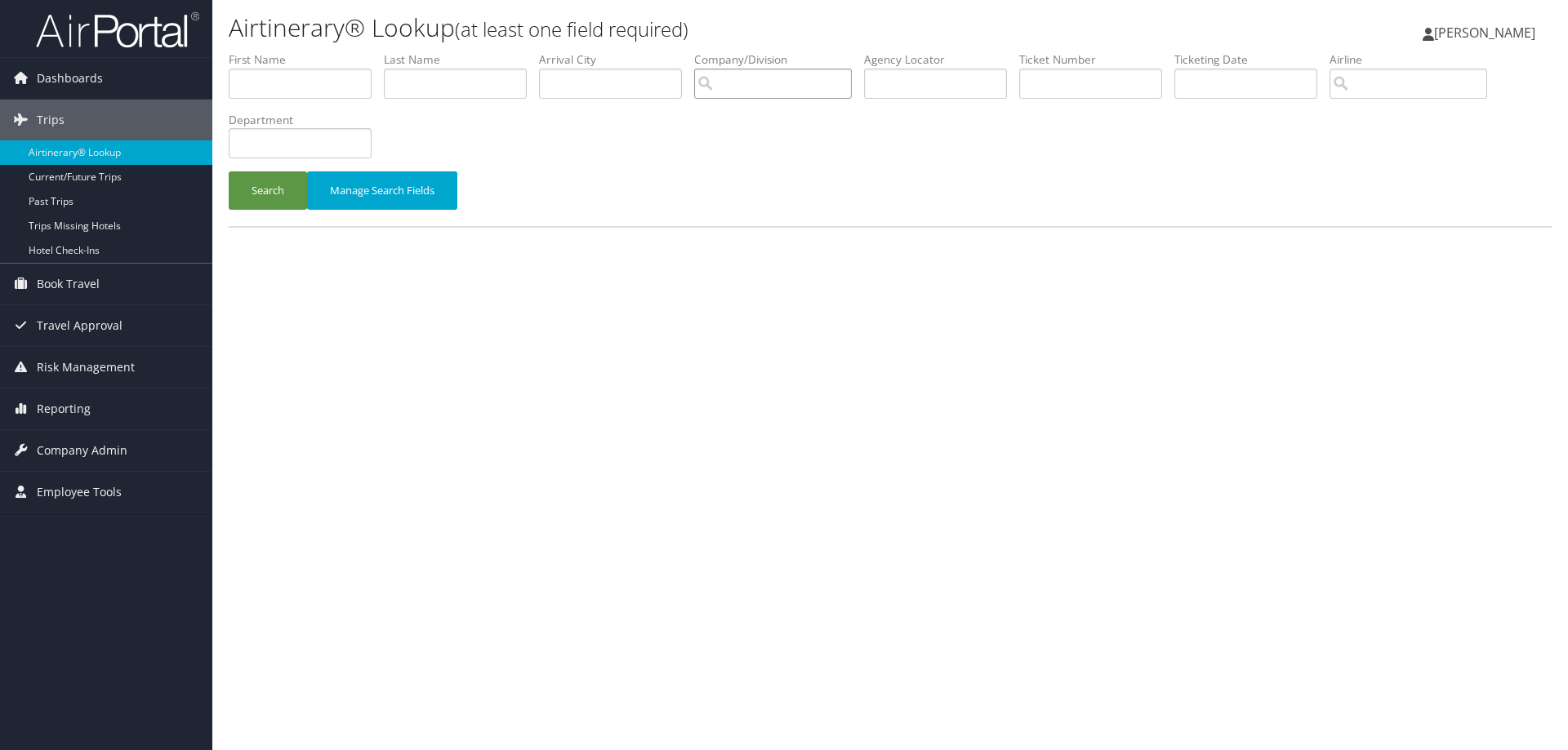
click at [740, 80] on input "search" at bounding box center [773, 83] width 158 height 30
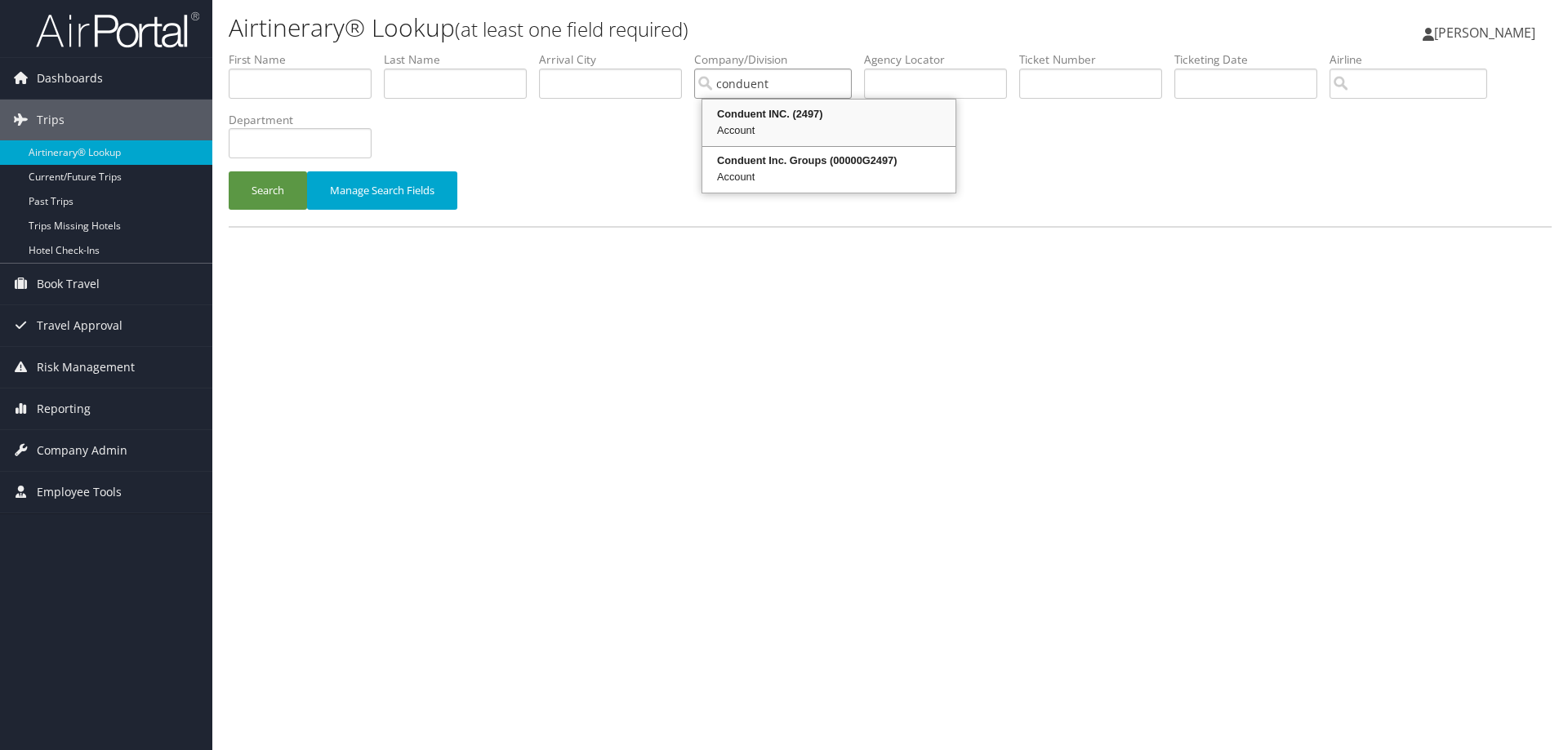
click at [773, 128] on div "Account" at bounding box center [828, 130] width 249 height 16
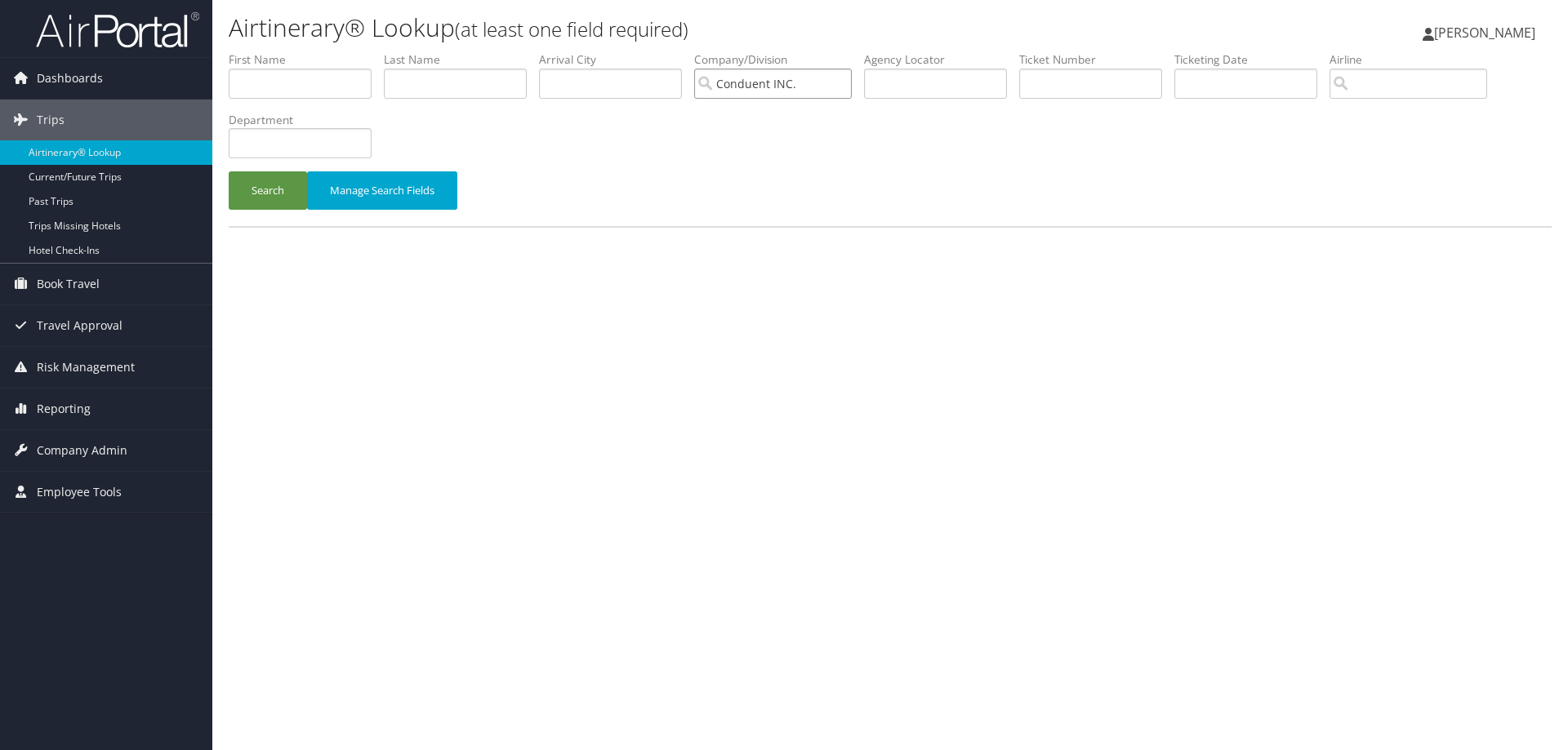
type input "Conduent INC."
click at [314, 84] on input "text" at bounding box center [300, 83] width 143 height 30
type input "Indivar"
click at [287, 191] on button "Search" at bounding box center [268, 191] width 78 height 38
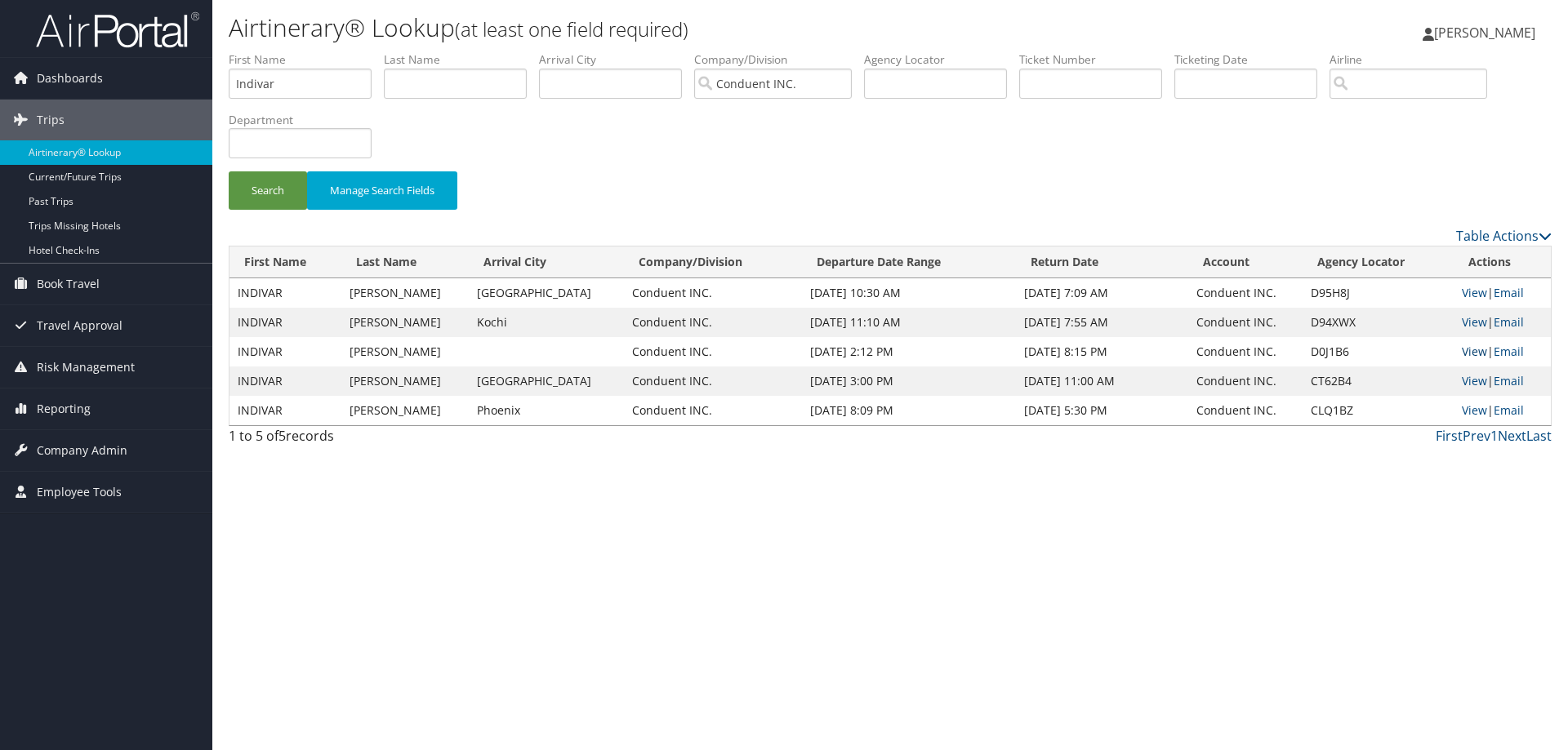
click at [1464, 349] on link "View" at bounding box center [1474, 352] width 25 height 16
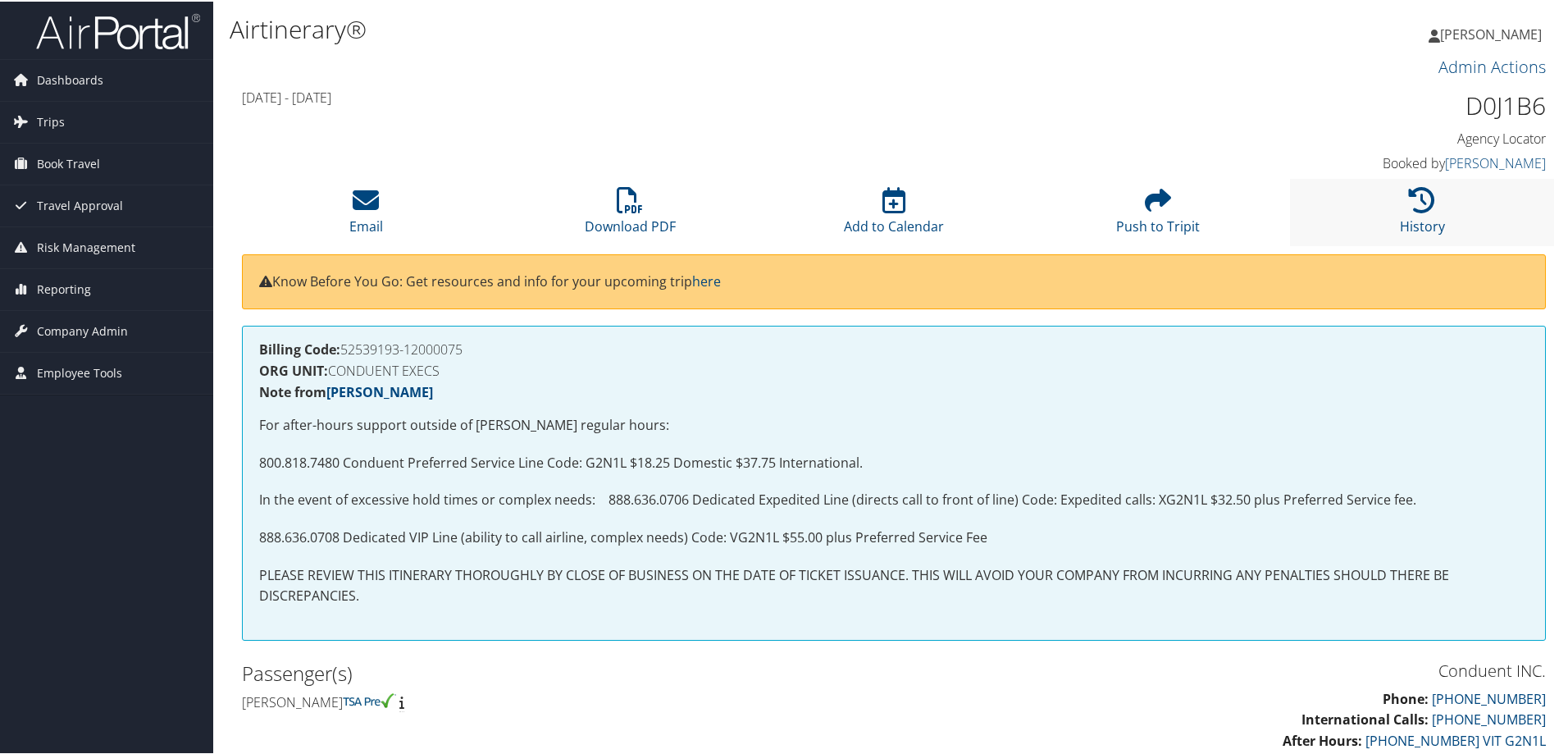
click at [1394, 207] on li "History" at bounding box center [1422, 211] width 264 height 66
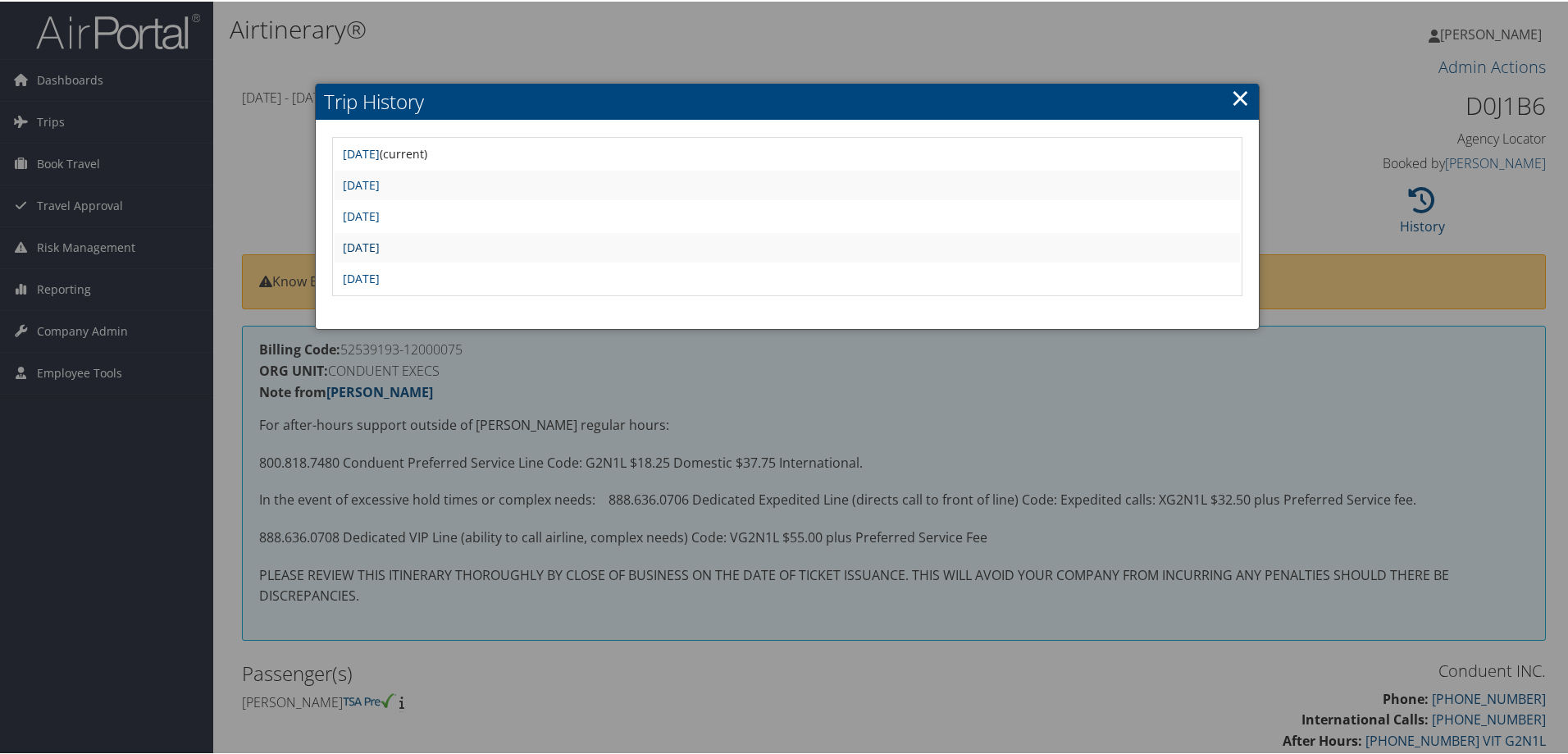
click at [379, 243] on link "[DATE]" at bounding box center [361, 246] width 37 height 16
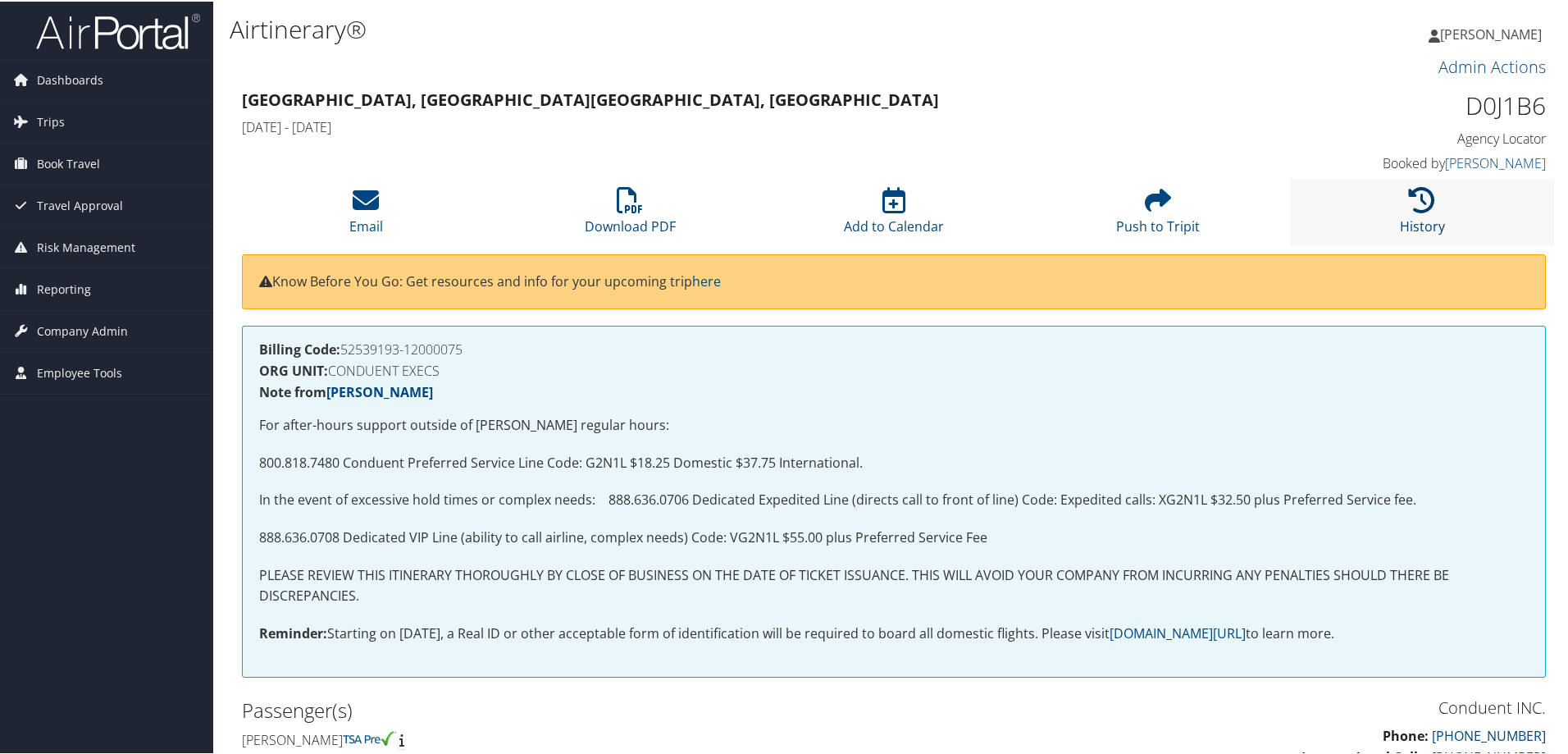
click at [1417, 200] on icon at bounding box center [1422, 199] width 26 height 26
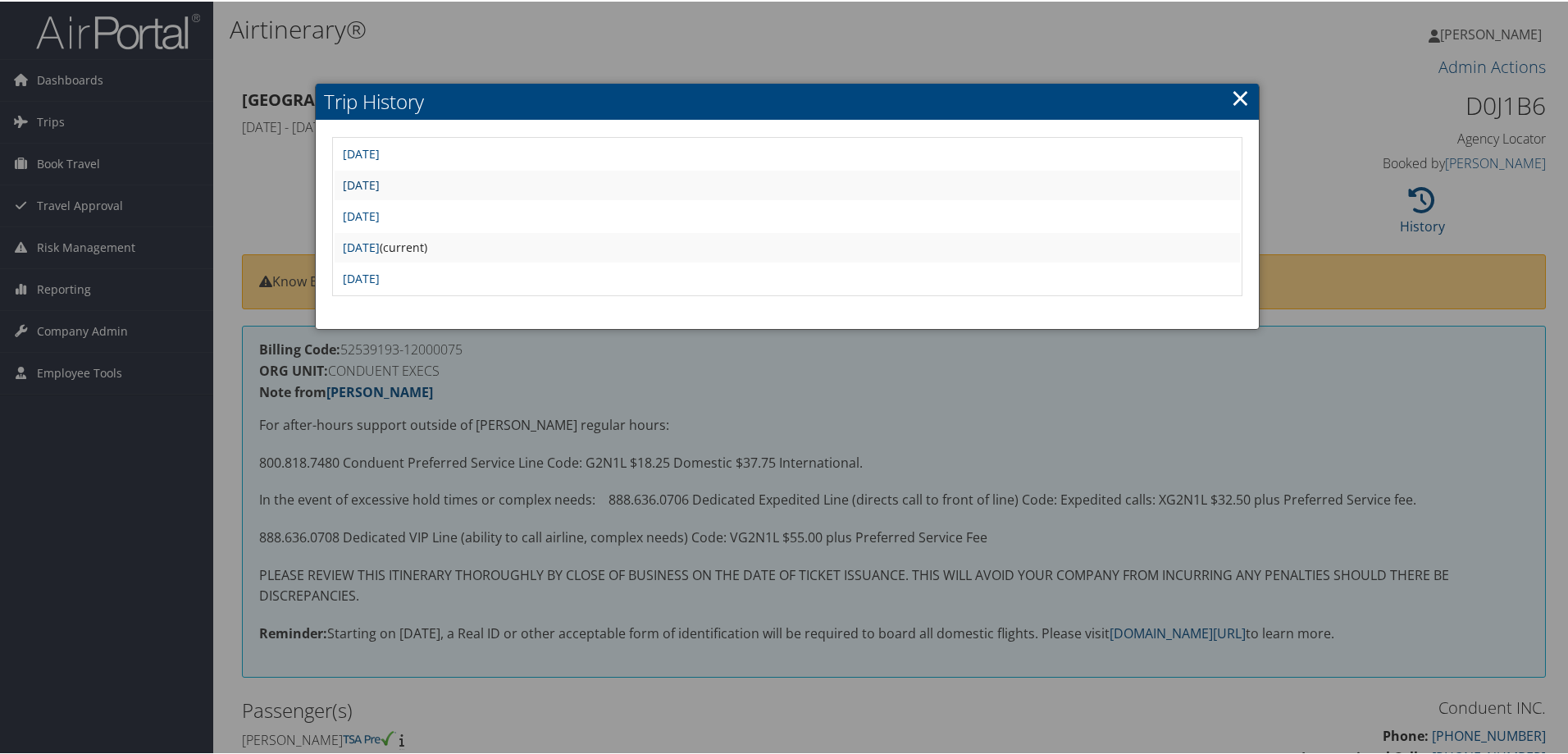
click at [379, 180] on link "[DATE]" at bounding box center [361, 184] width 37 height 16
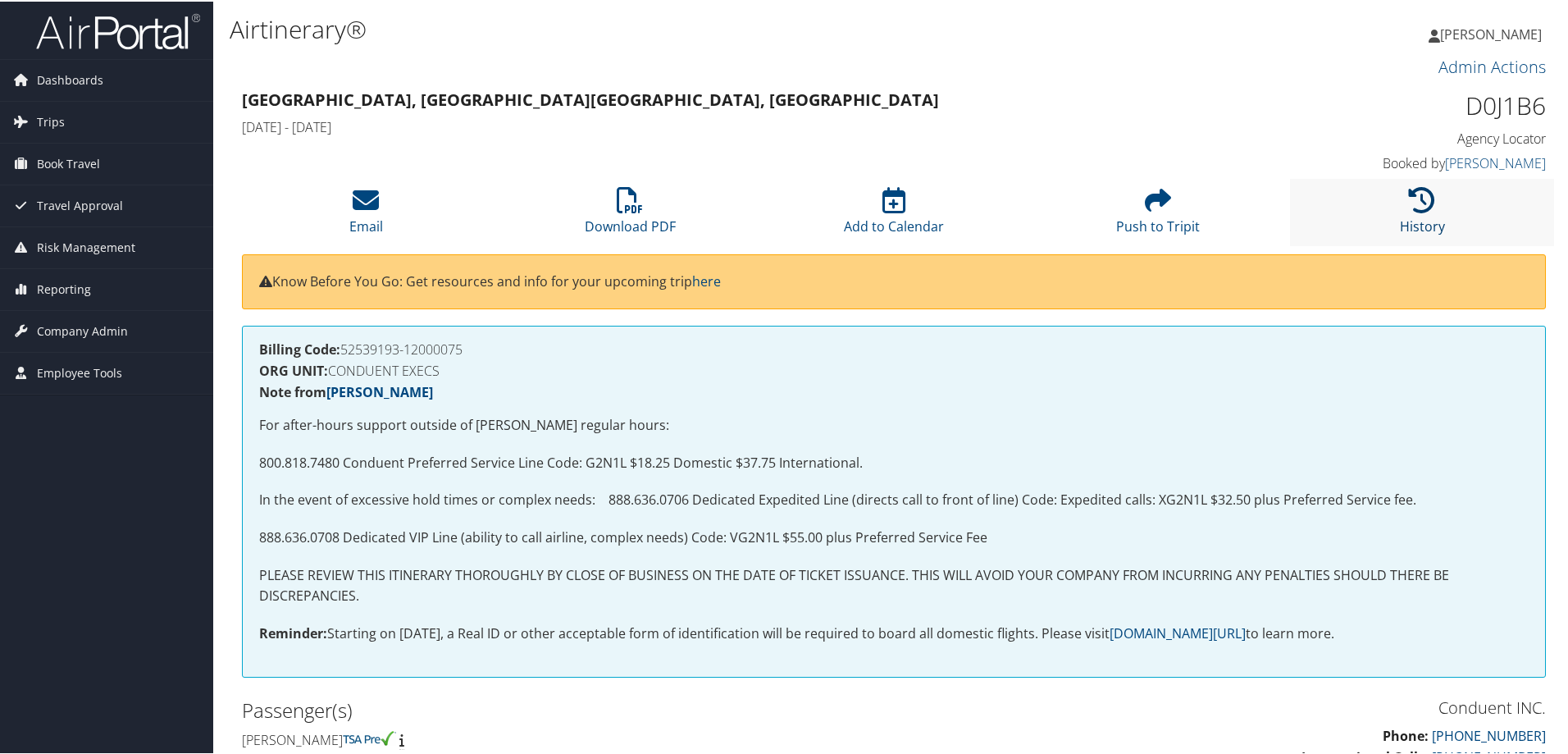
click at [1409, 192] on icon at bounding box center [1422, 199] width 26 height 26
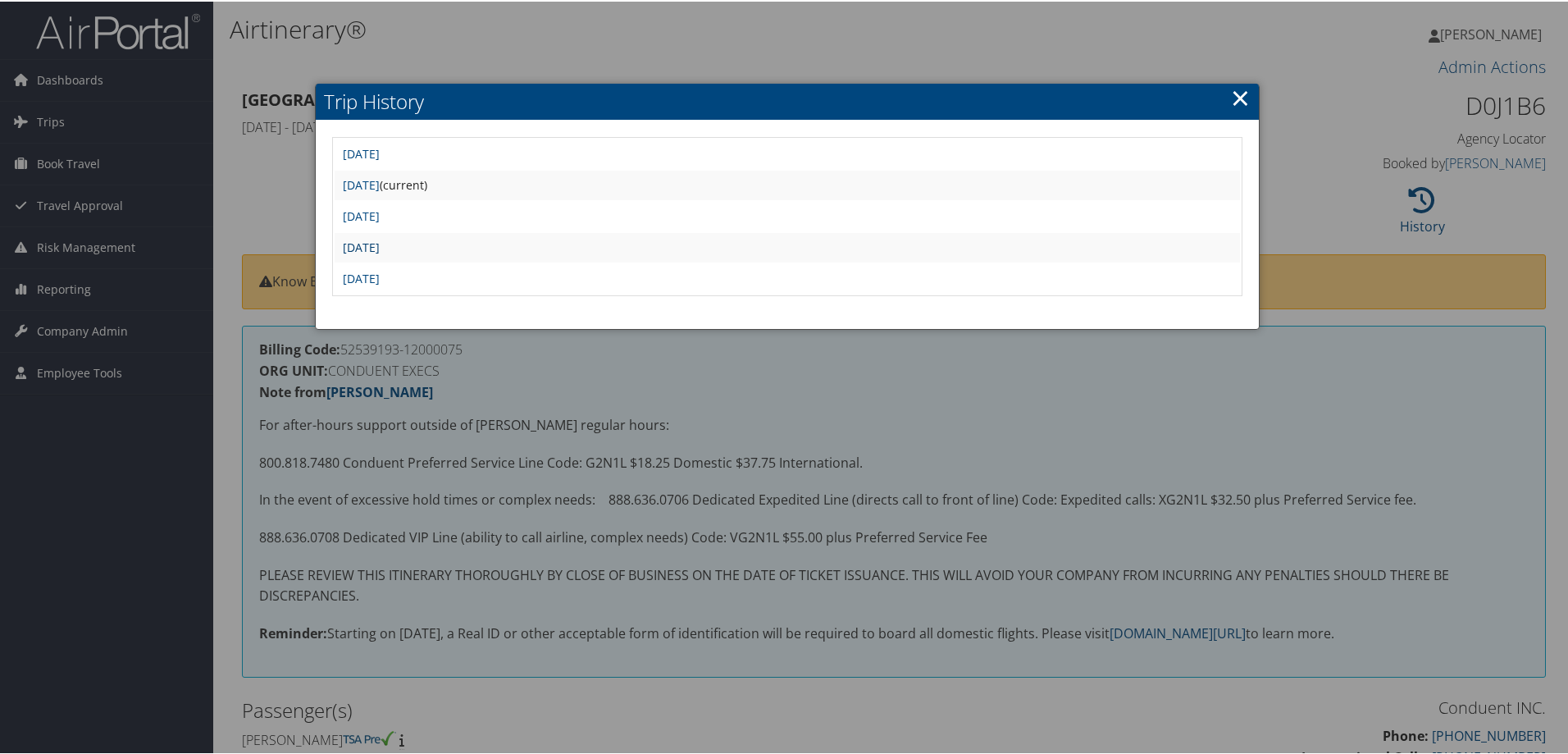
click at [379, 246] on link "[DATE]" at bounding box center [361, 246] width 37 height 16
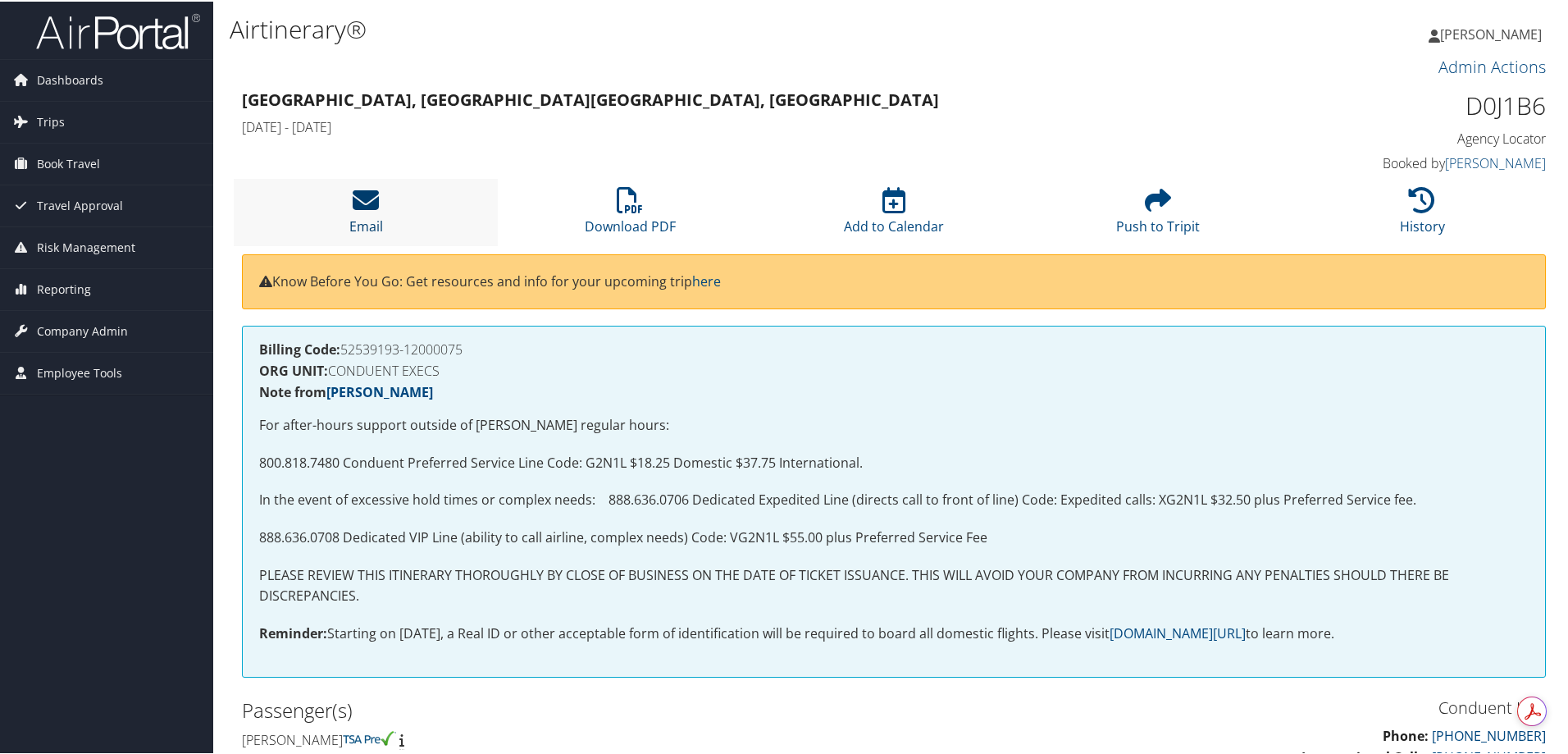
click at [364, 196] on icon at bounding box center [365, 199] width 26 height 26
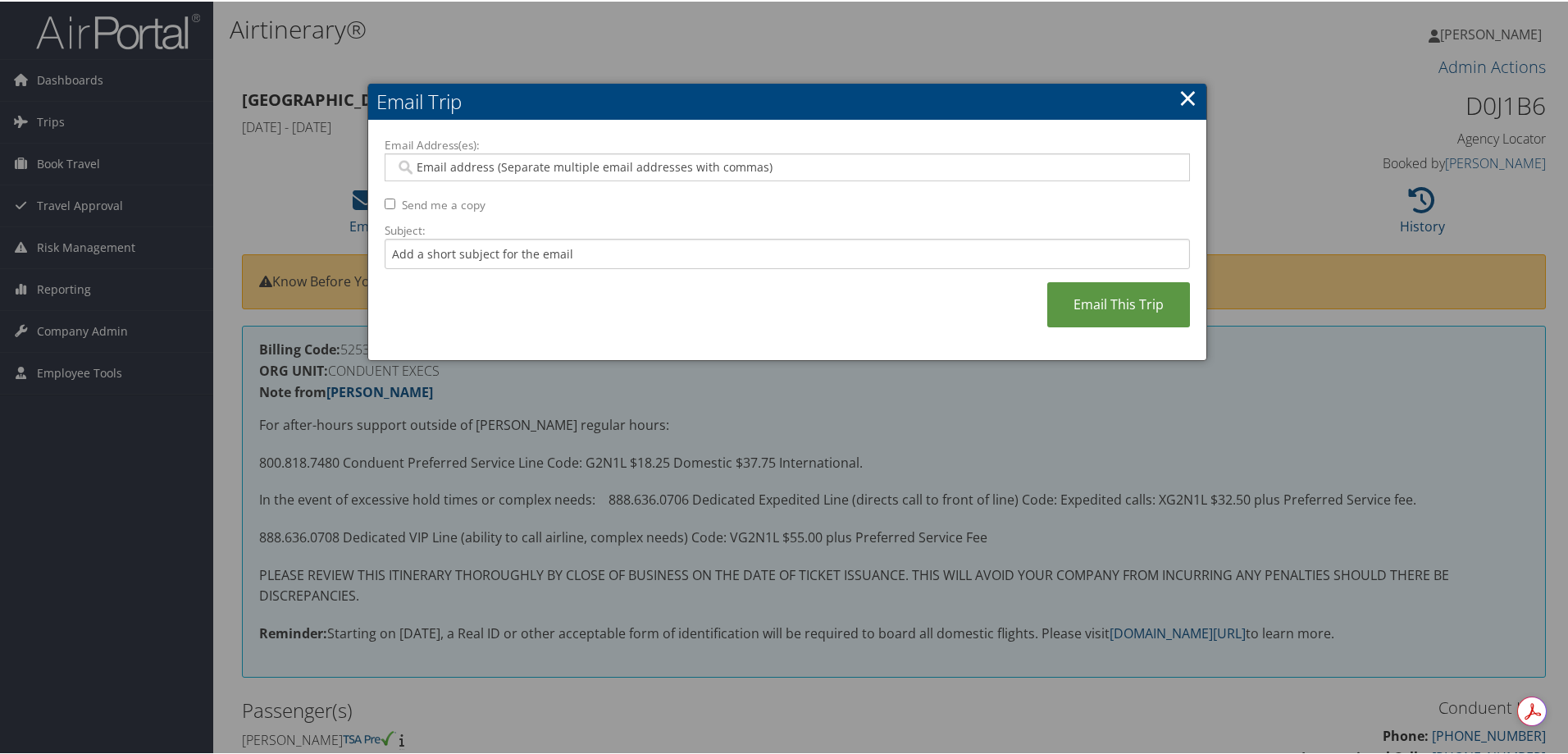
click at [435, 164] on input "Email Address(es):" at bounding box center [787, 165] width 783 height 17
paste input "[EMAIL_ADDRESS][DOMAIN_NAME]"
type input "[EMAIL_ADDRESS][DOMAIN_NAME]"
click at [474, 255] on input "Subject:" at bounding box center [787, 252] width 806 height 30
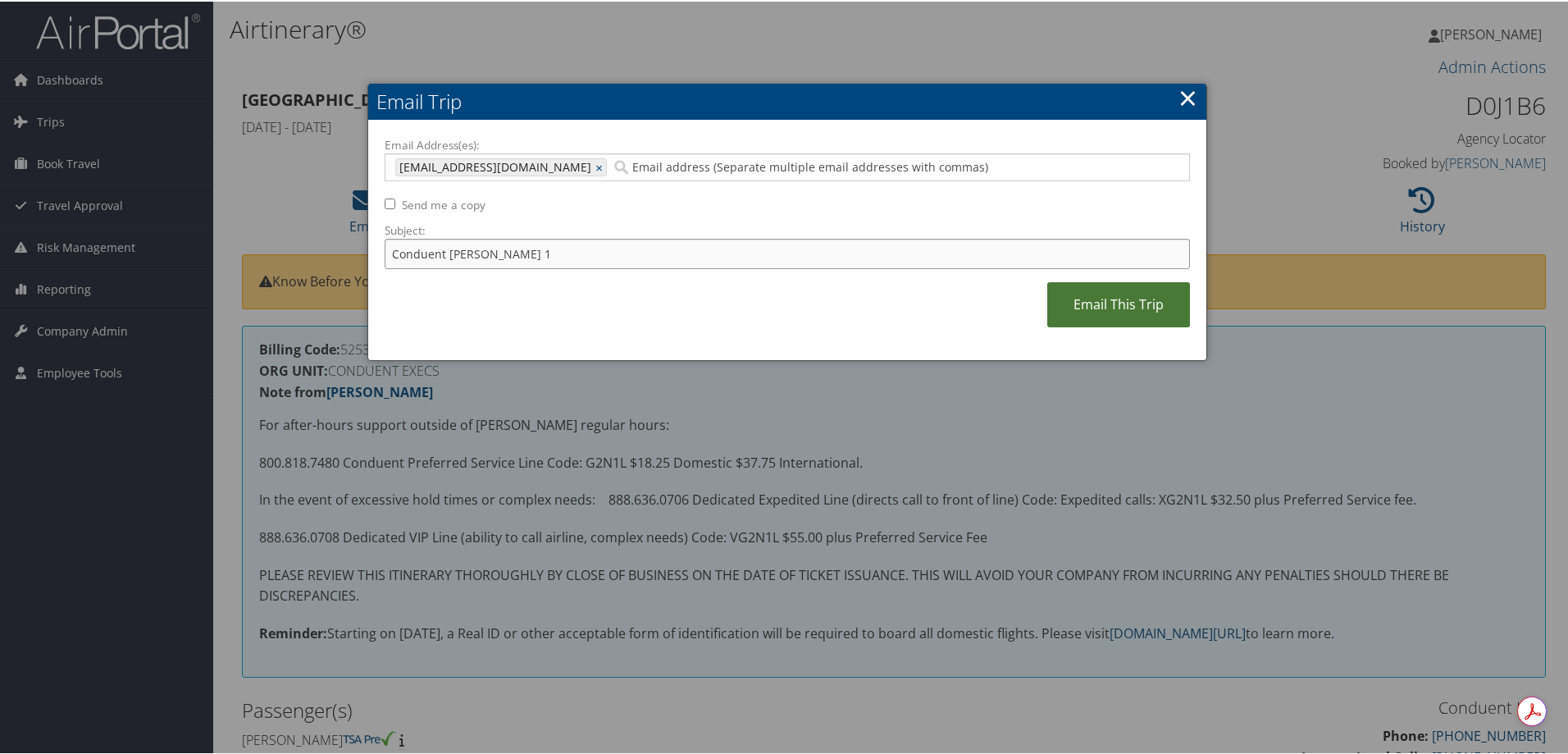
type input "Conduent Indivar Khosla 1"
click at [1130, 293] on link "Email This Trip" at bounding box center [1119, 303] width 143 height 45
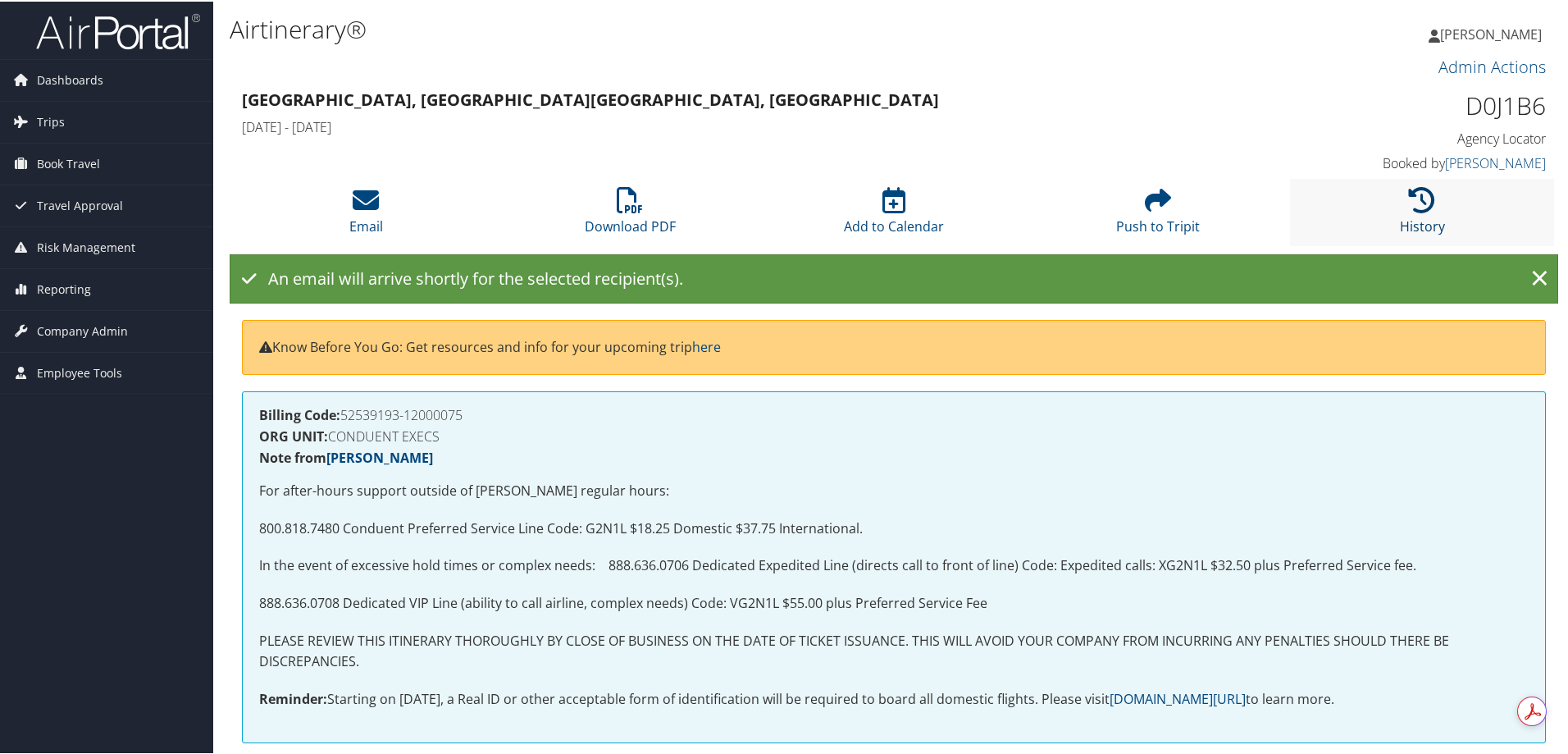
click at [1420, 194] on icon at bounding box center [1422, 199] width 26 height 26
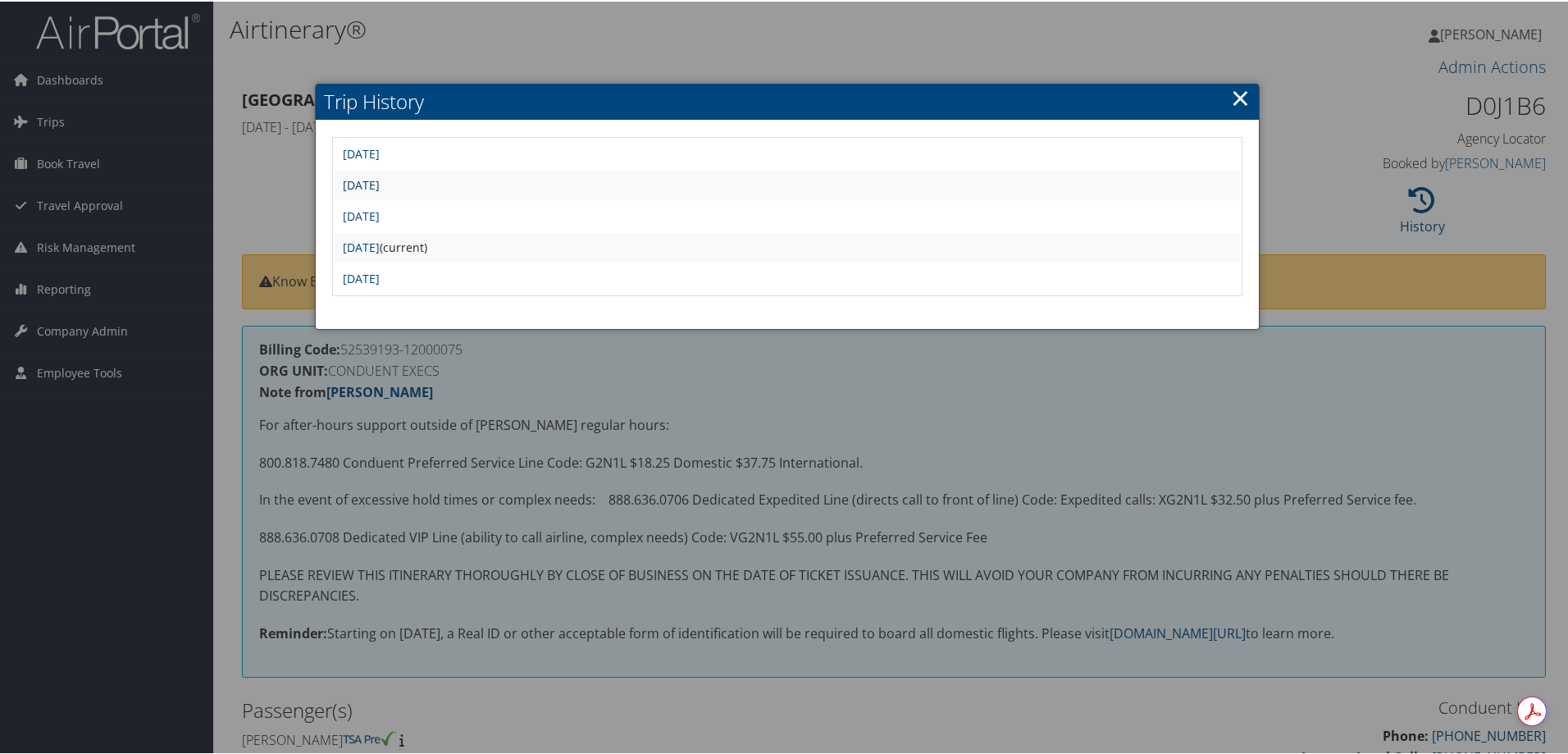
click at [379, 180] on link "Wed Aug 6 08:34:35 MDT 2025" at bounding box center [361, 184] width 37 height 16
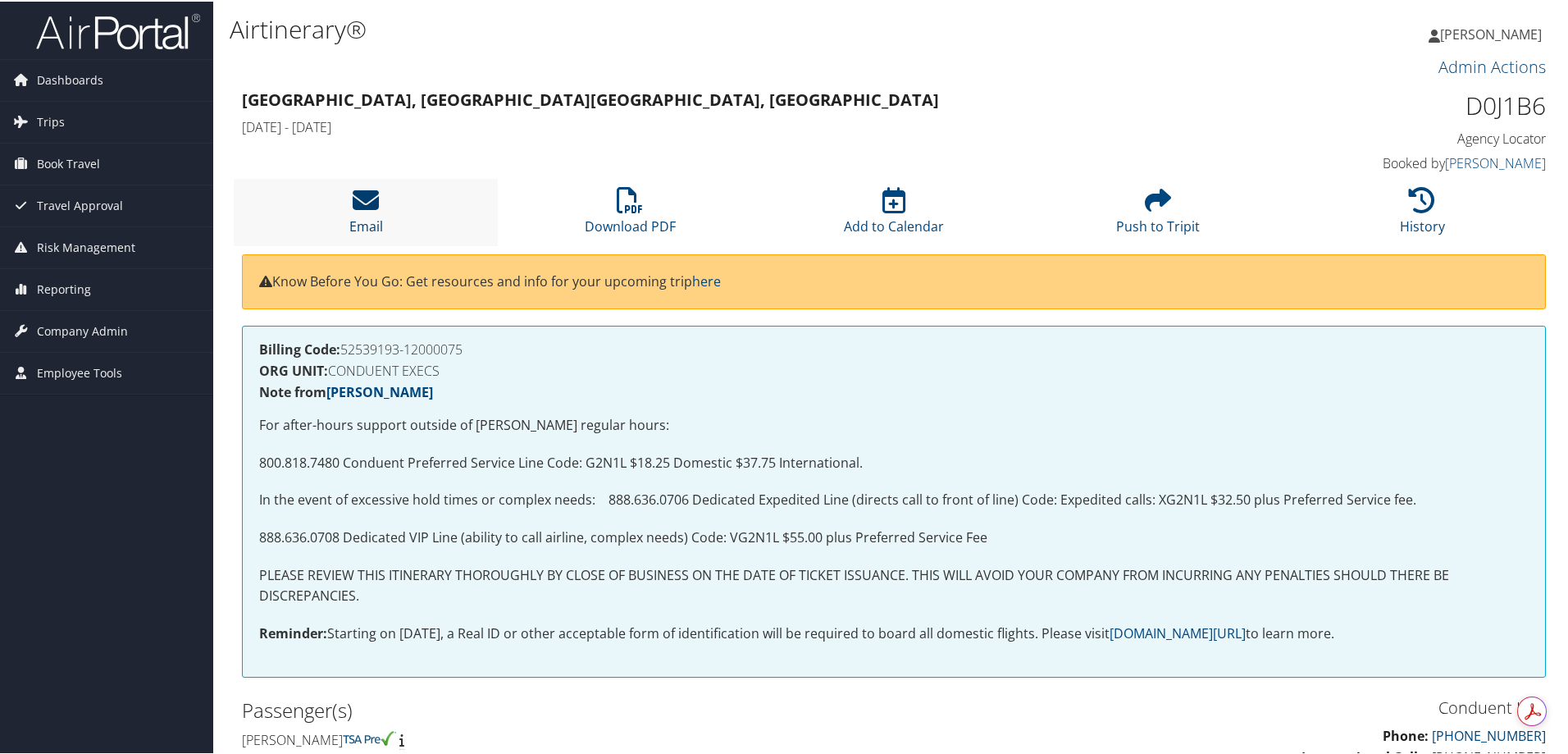
click at [372, 212] on li "Email" at bounding box center [365, 211] width 264 height 66
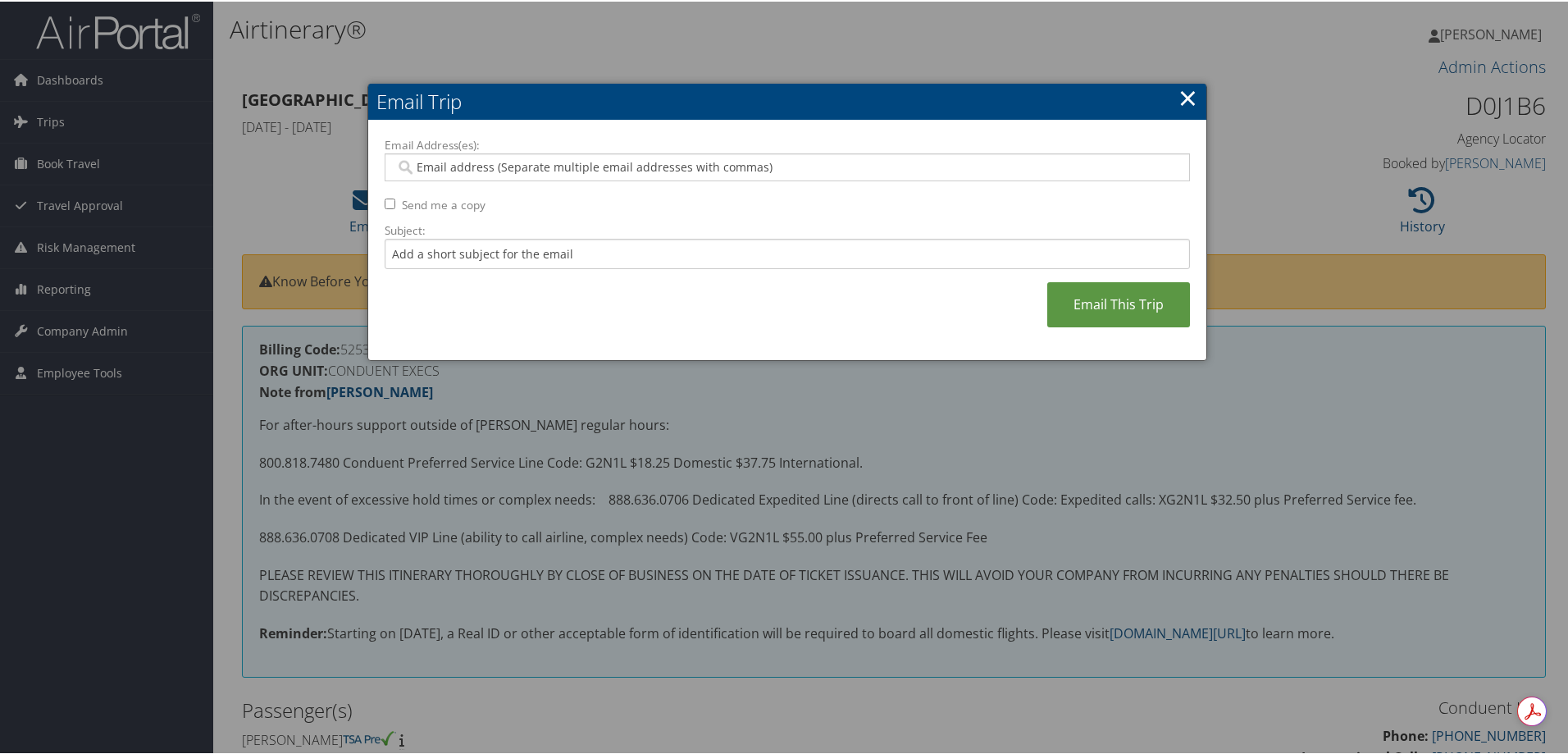
click at [432, 165] on input "Email Address(es):" at bounding box center [787, 165] width 783 height 17
paste input "[EMAIL_ADDRESS][DOMAIN_NAME]"
type input "[EMAIL_ADDRESS][DOMAIN_NAME]"
click at [519, 254] on input "Subject:" at bounding box center [787, 252] width 806 height 30
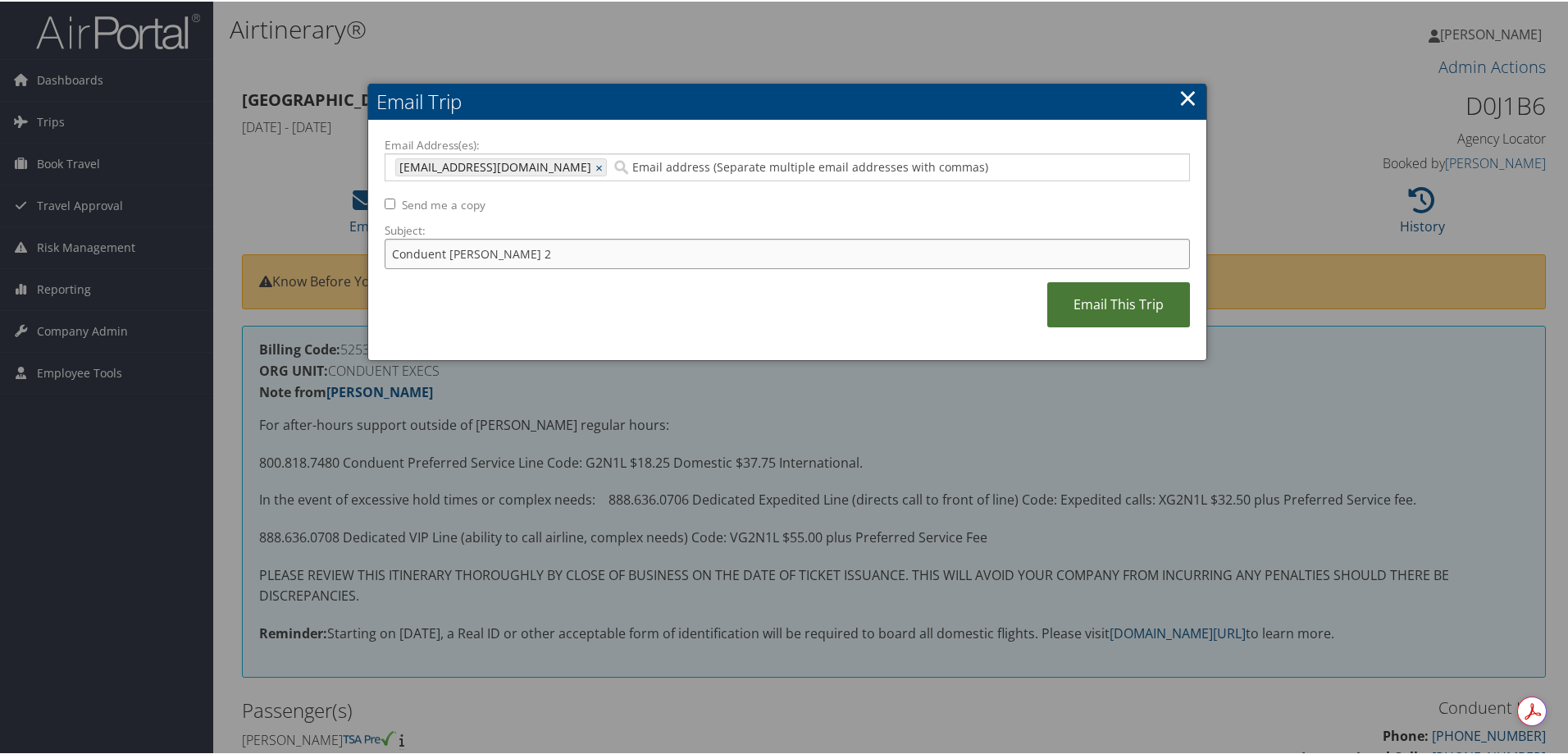
type input "Conduent [PERSON_NAME] 2"
click at [1106, 310] on link "Email This Trip" at bounding box center [1119, 303] width 143 height 45
